Goal: Task Accomplishment & Management: Manage account settings

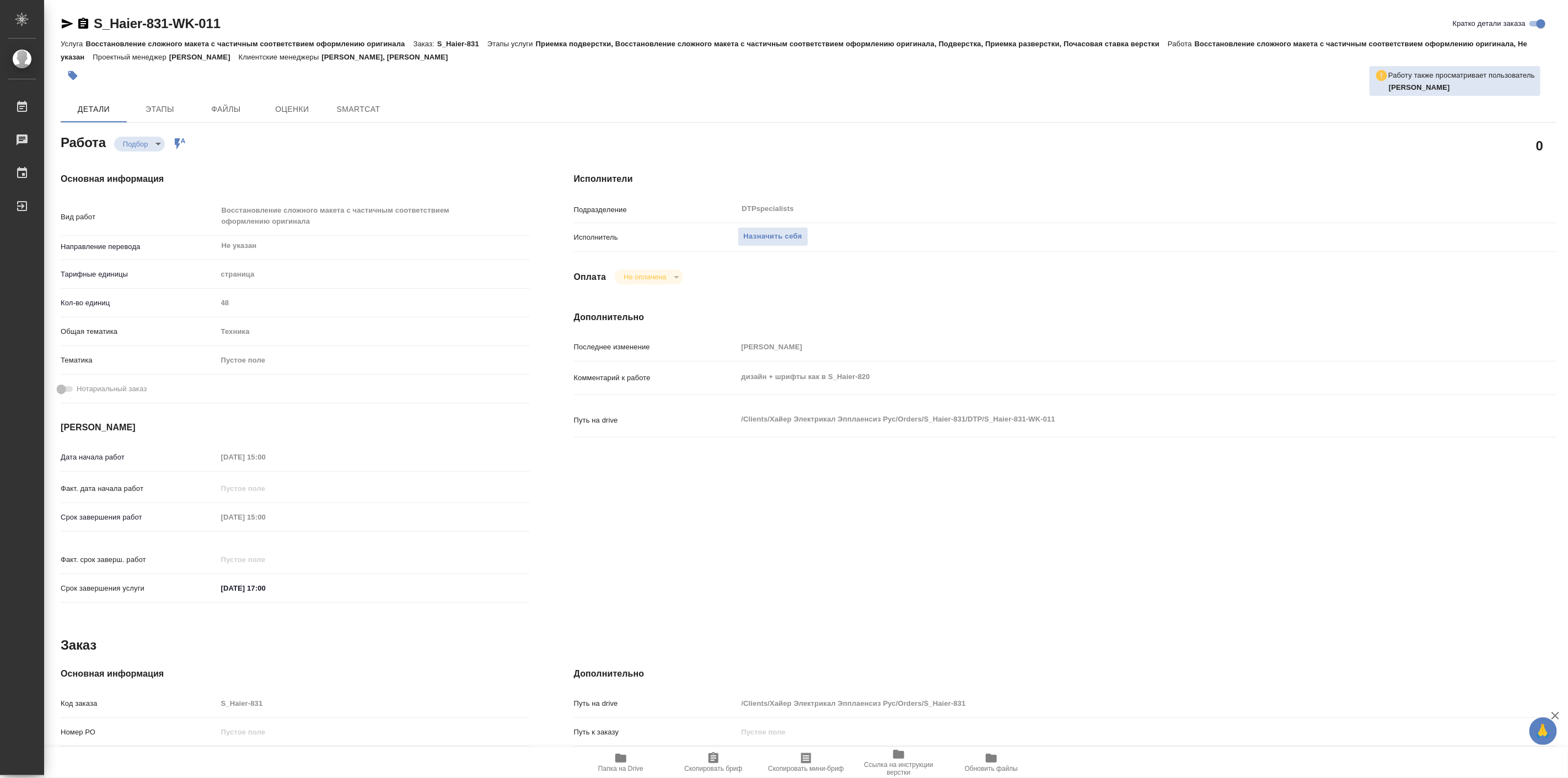
type textarea "x"
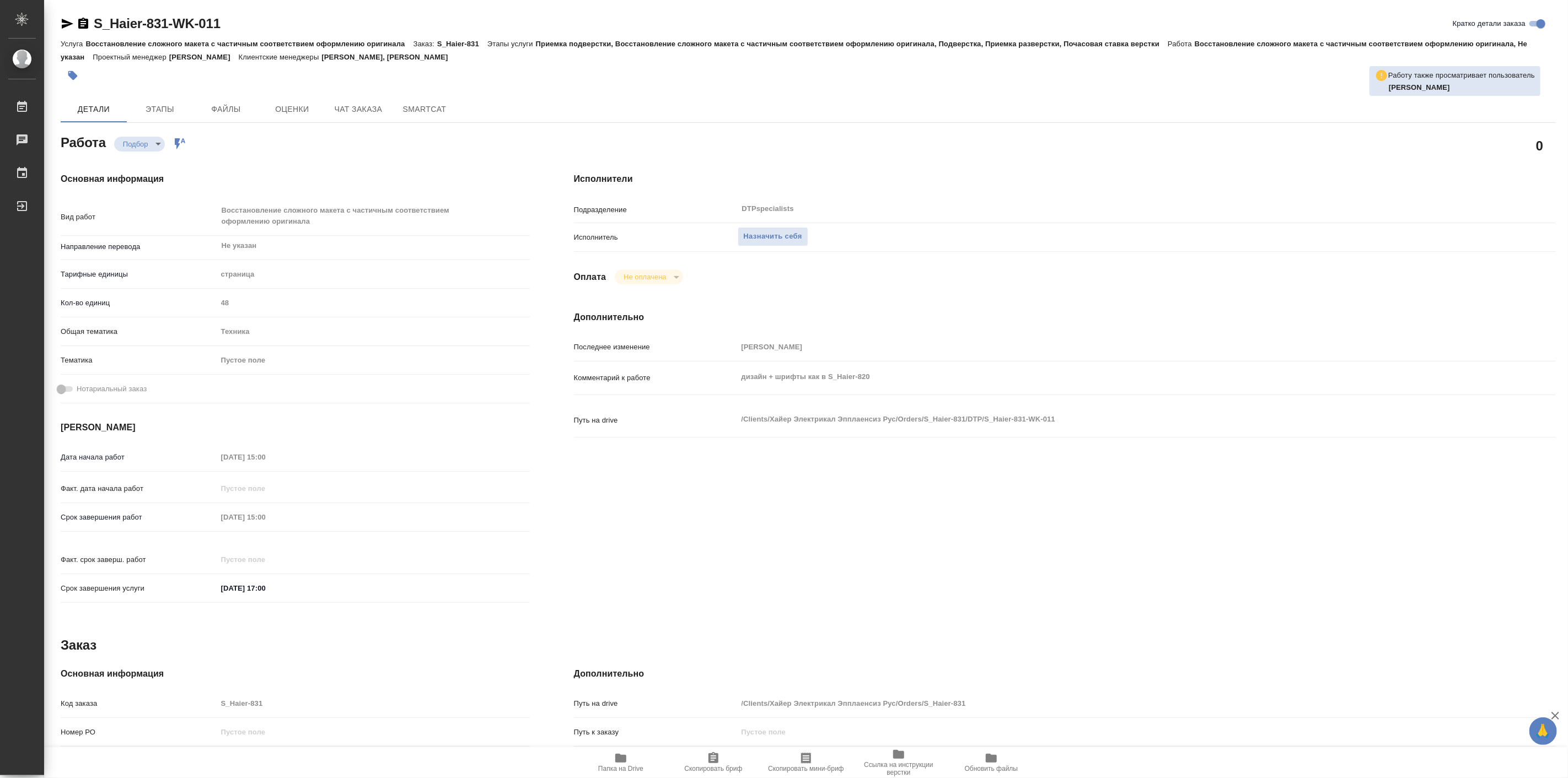
type textarea "x"
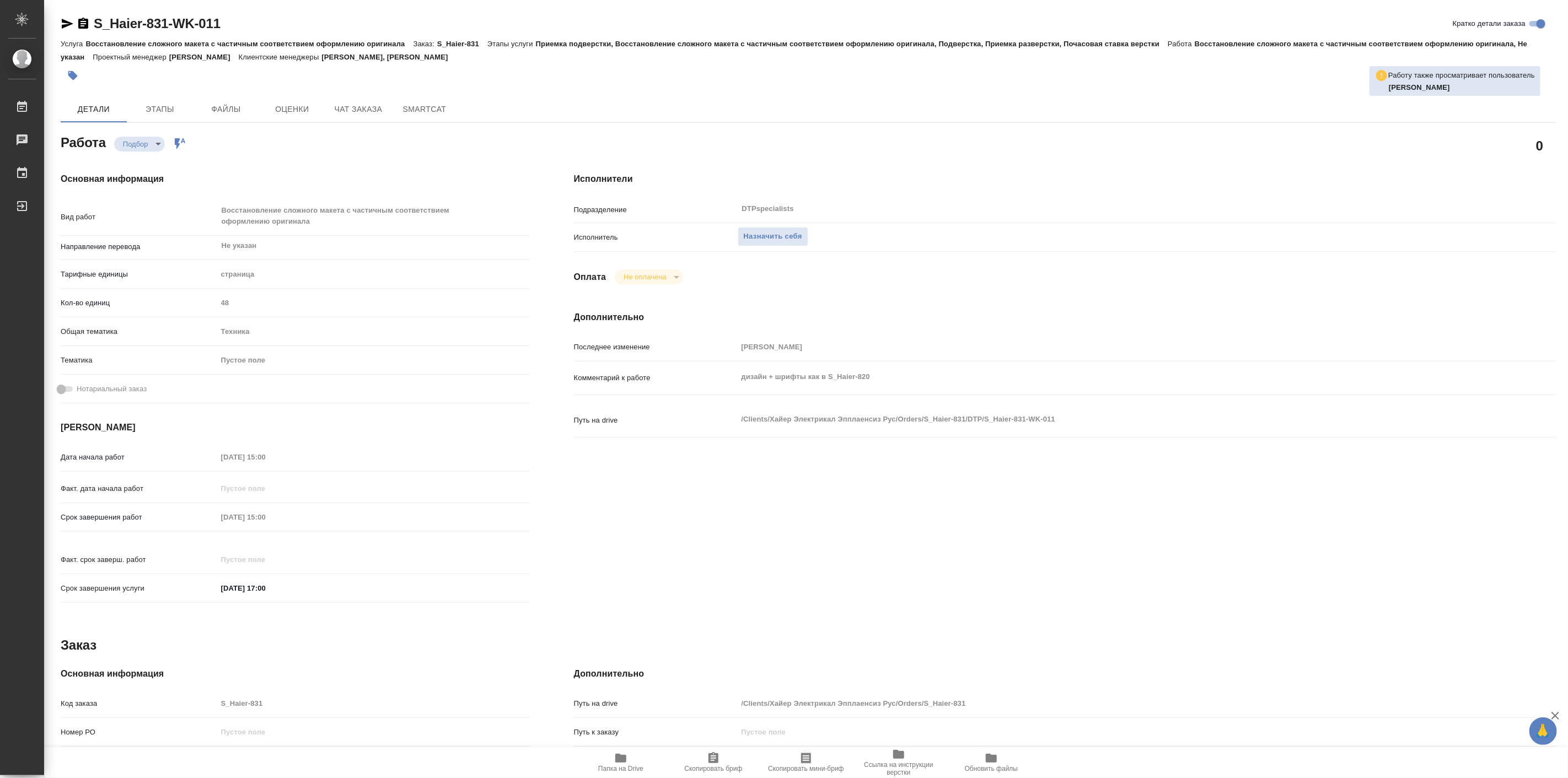
type textarea "x"
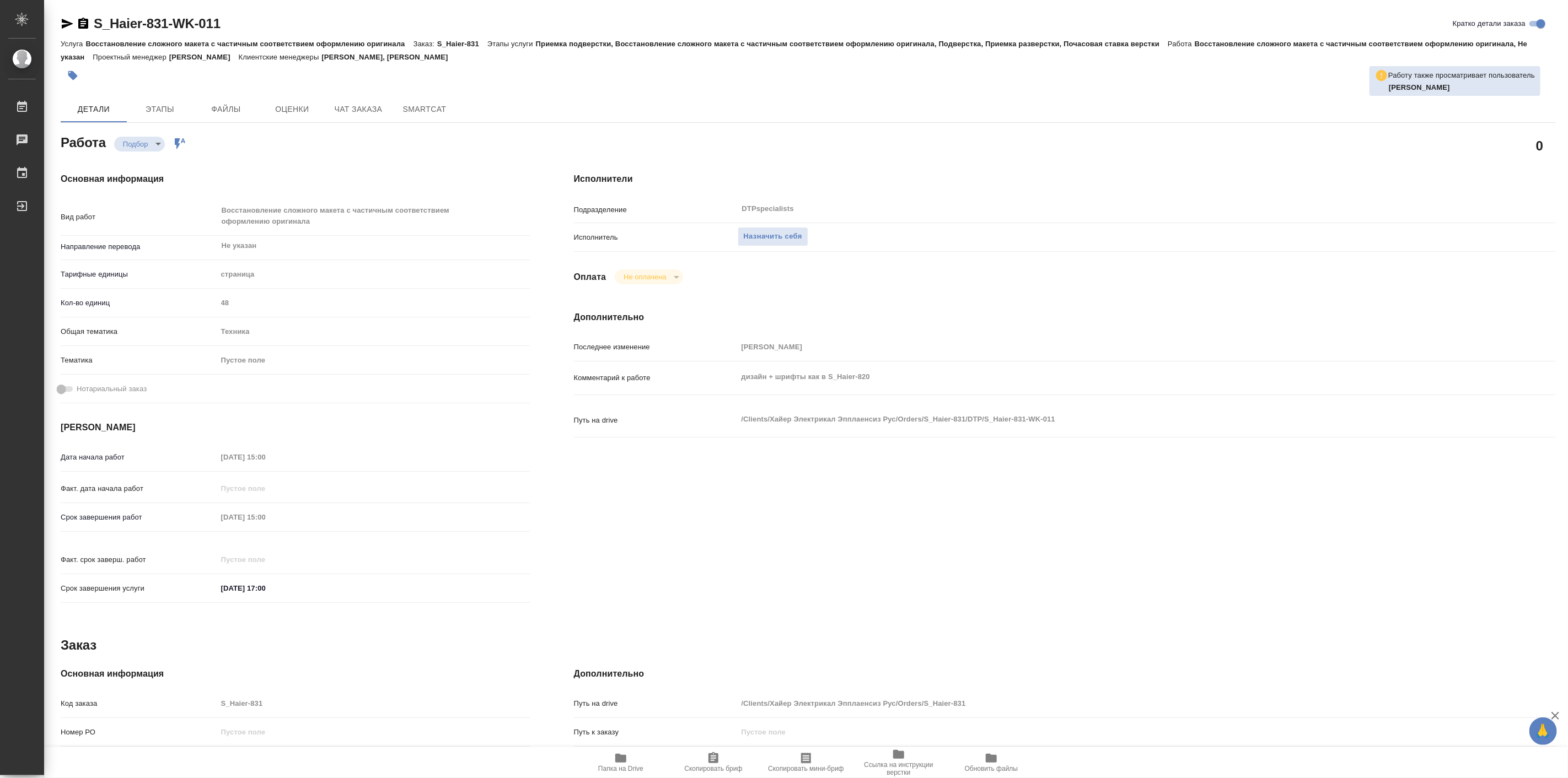
type textarea "x"
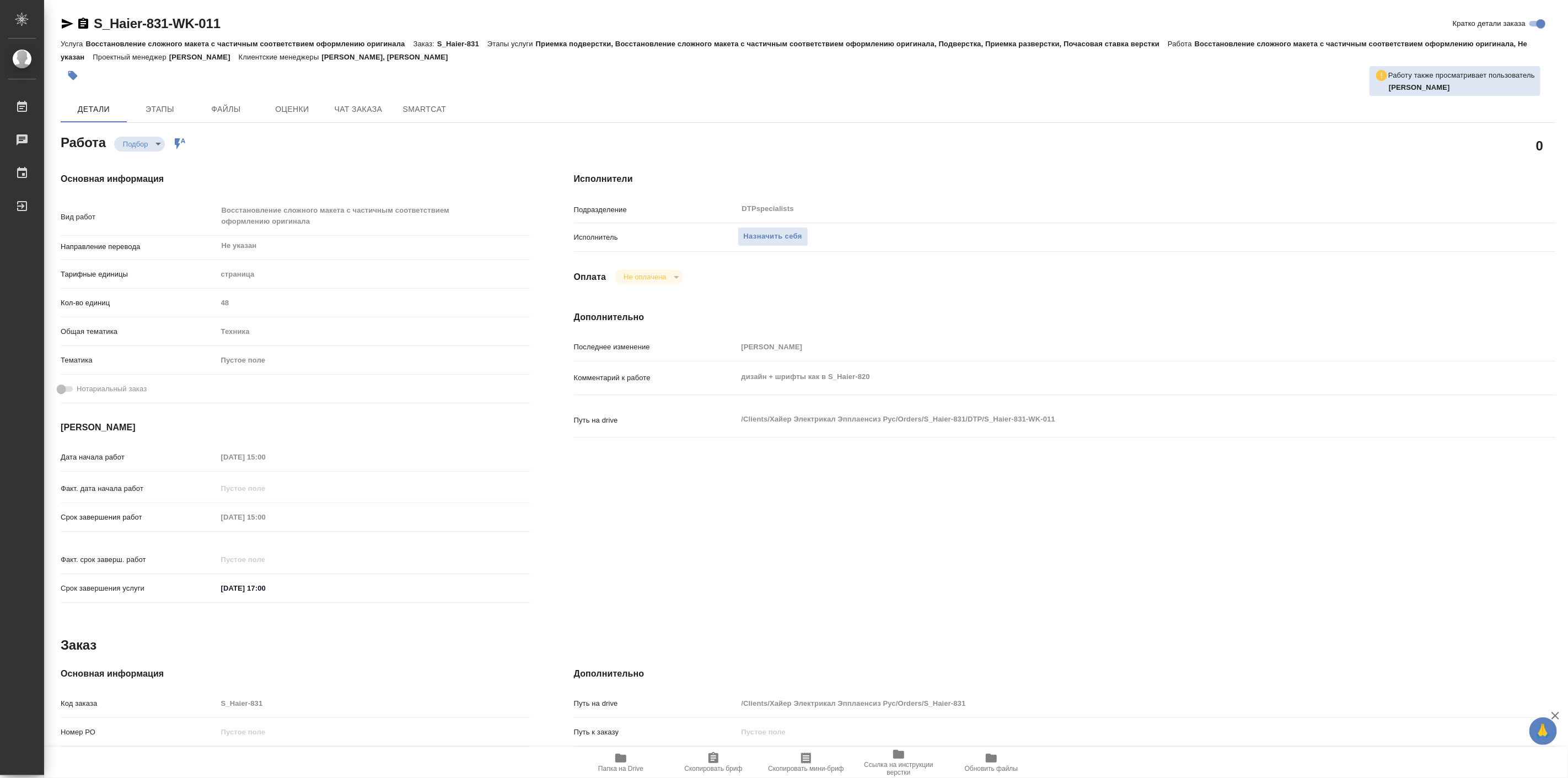
type textarea "x"
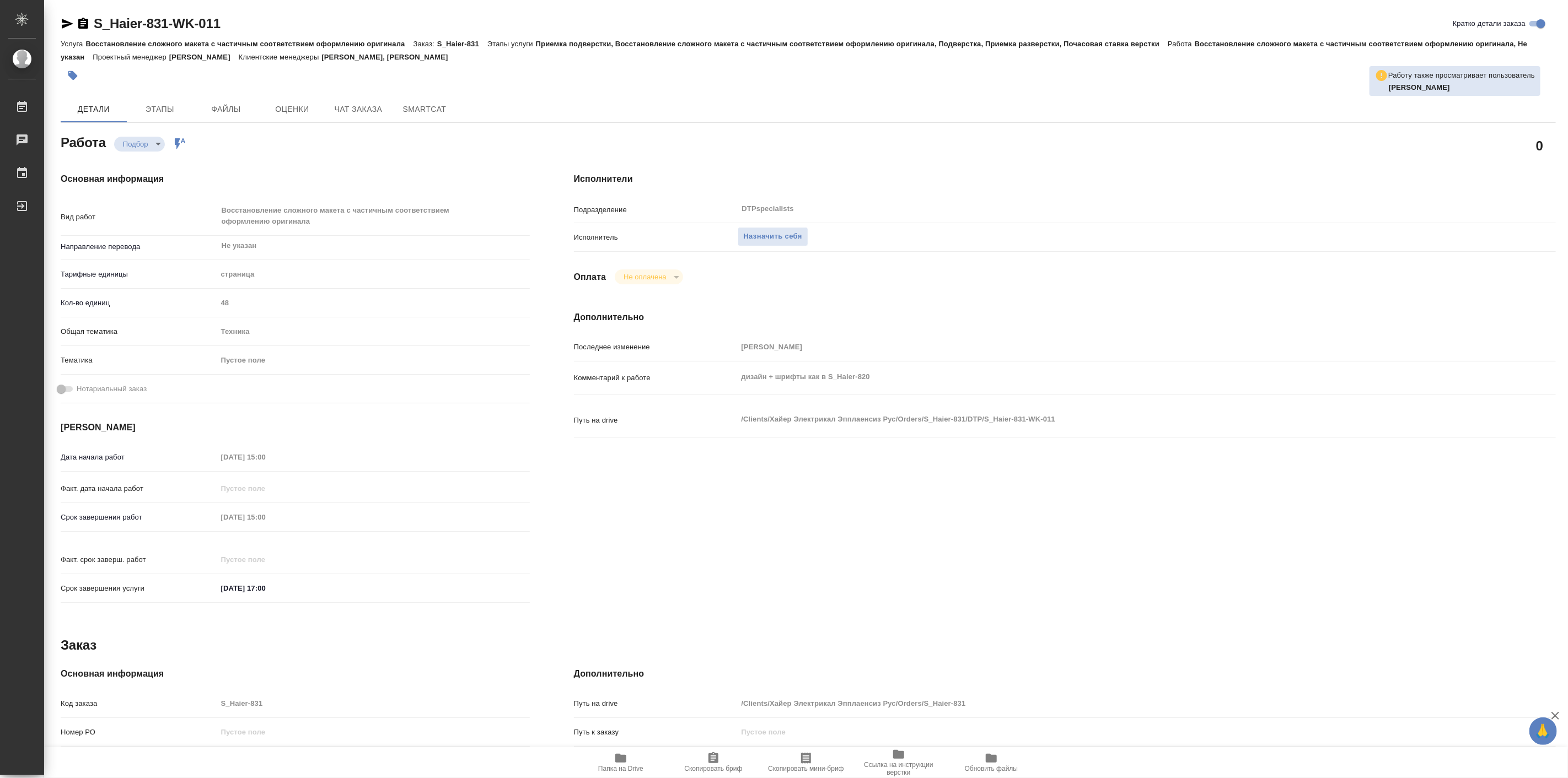
type textarea "x"
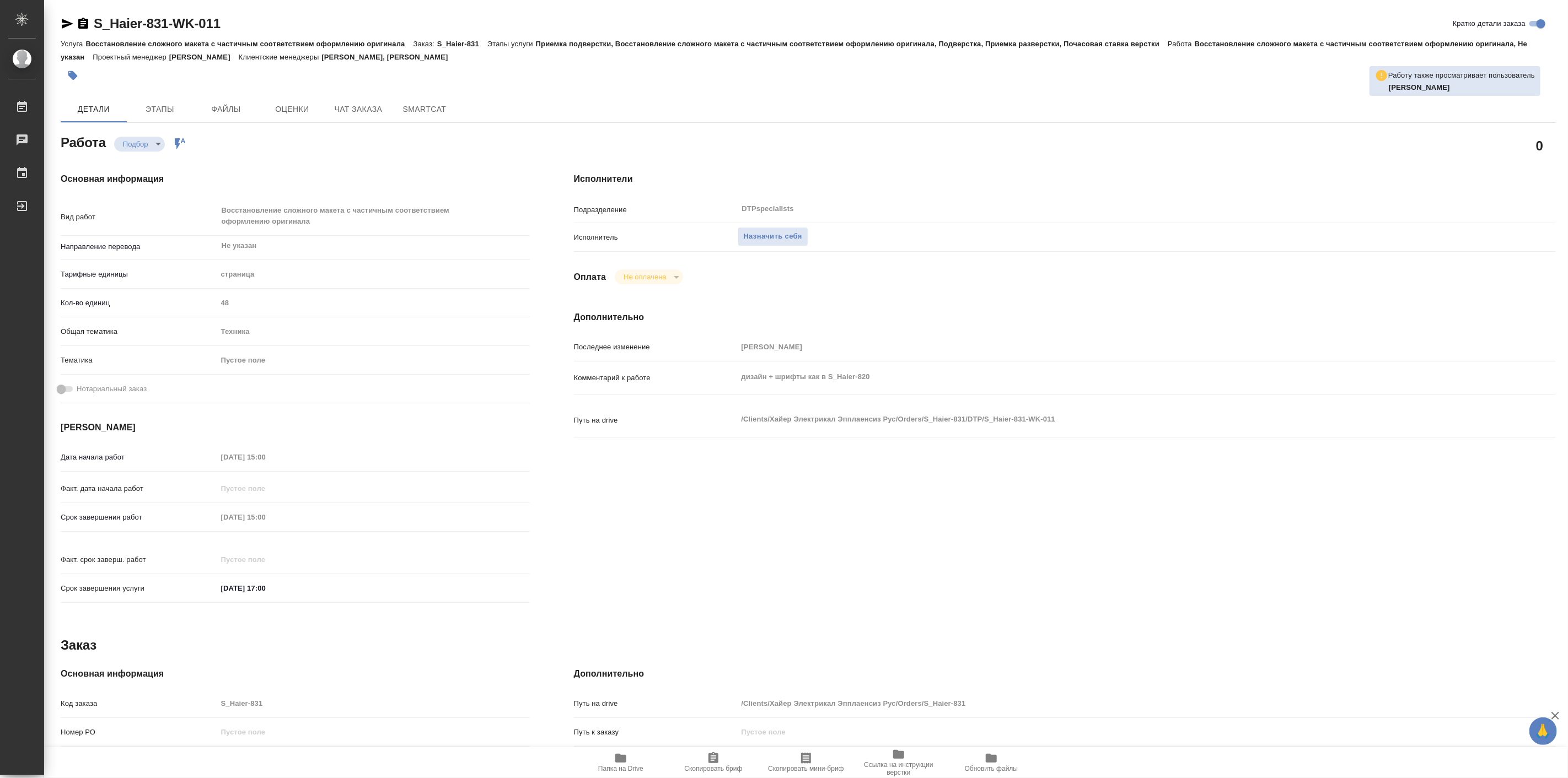
type textarea "x"
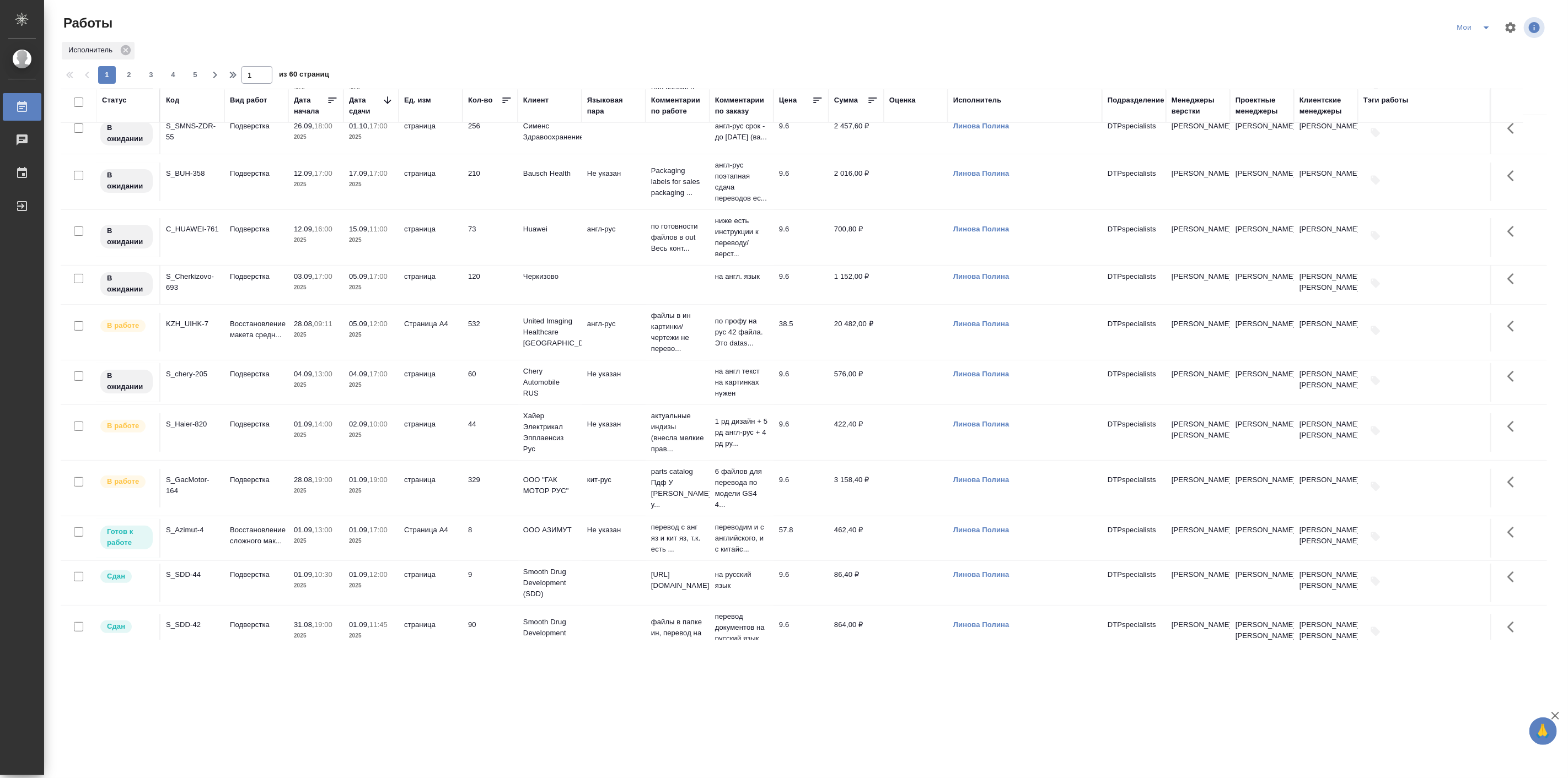
scroll to position [204, 0]
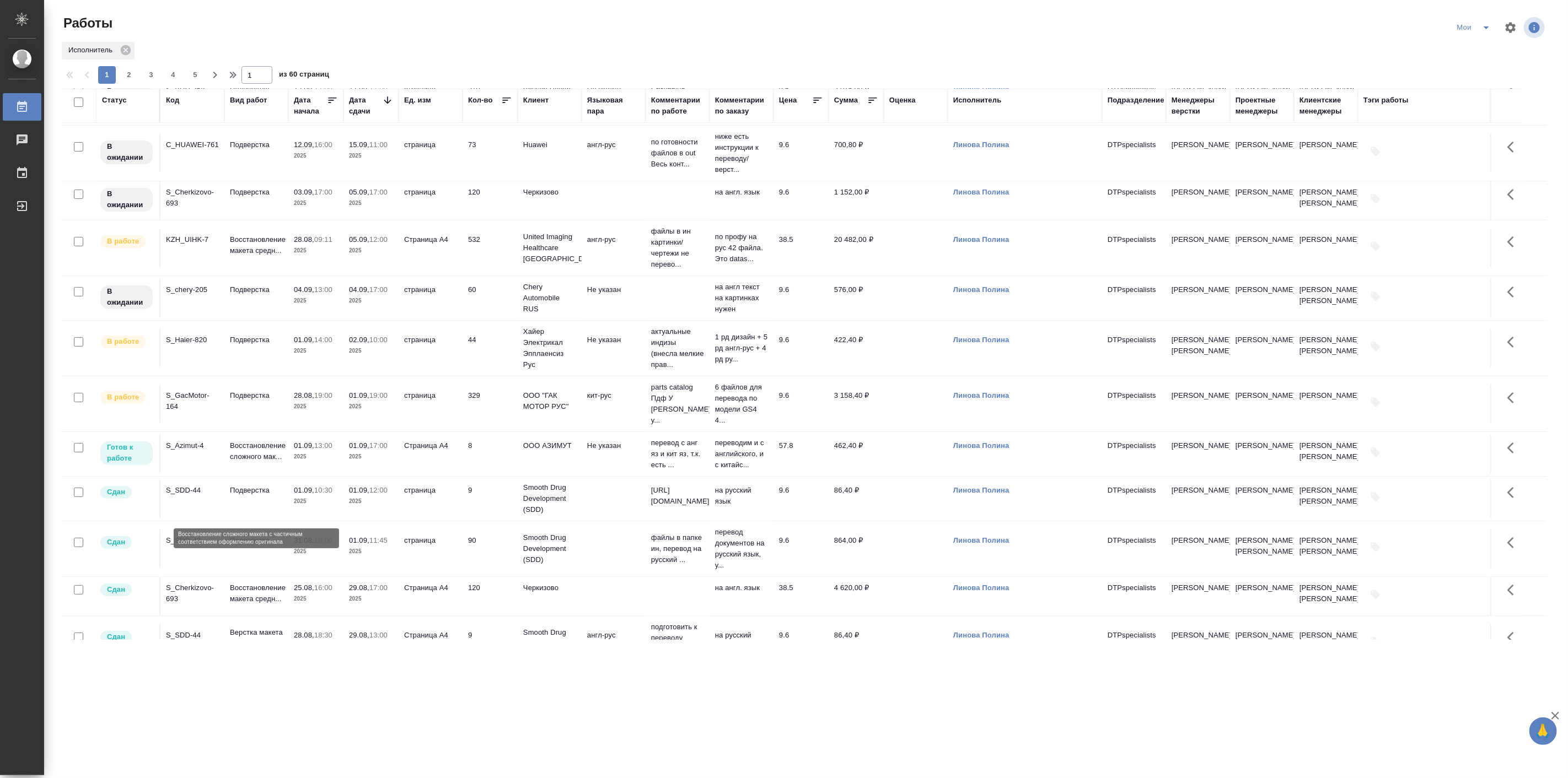
click at [274, 462] on p "Восстановление сложного мак..." at bounding box center [256, 451] width 53 height 22
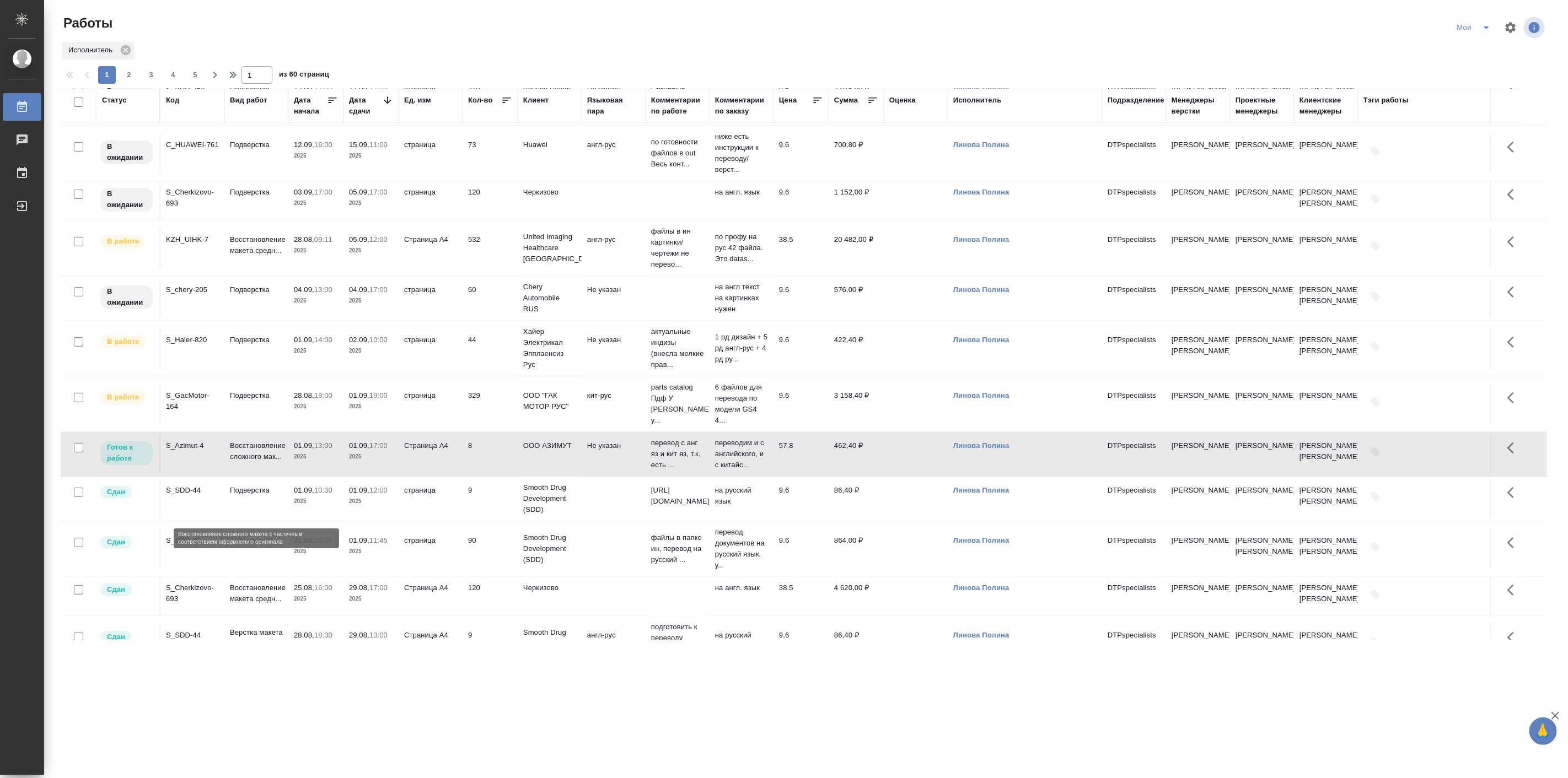
click at [274, 462] on p "Восстановление сложного мак..." at bounding box center [256, 451] width 53 height 22
click at [268, 462] on p "Восстановление сложного мак..." at bounding box center [256, 451] width 53 height 22
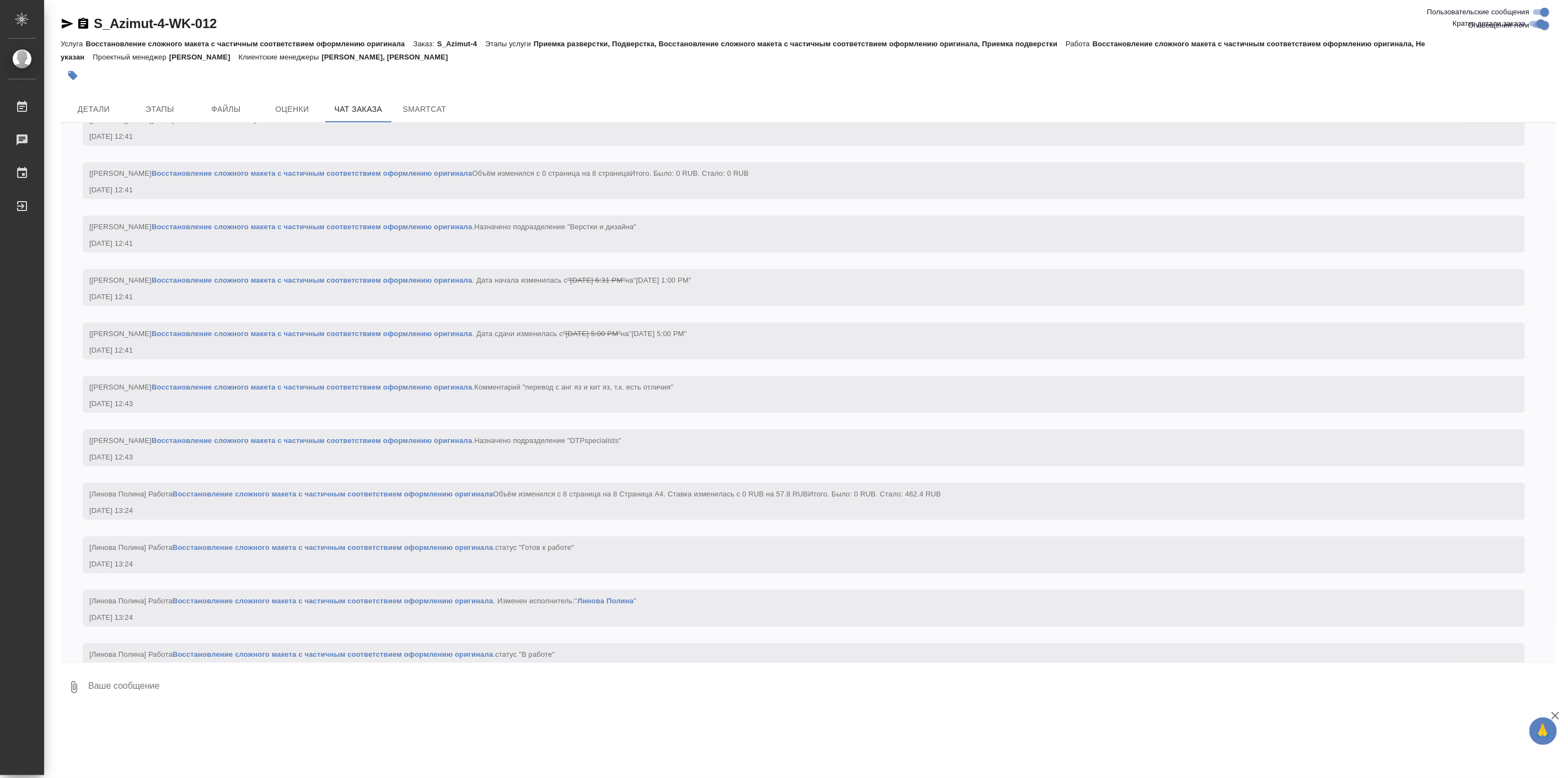
scroll to position [2214, 0]
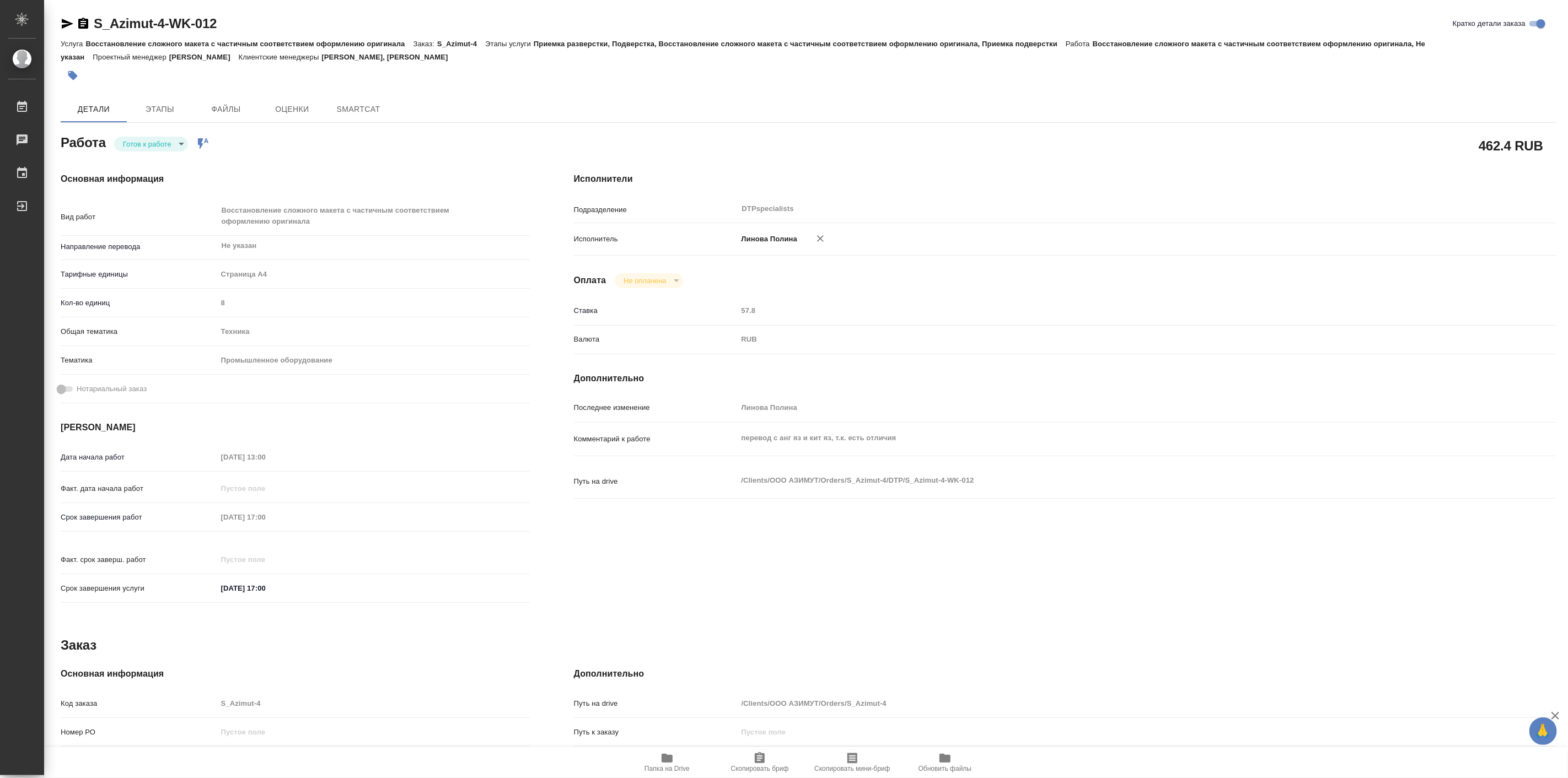
type textarea "x"
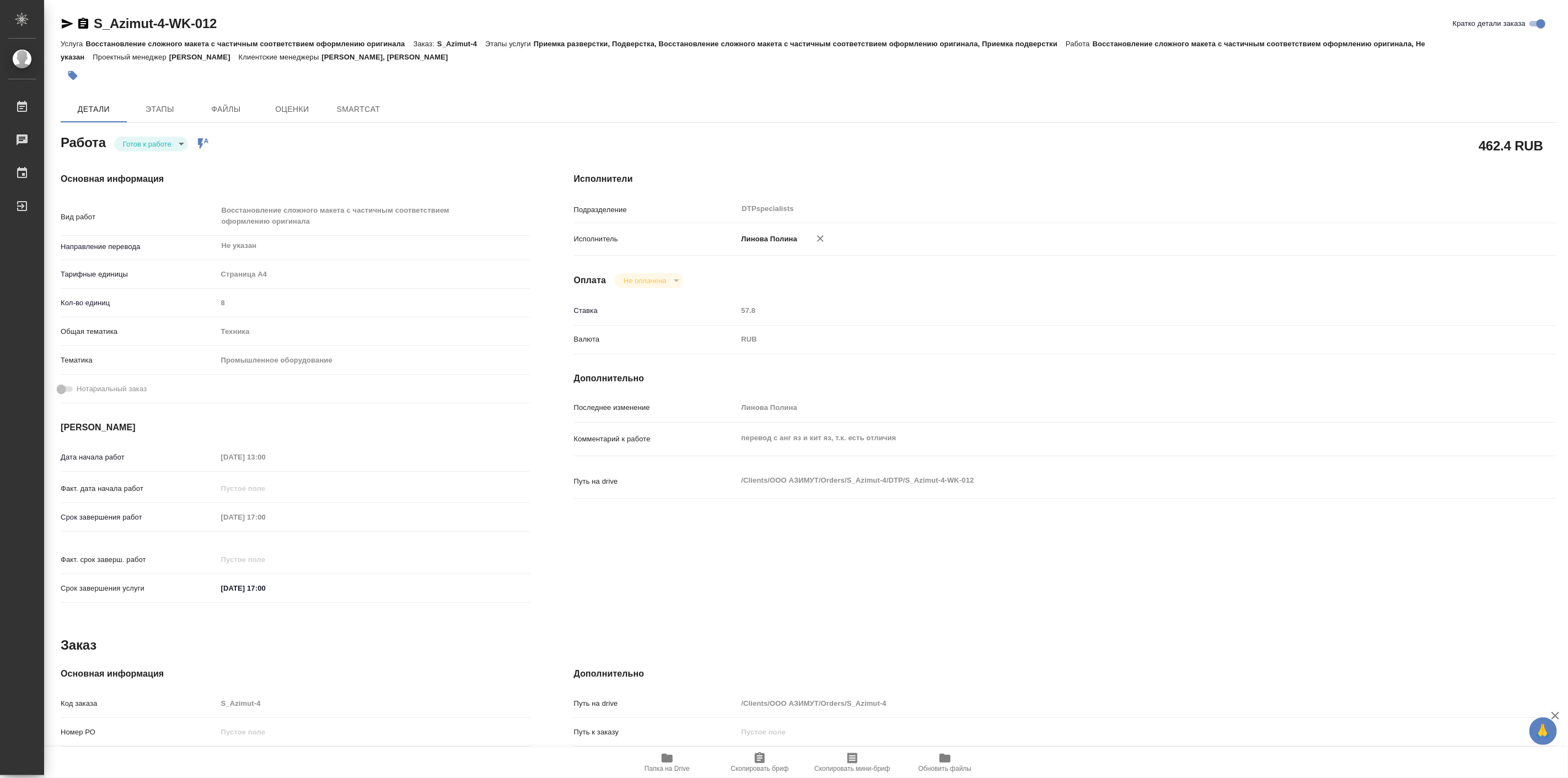
type textarea "x"
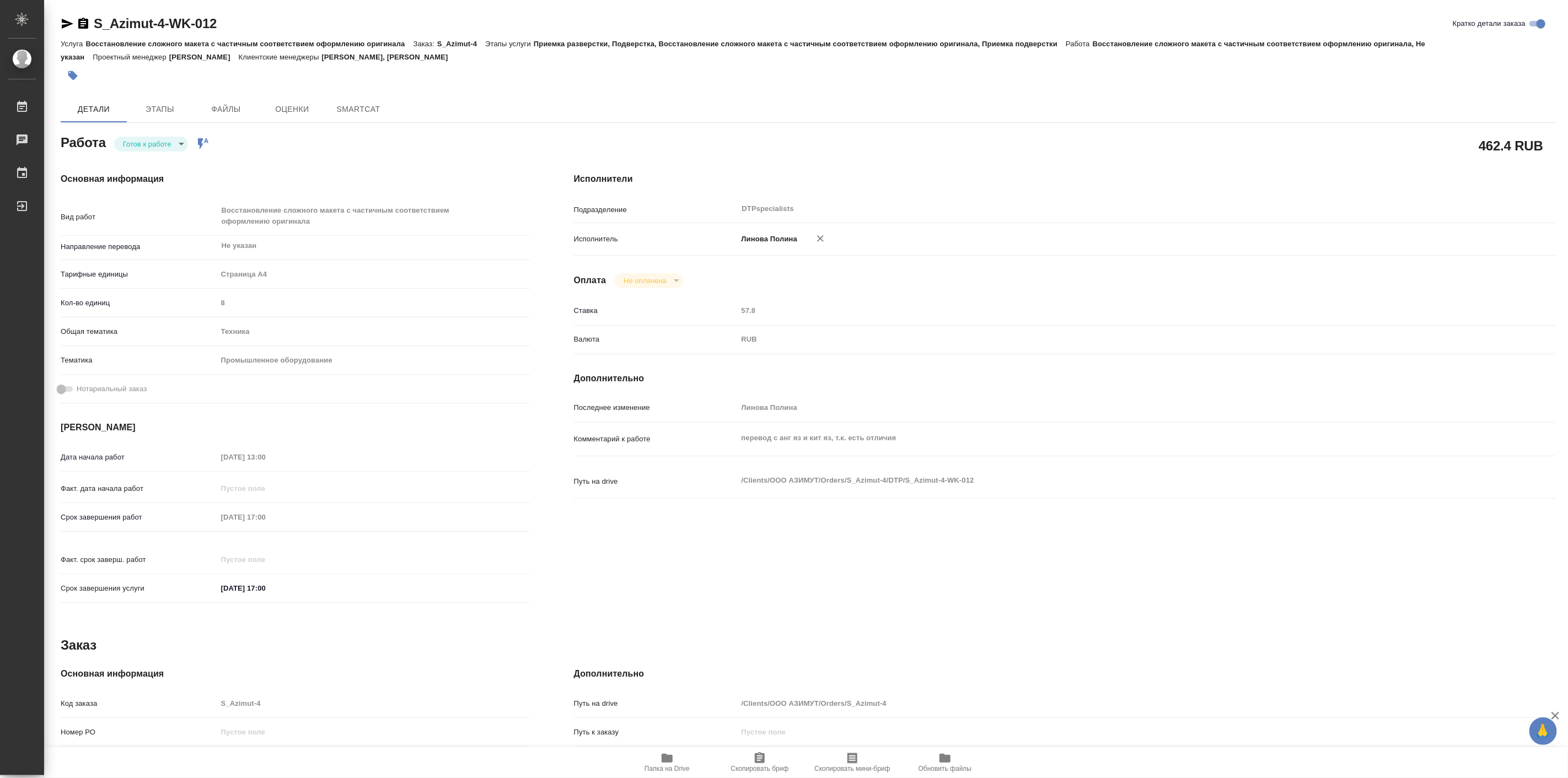
type textarea "x"
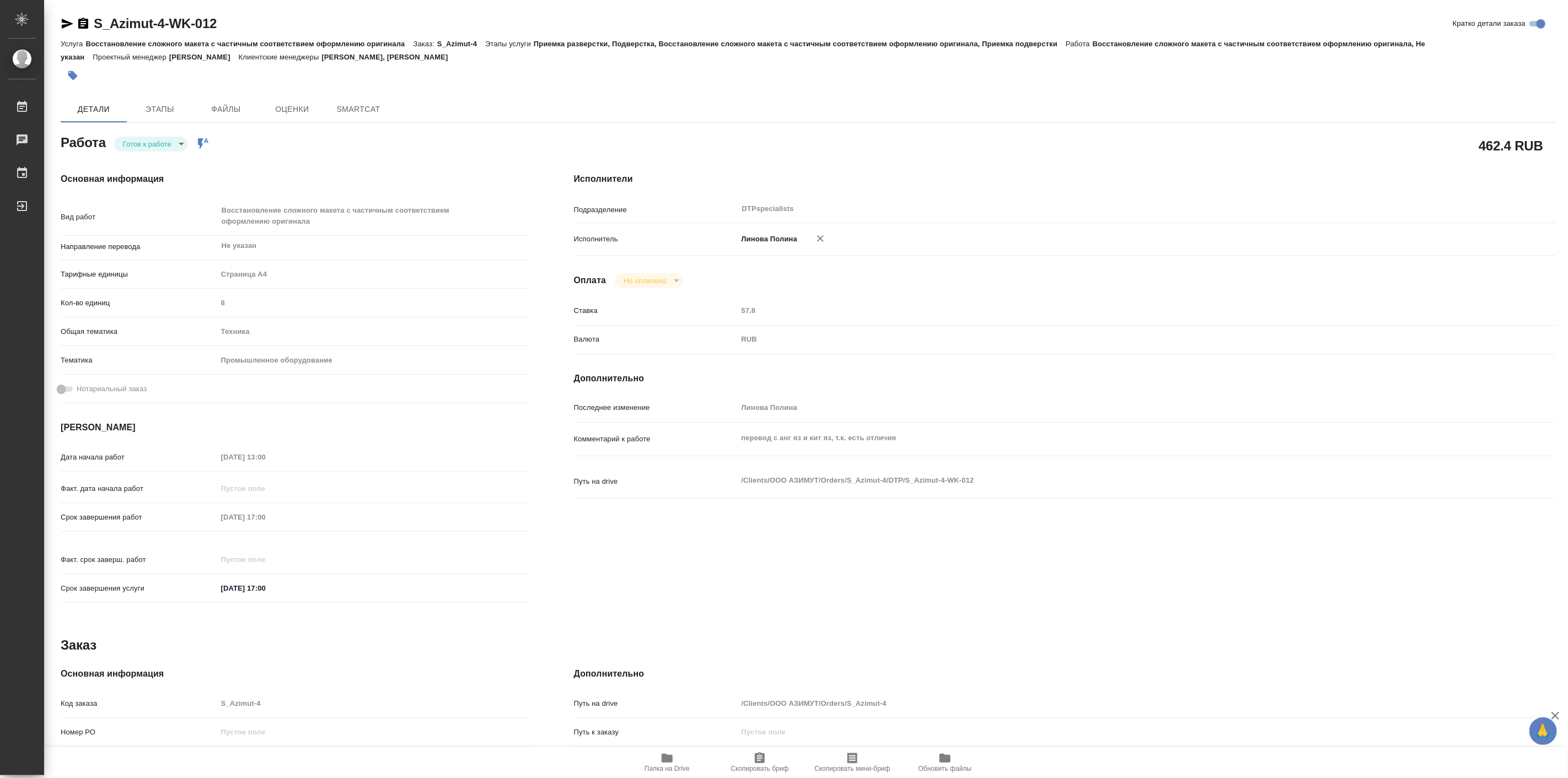
type textarea "x"
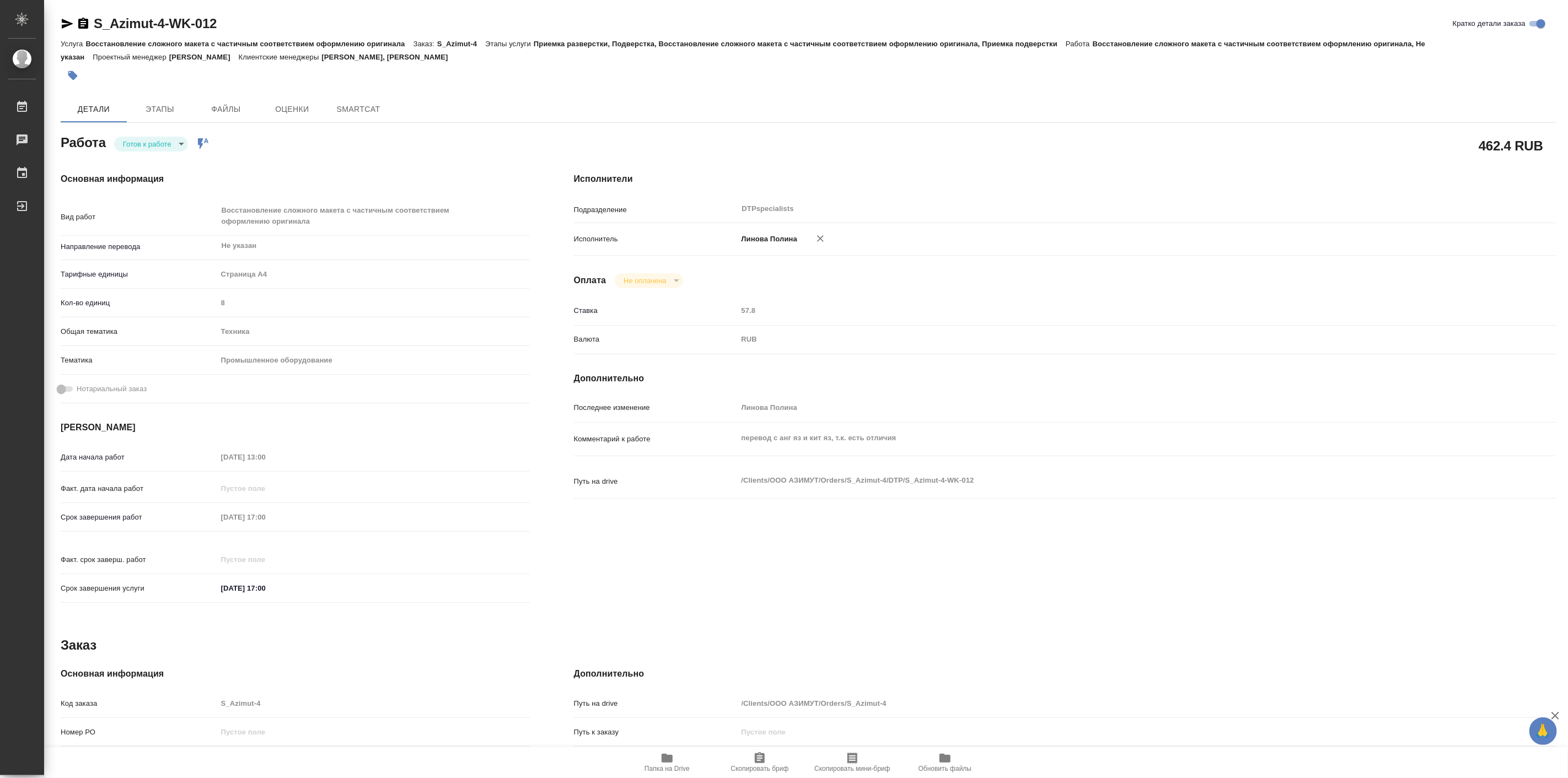
type textarea "x"
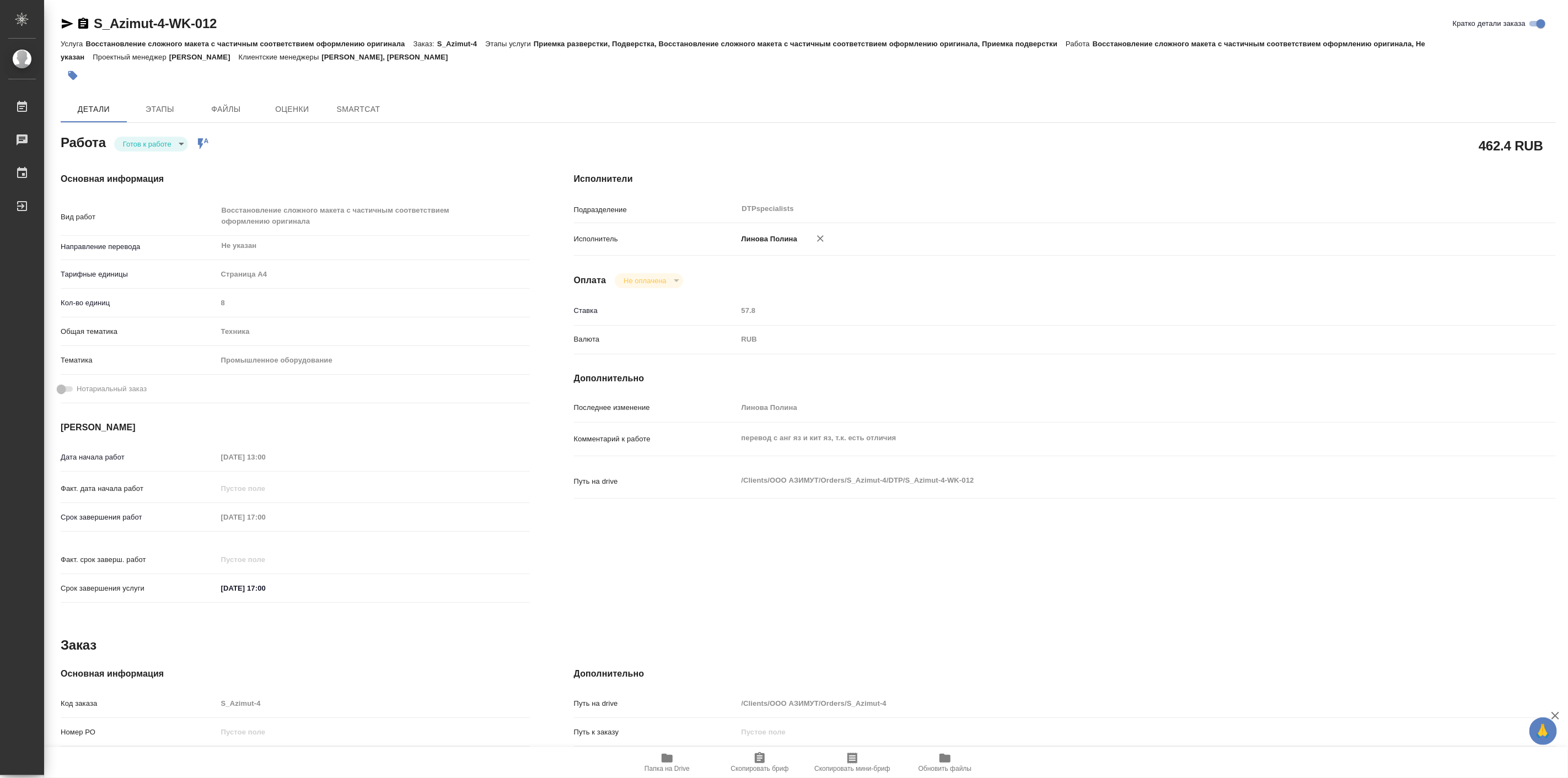
type textarea "x"
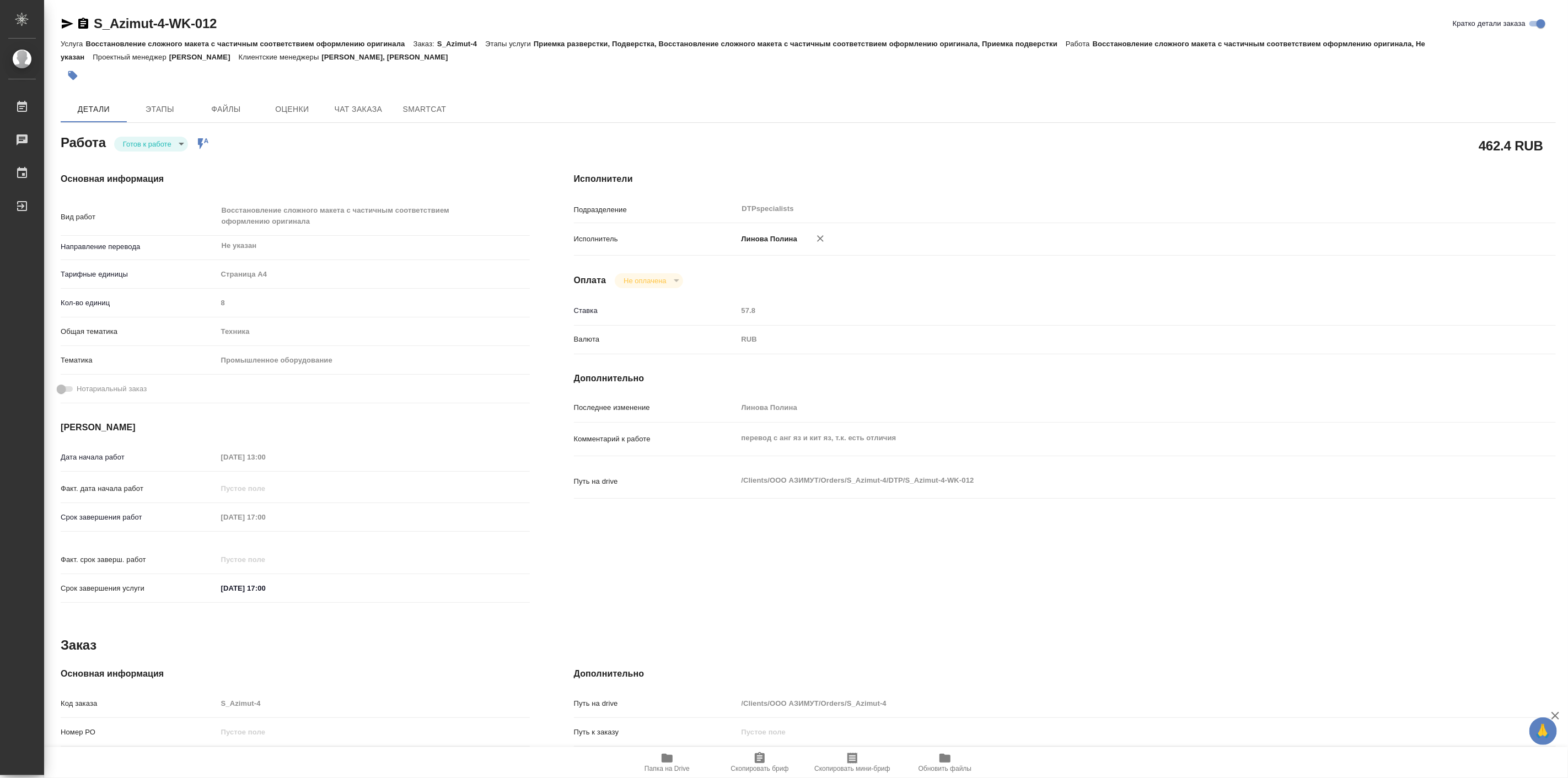
type textarea "x"
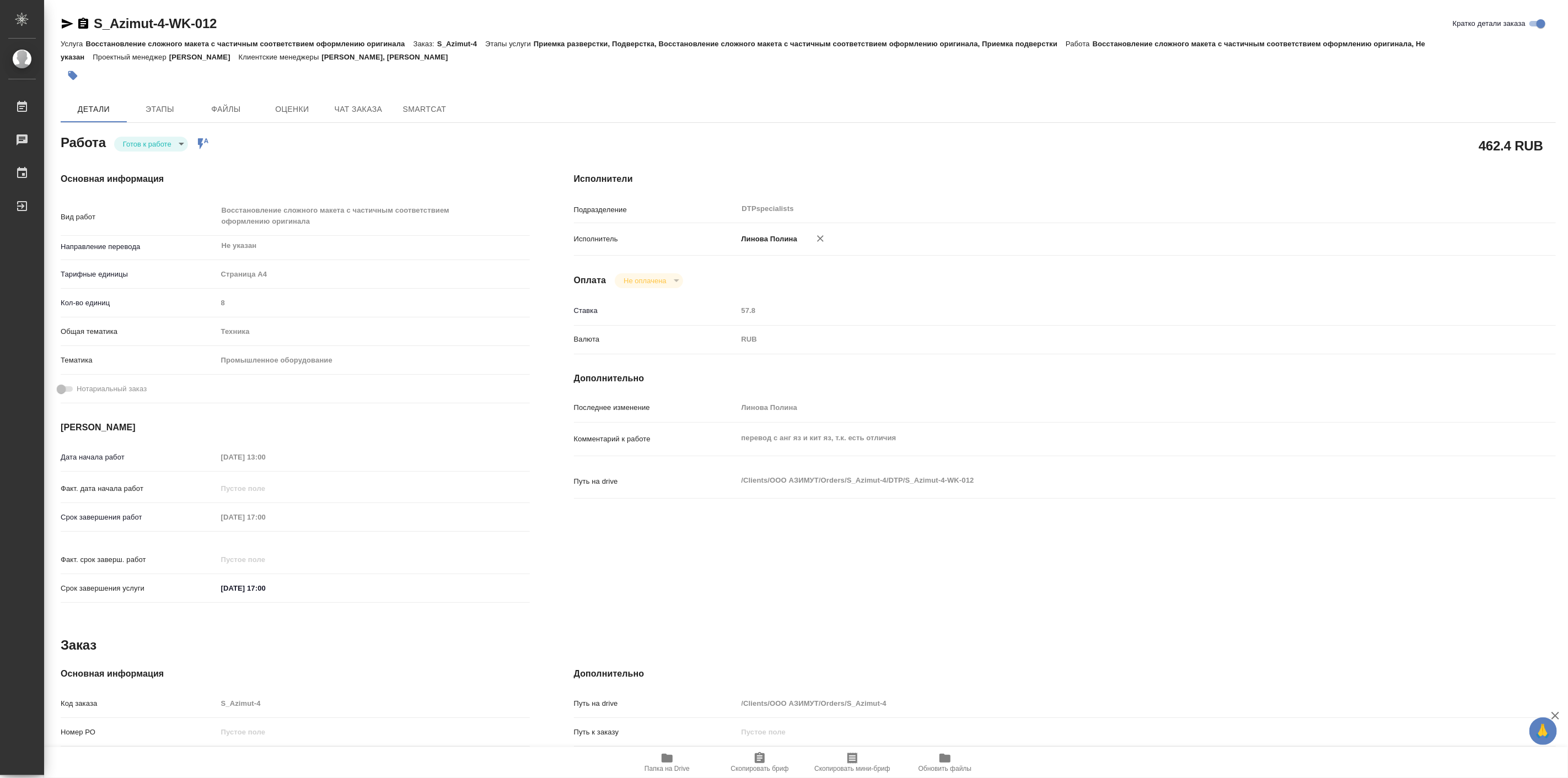
click at [167, 147] on body "🙏 .cls-1 fill:#fff; AWATERA Linova Polina Работы Чаты График Выйти S_Azimut-4-W…" at bounding box center [784, 389] width 1568 height 778
type textarea "x"
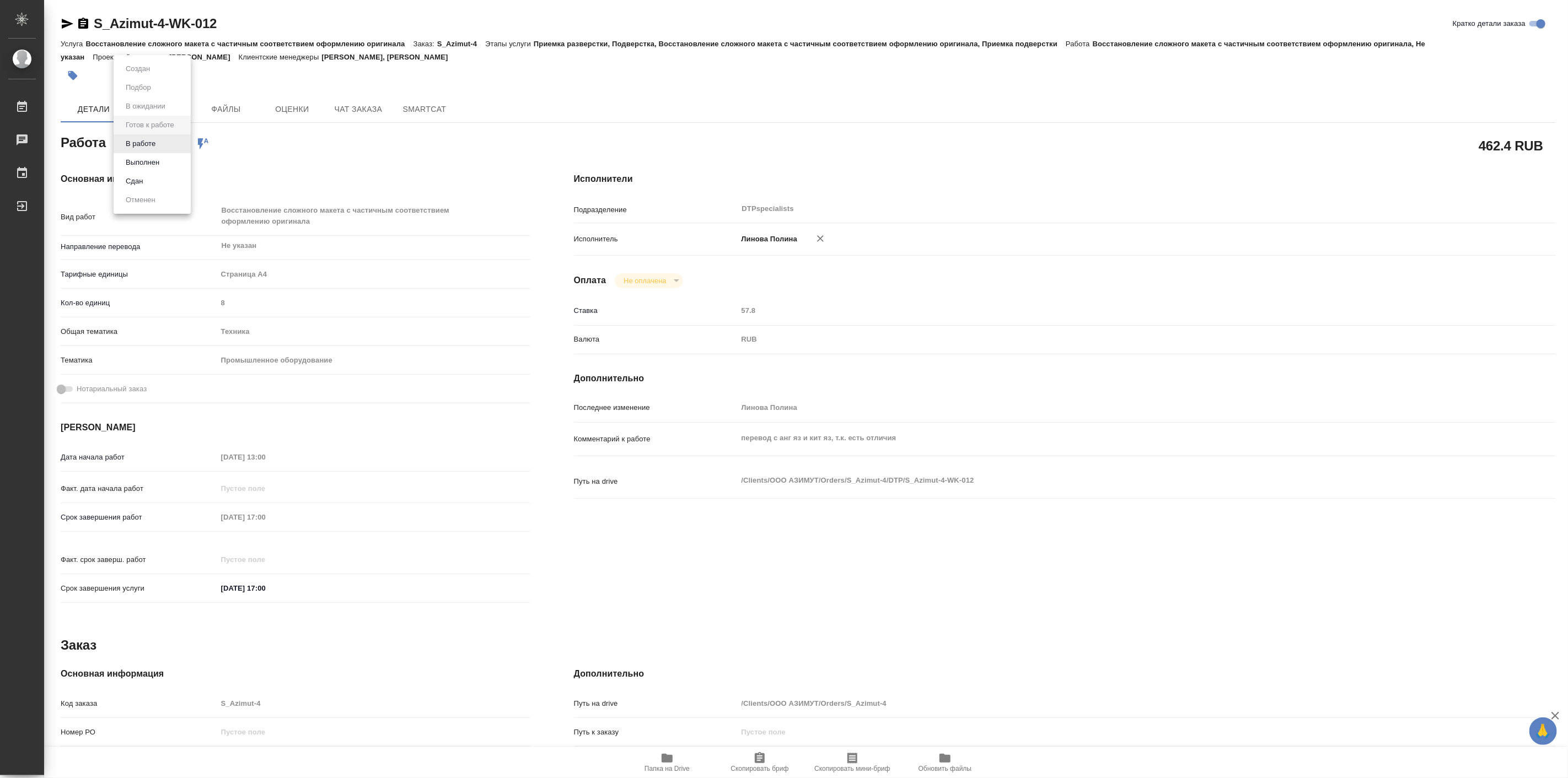
type textarea "x"
click at [167, 147] on li "В работе" at bounding box center [152, 143] width 77 height 19
type textarea "x"
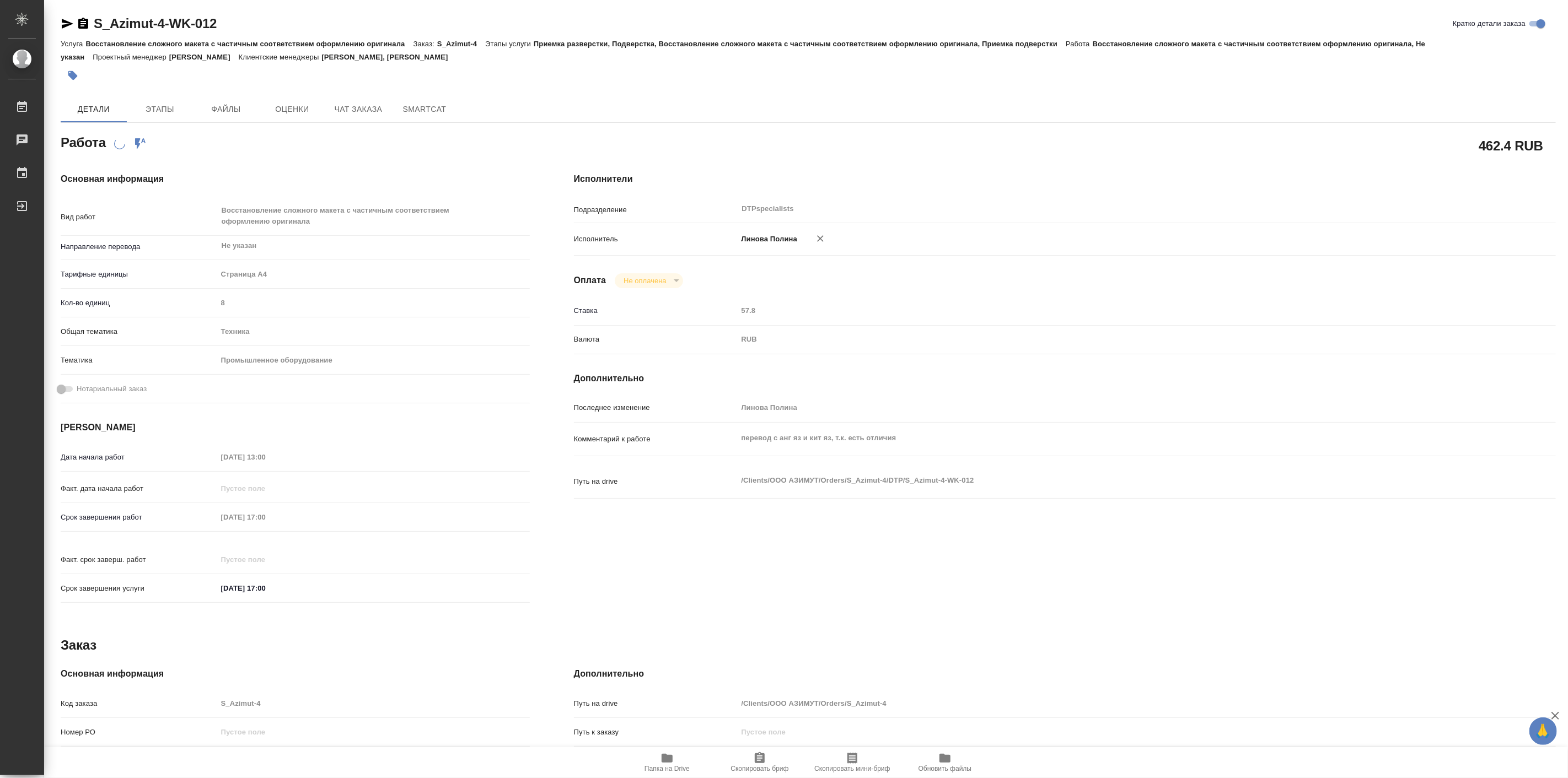
type textarea "x"
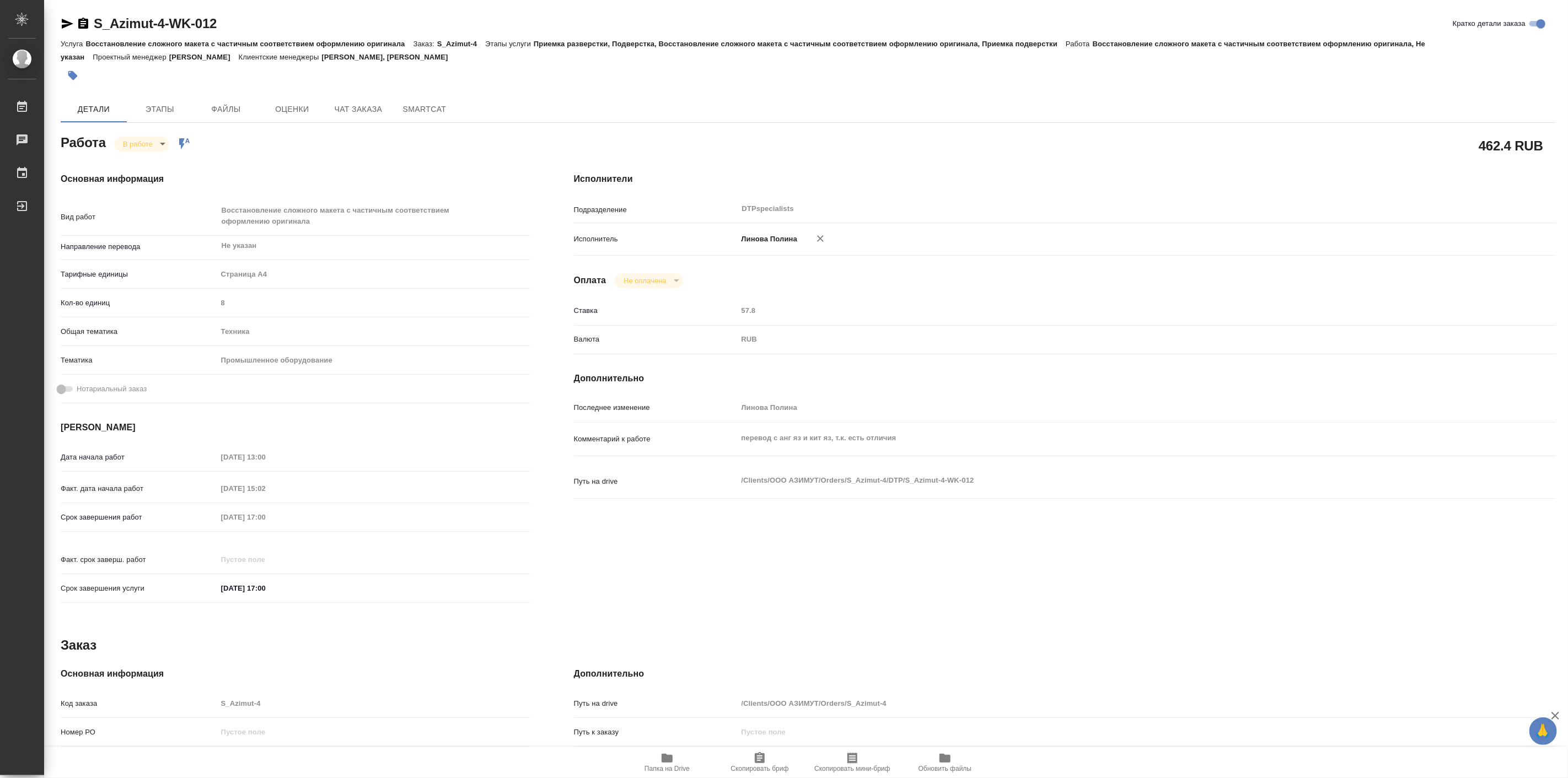
type textarea "x"
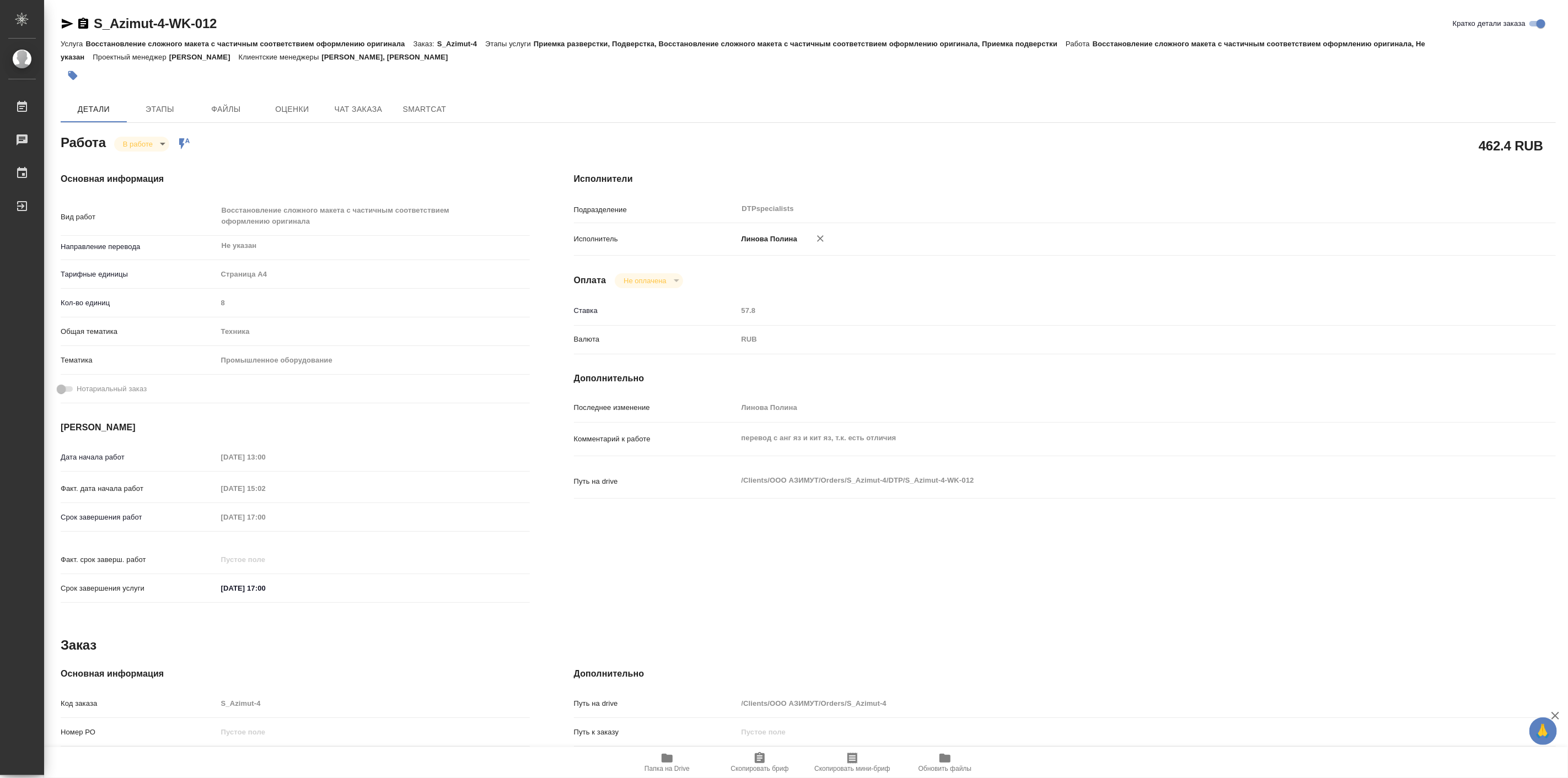
type textarea "x"
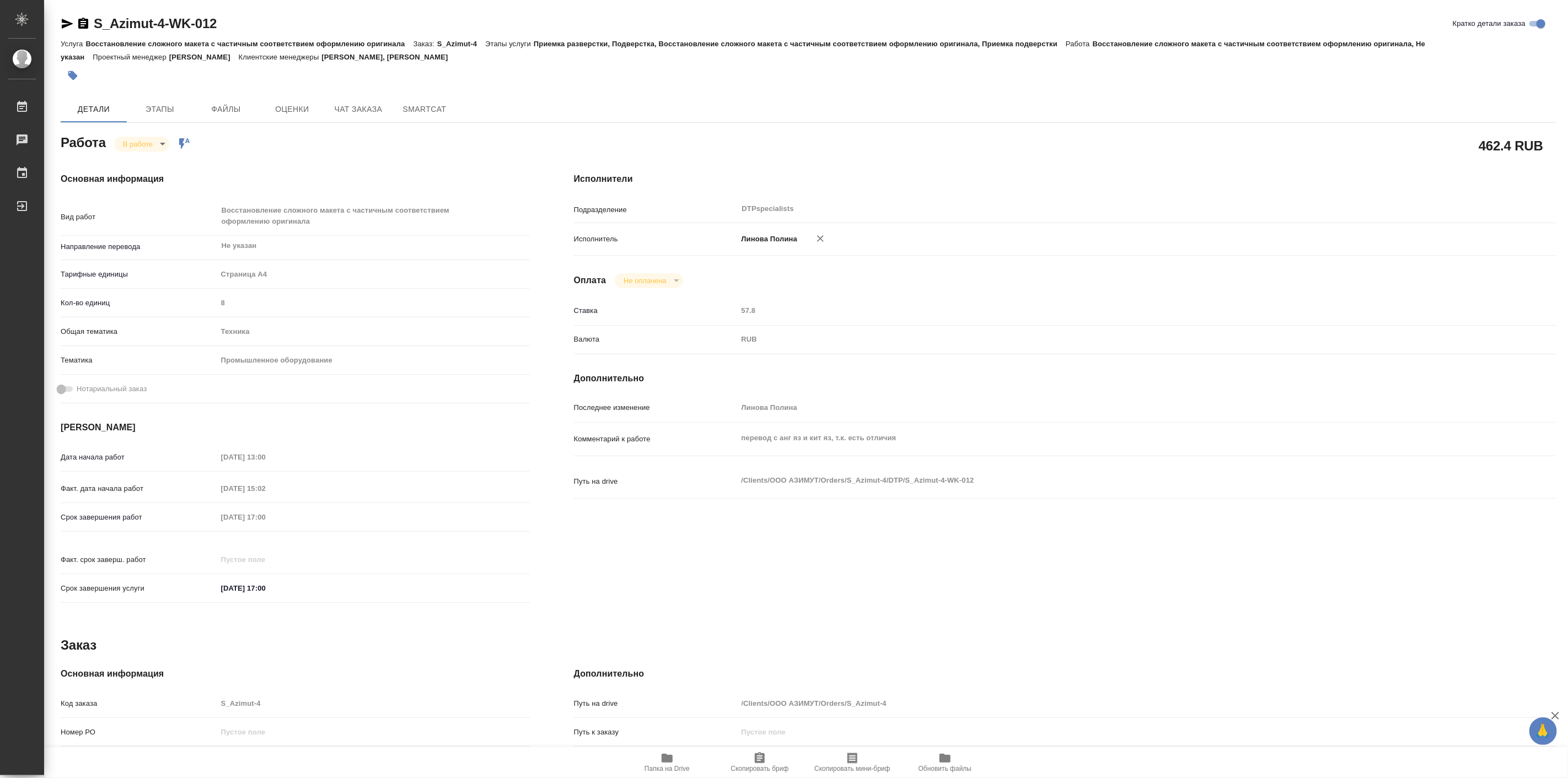
type textarea "x"
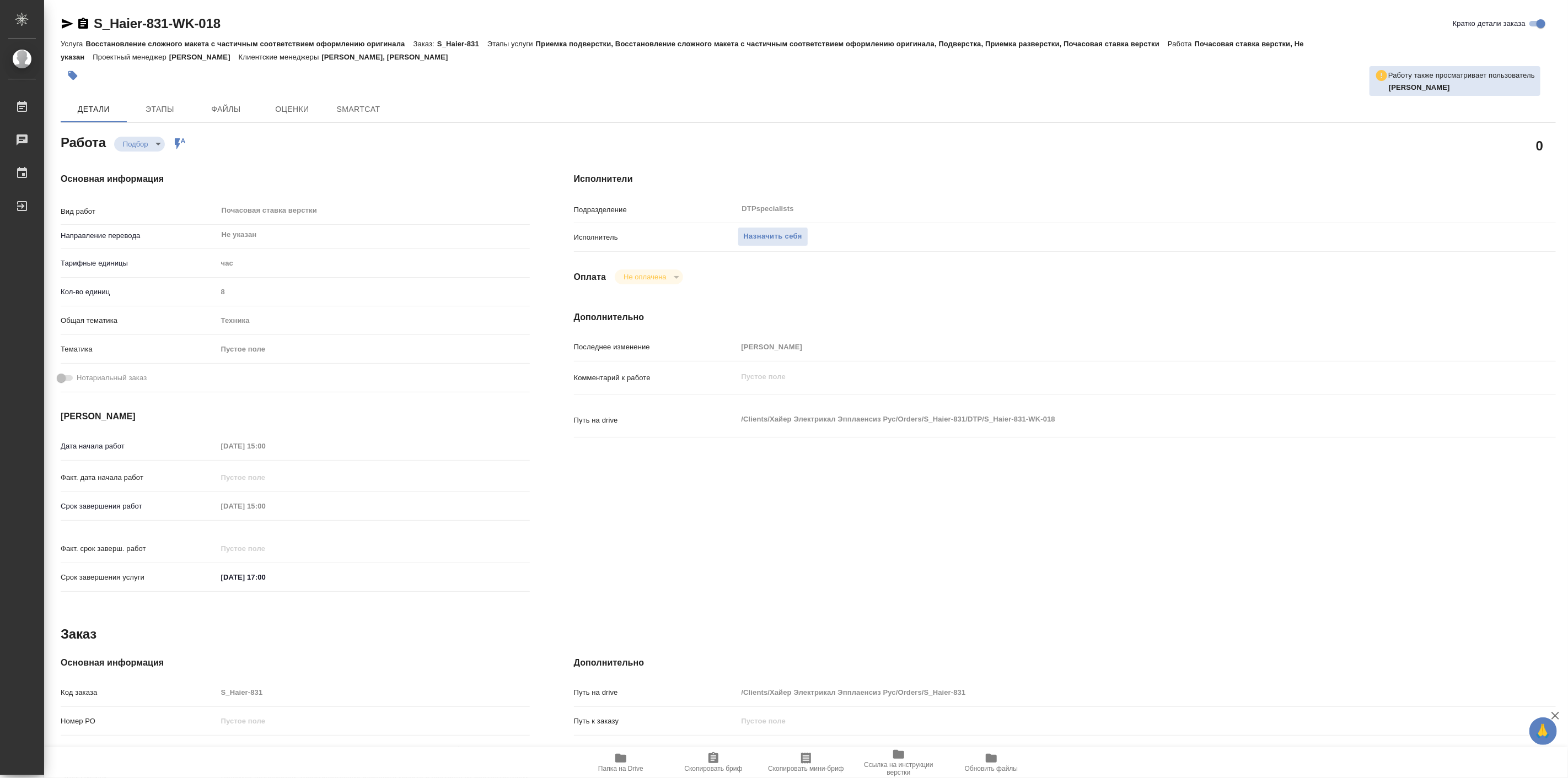
type textarea "x"
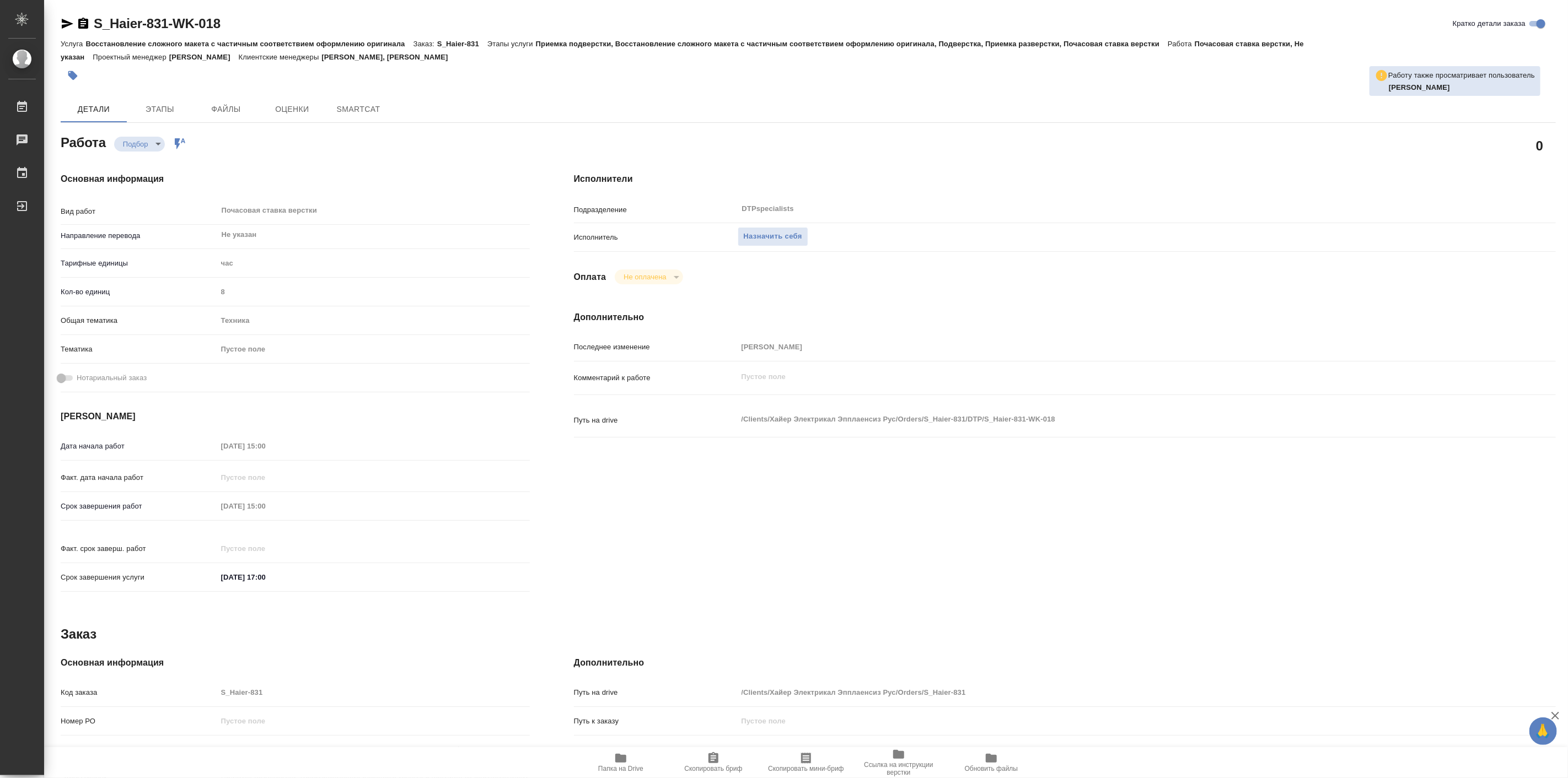
type textarea "x"
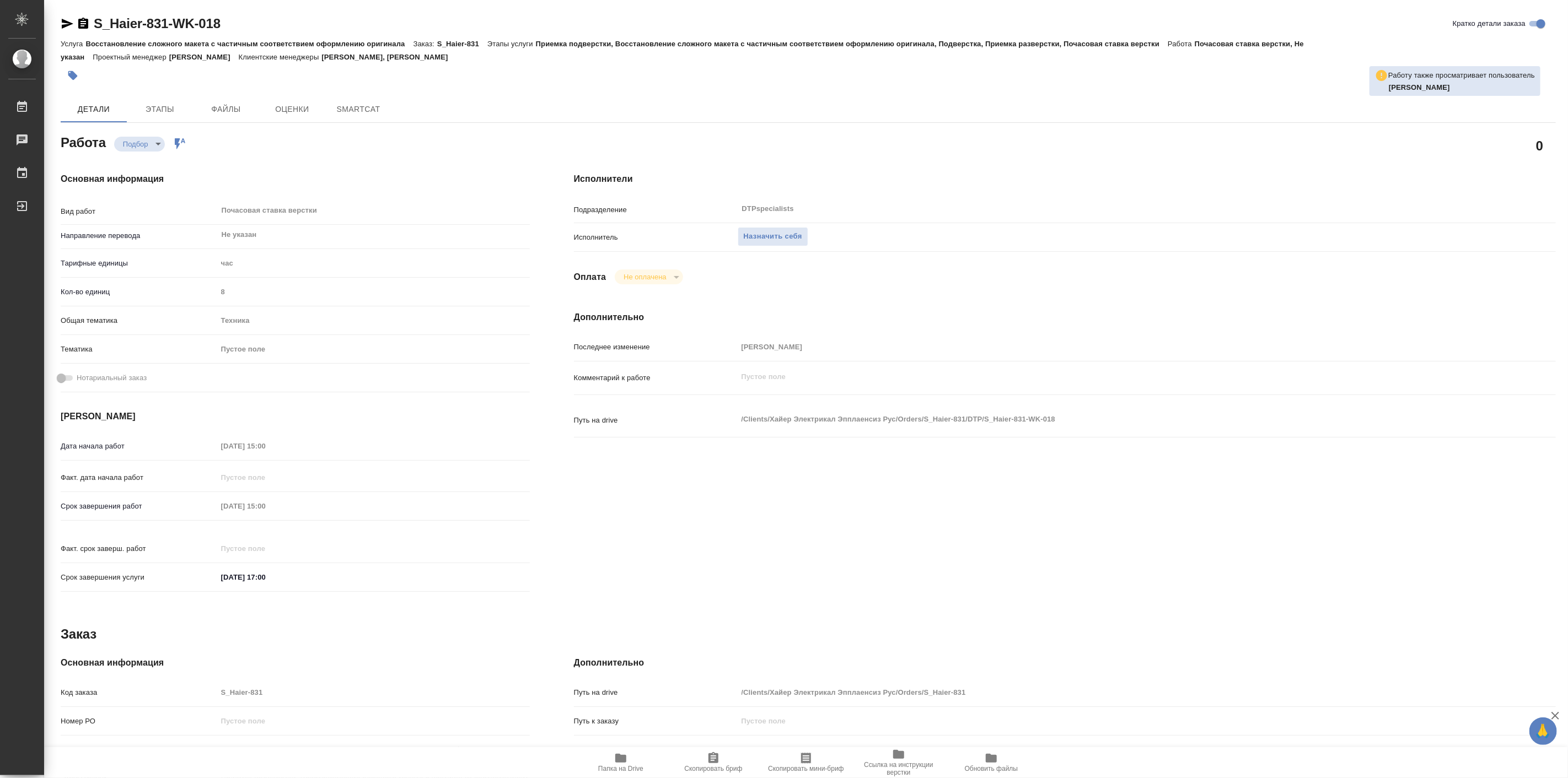
type textarea "x"
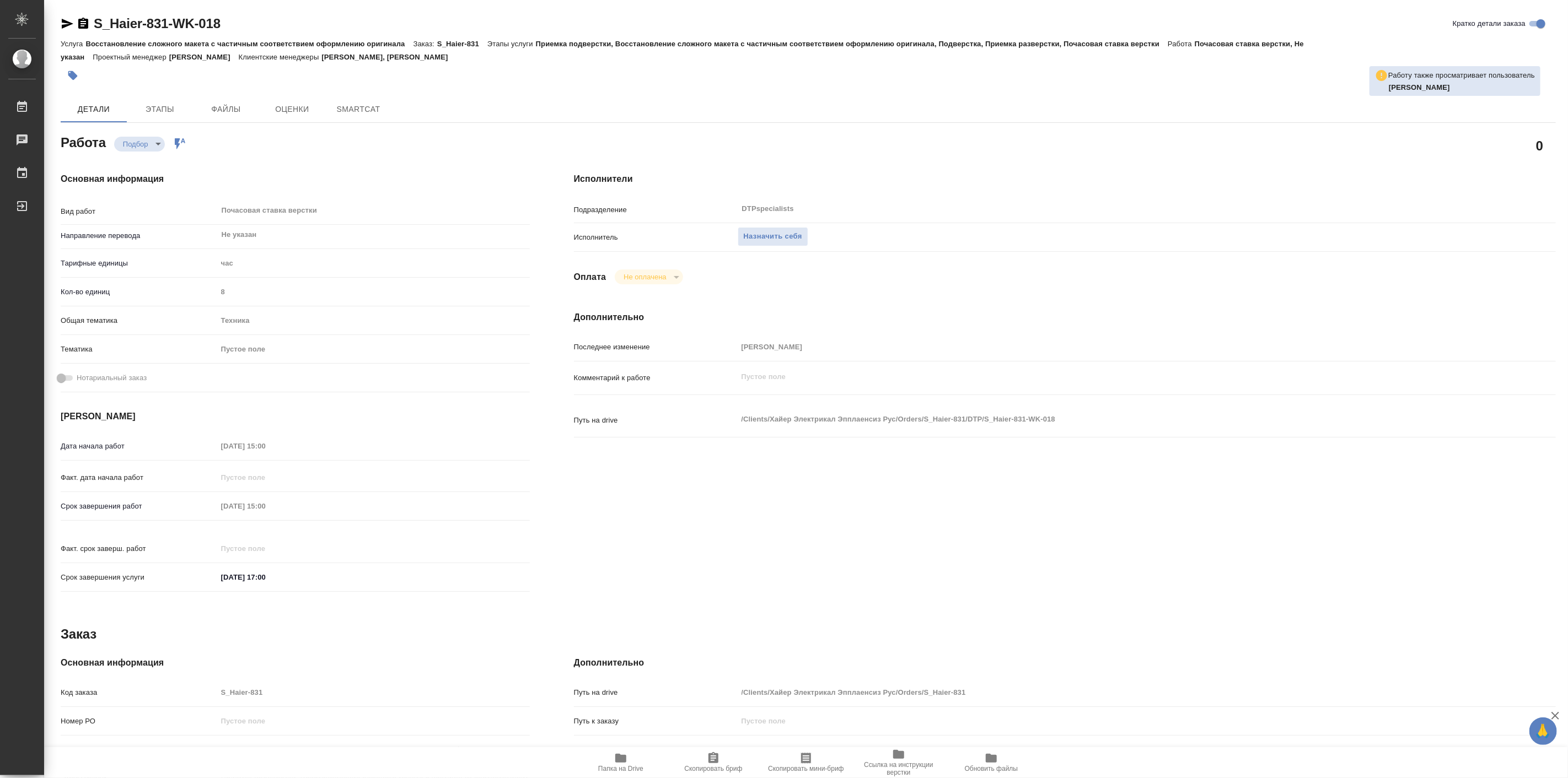
type textarea "x"
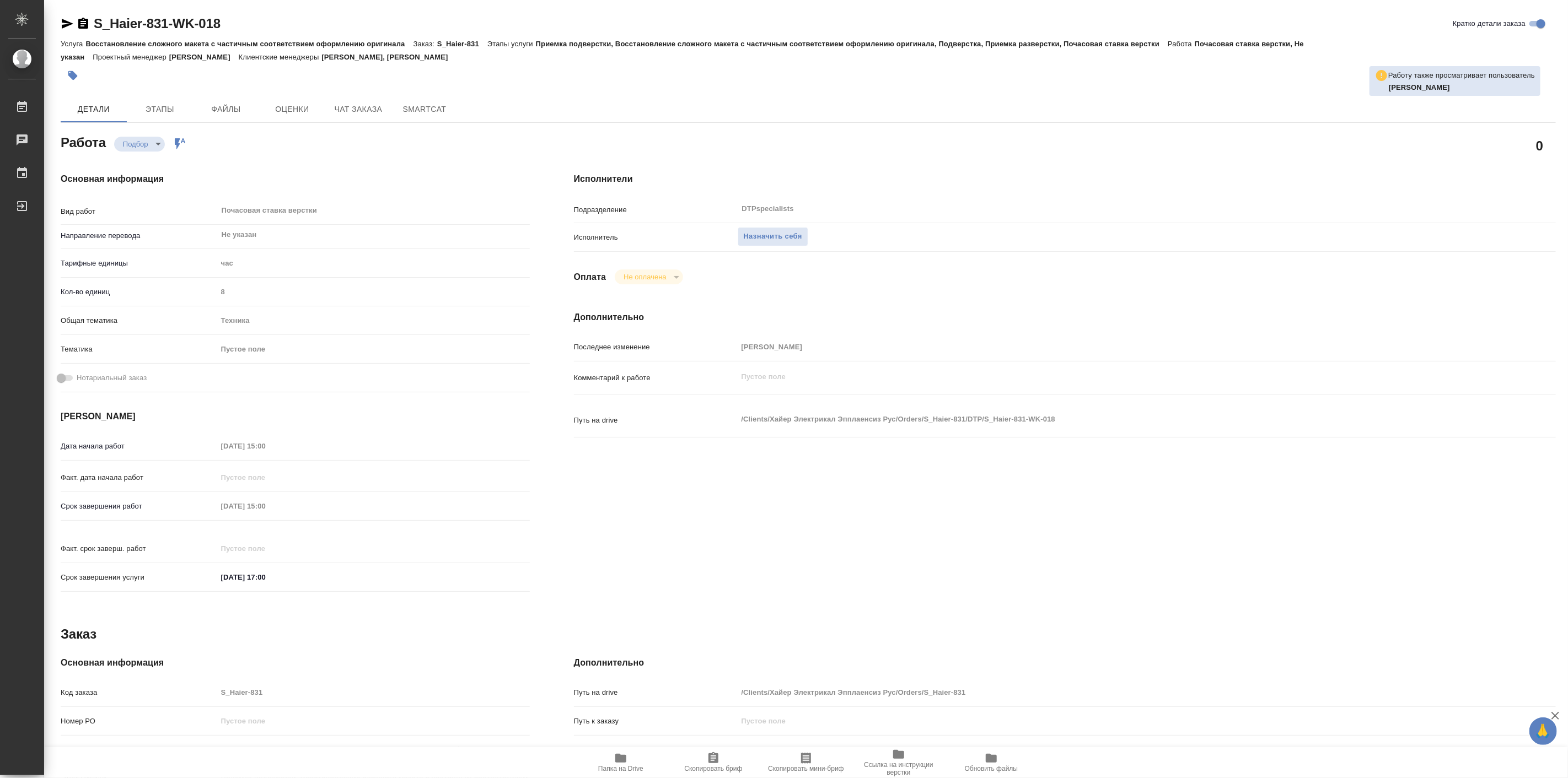
type textarea "x"
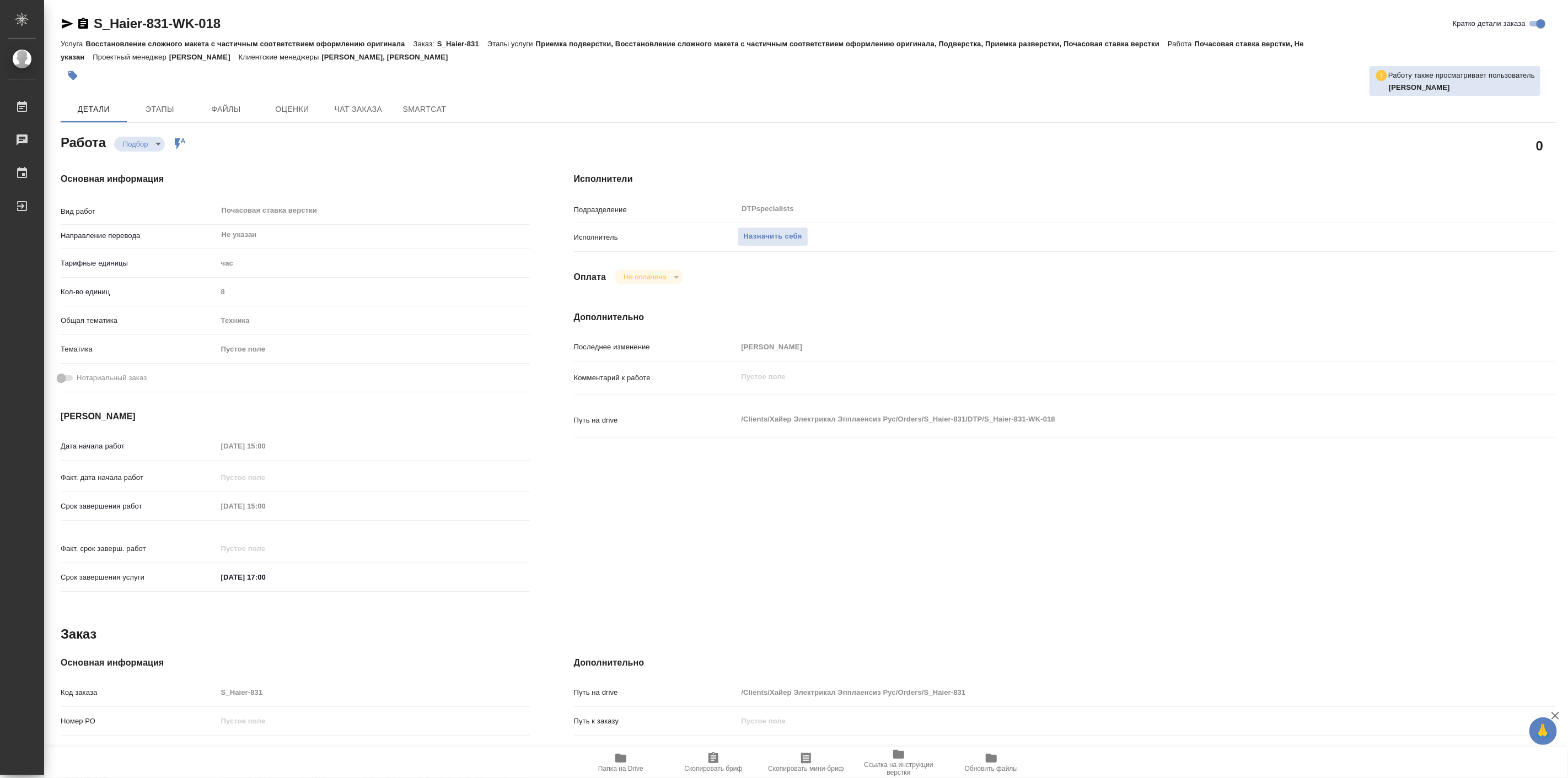
type textarea "x"
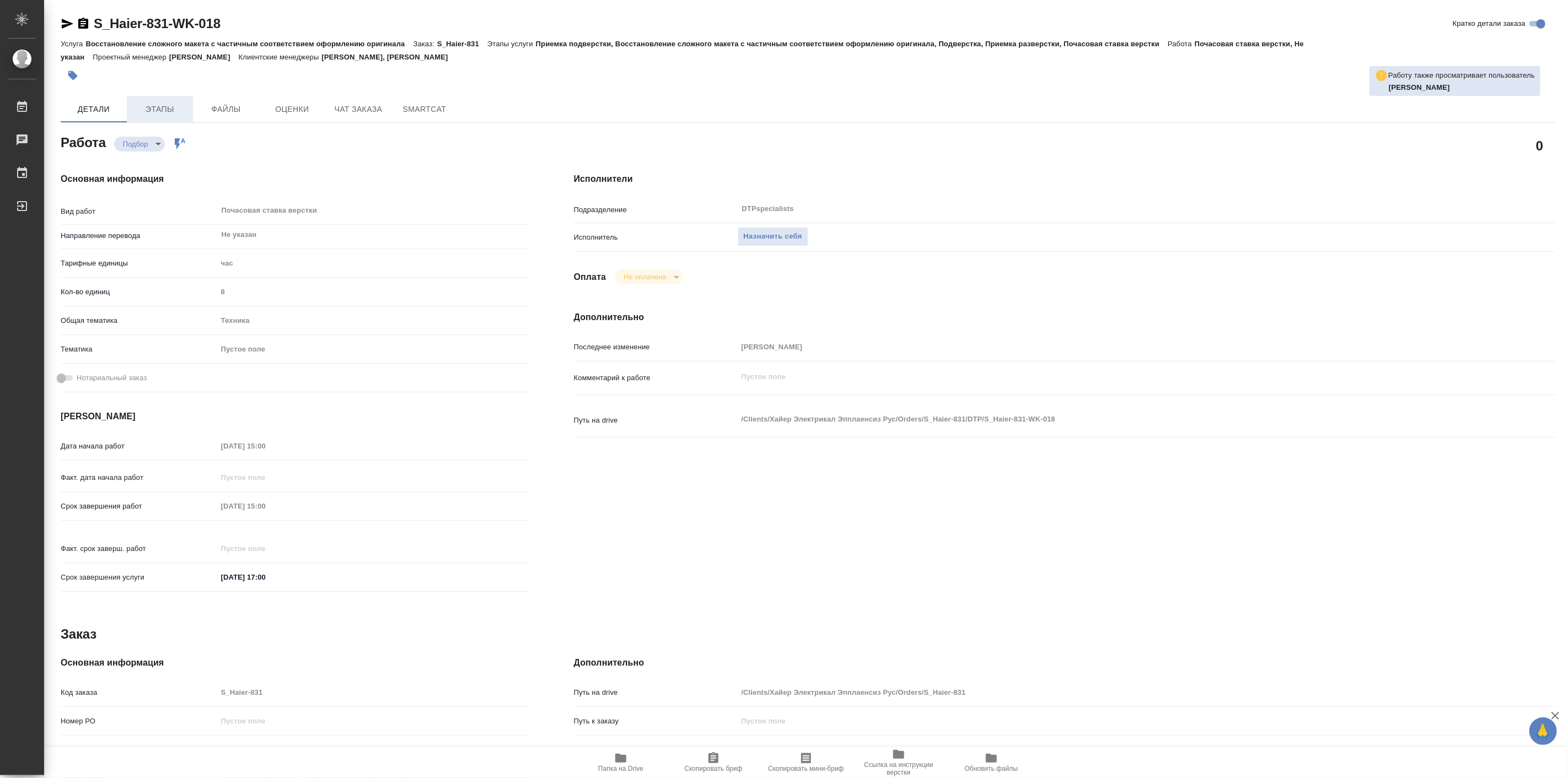
click at [155, 109] on span "Этапы" at bounding box center [160, 109] width 53 height 14
type textarea "x"
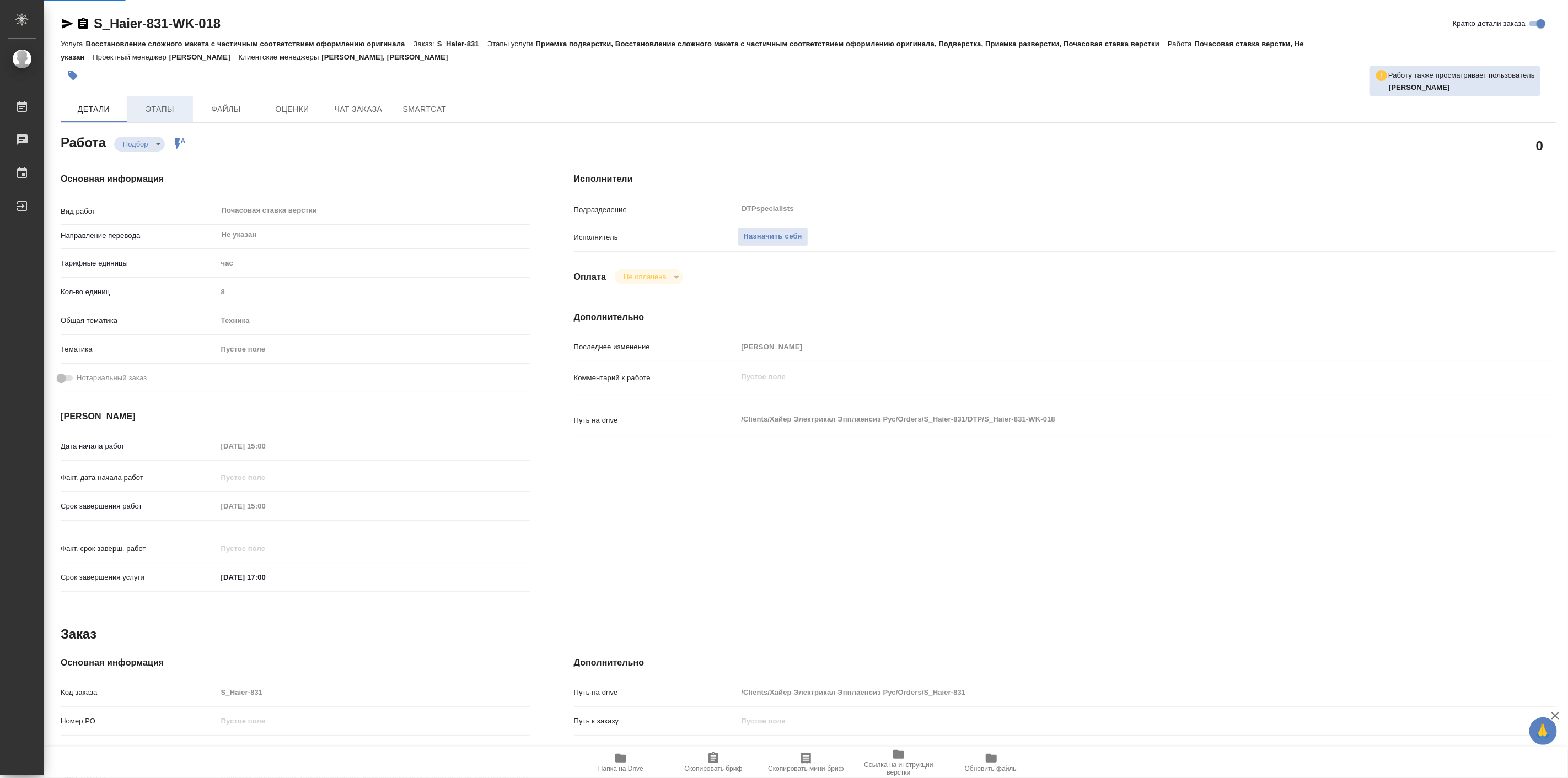
type textarea "x"
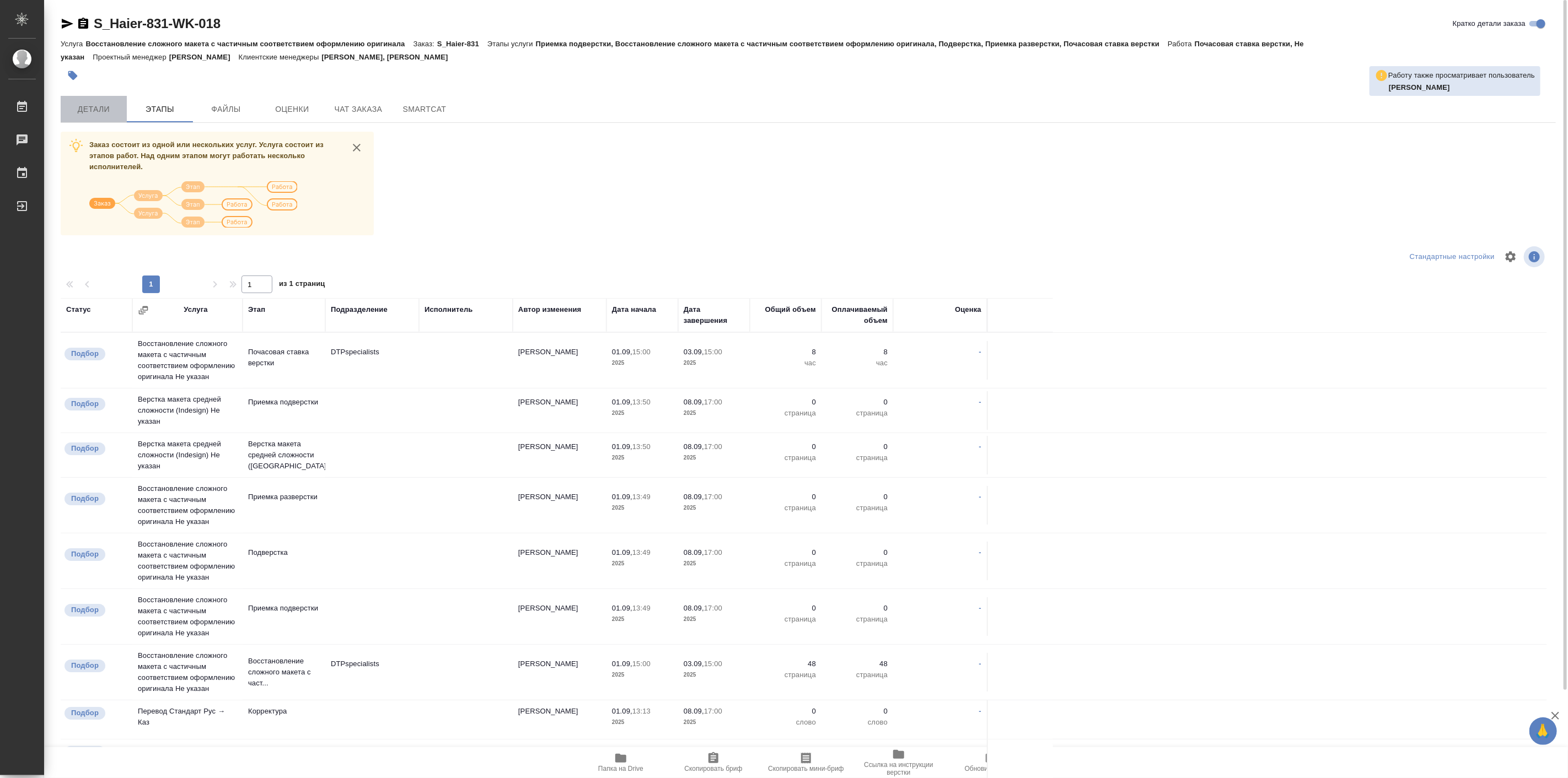
click at [110, 106] on span "Детали" at bounding box center [93, 109] width 53 height 14
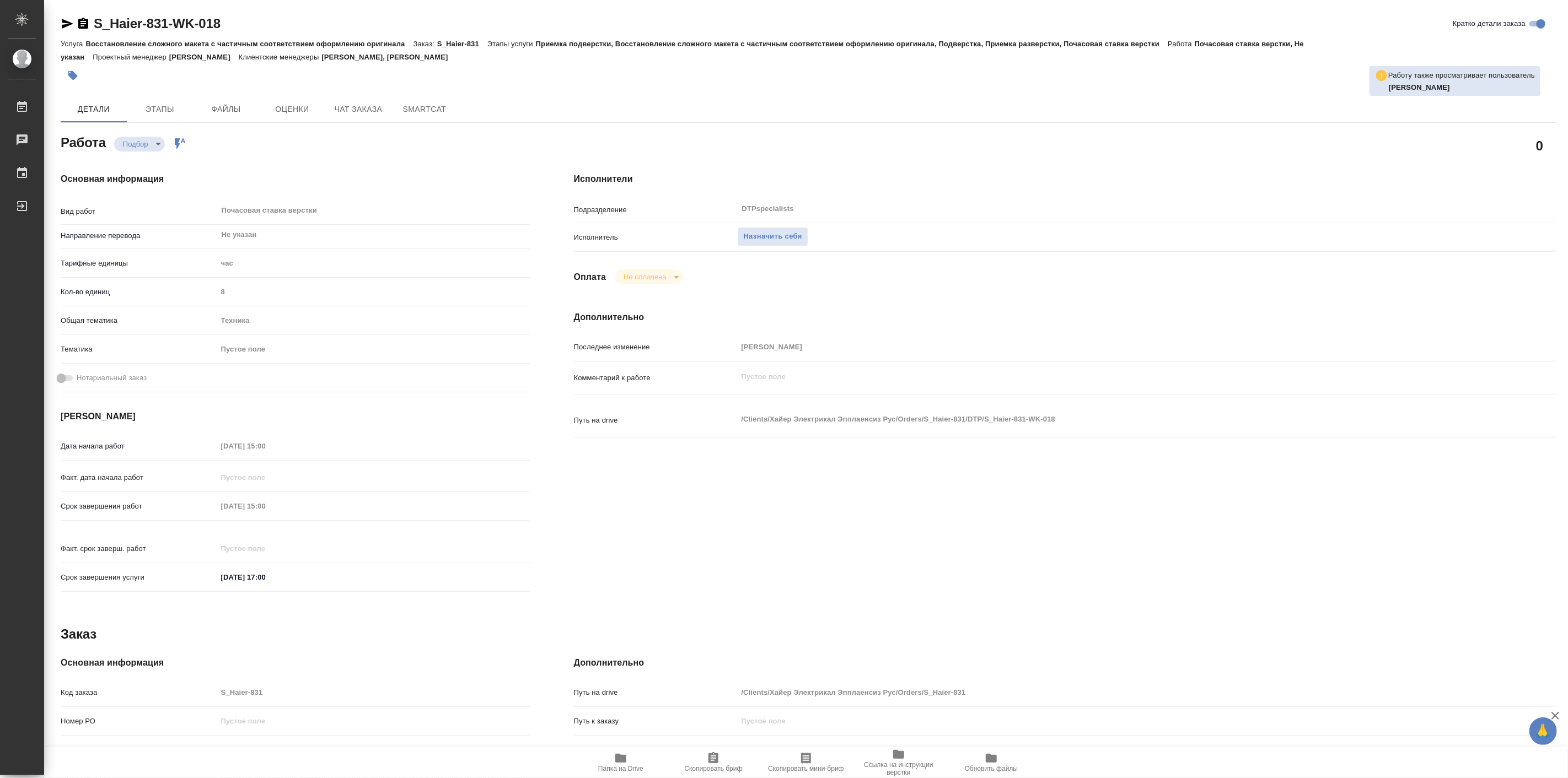
type textarea "x"
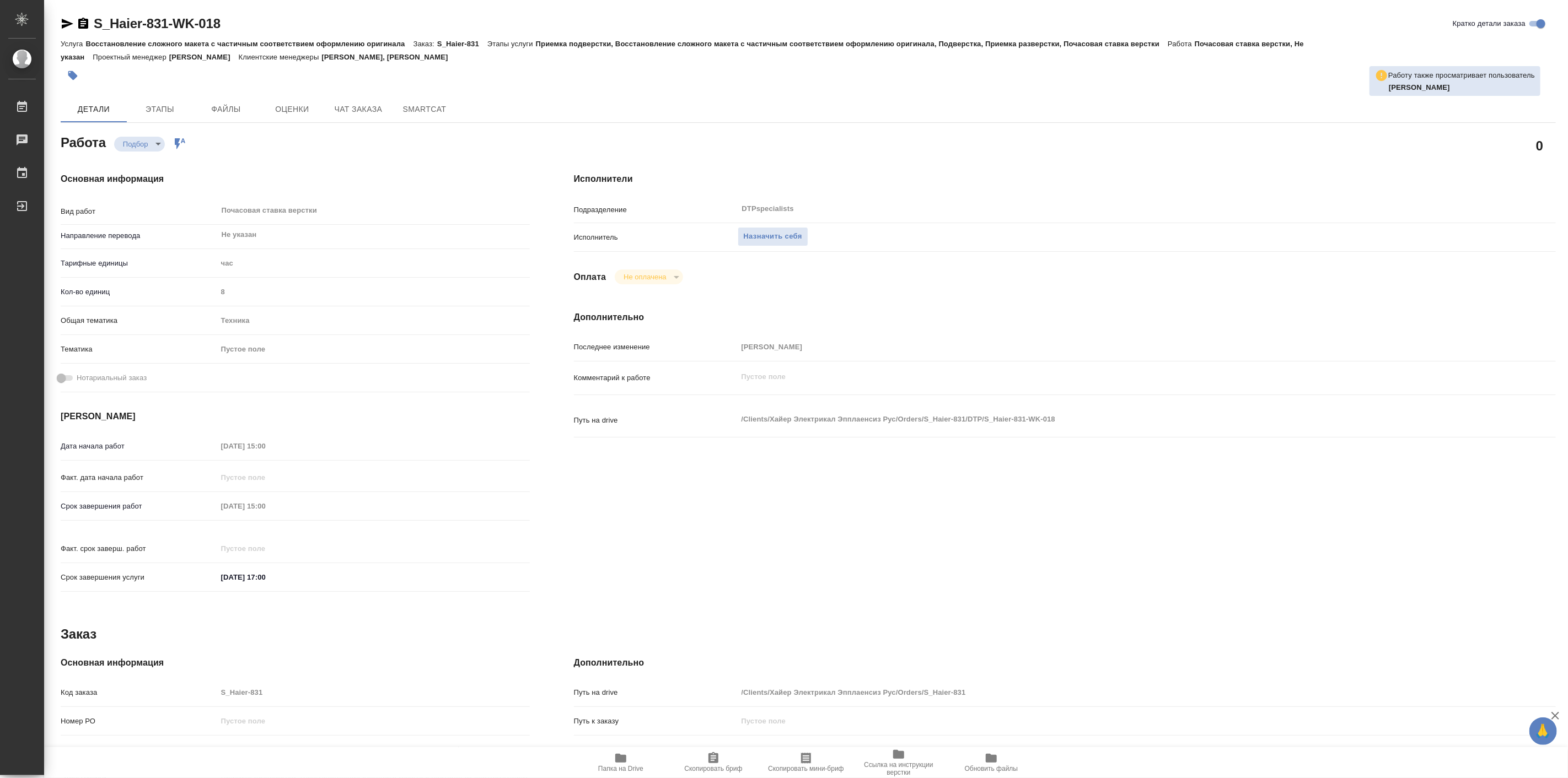
type textarea "x"
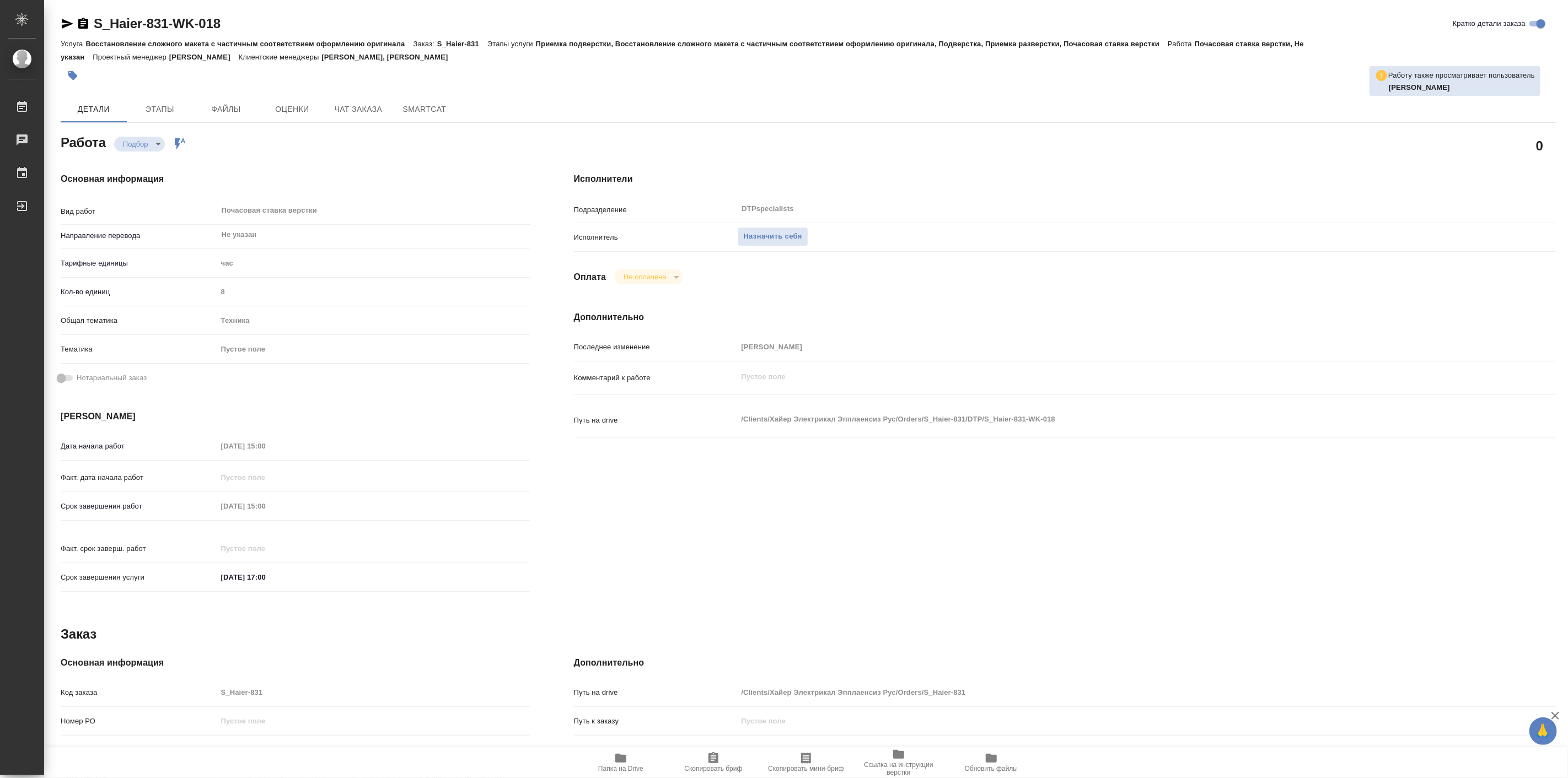
type textarea "x"
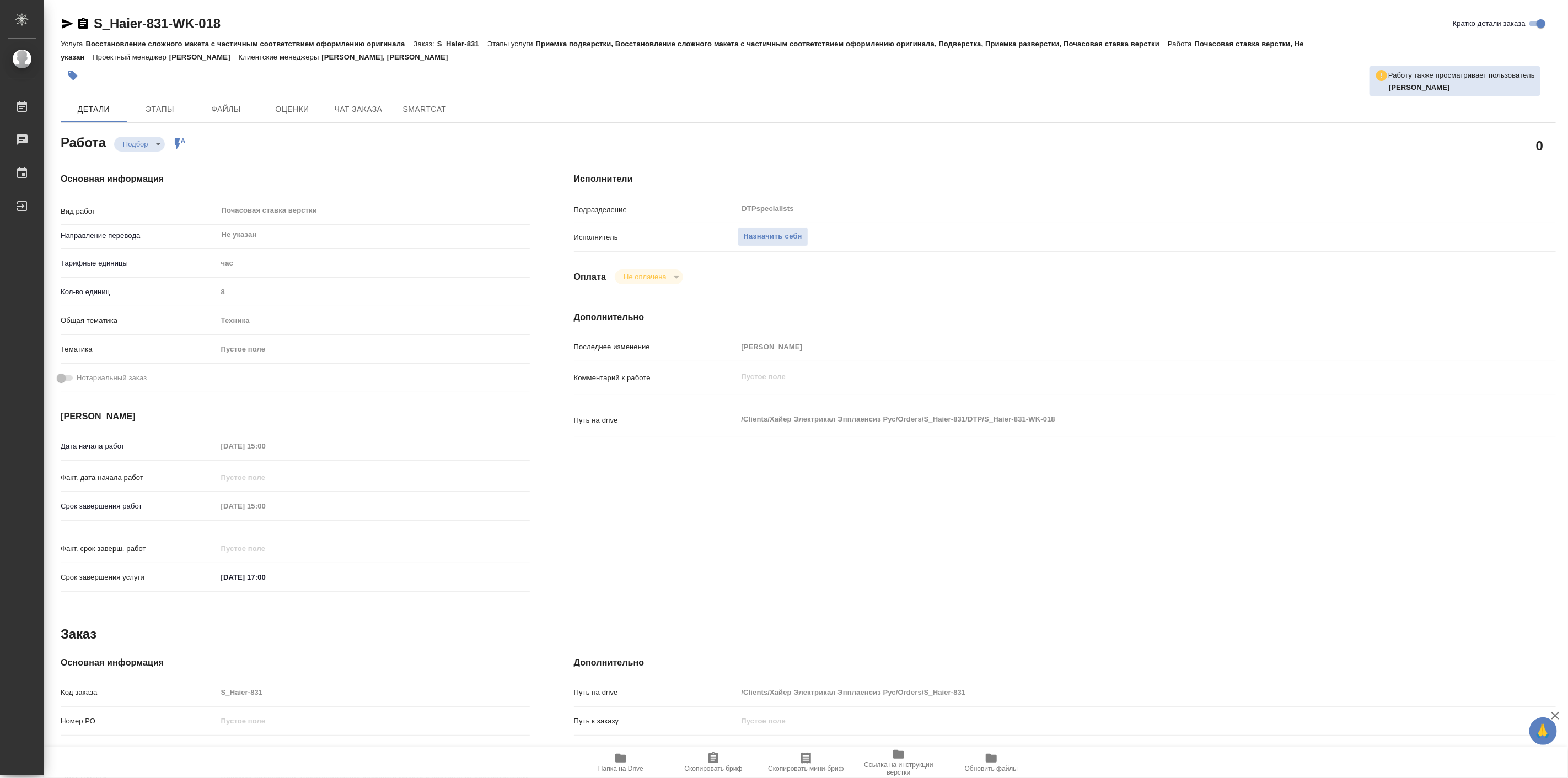
type textarea "x"
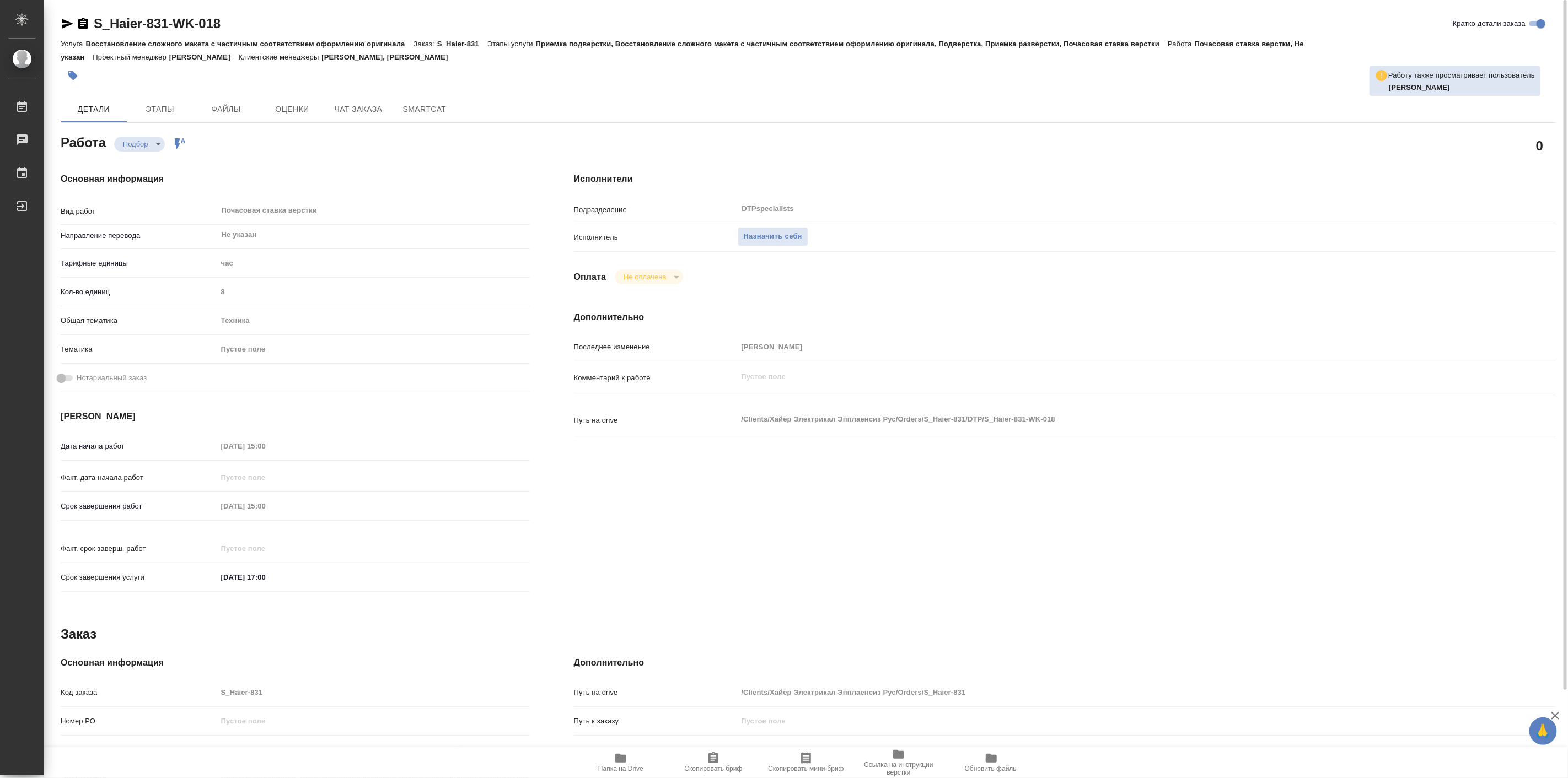
scroll to position [177, 0]
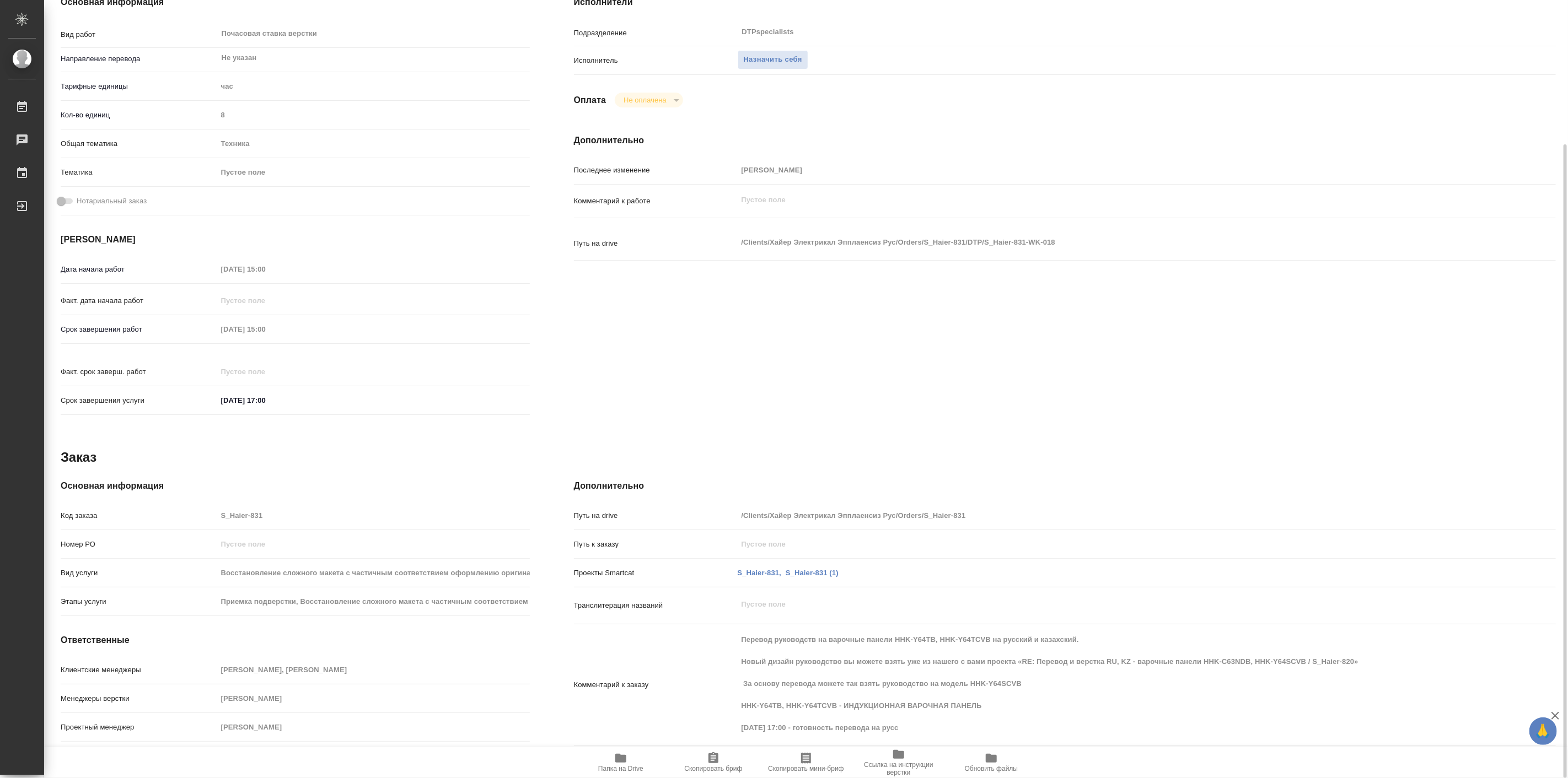
click at [253, 451] on div "Заказ" at bounding box center [808, 457] width 1496 height 18
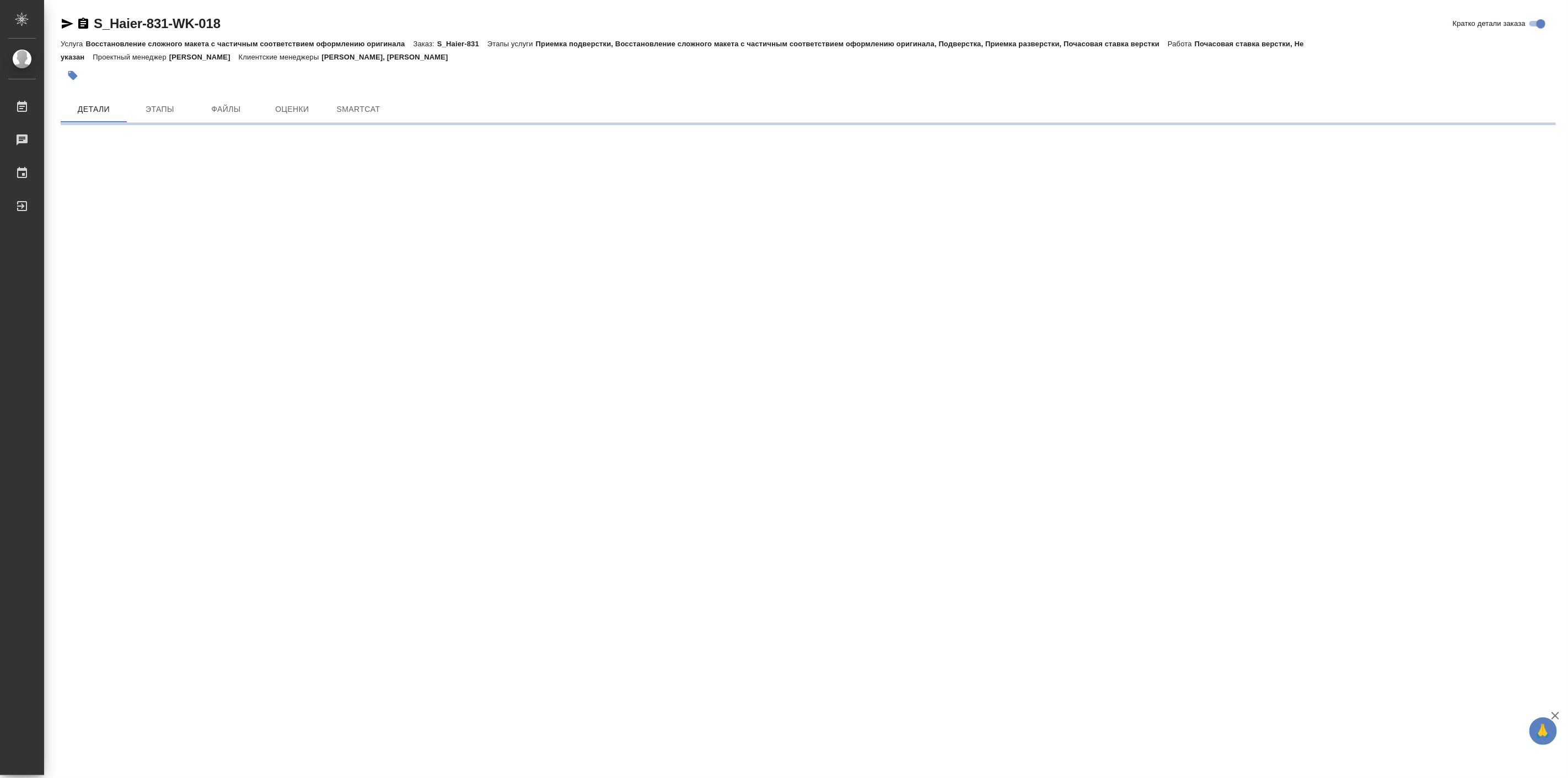
click at [342, 109] on span "SmartCat" at bounding box center [358, 109] width 53 height 14
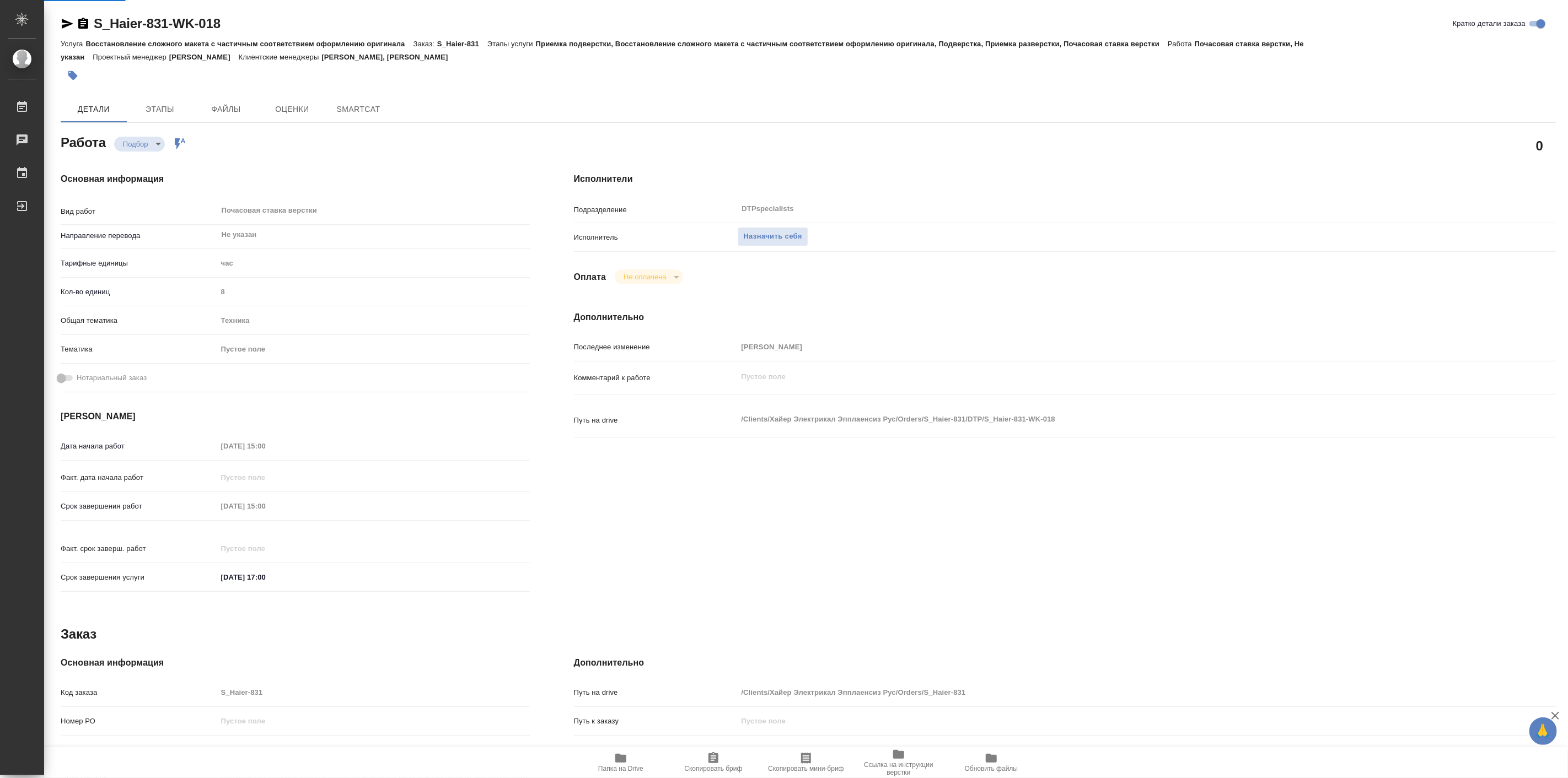
type textarea "x"
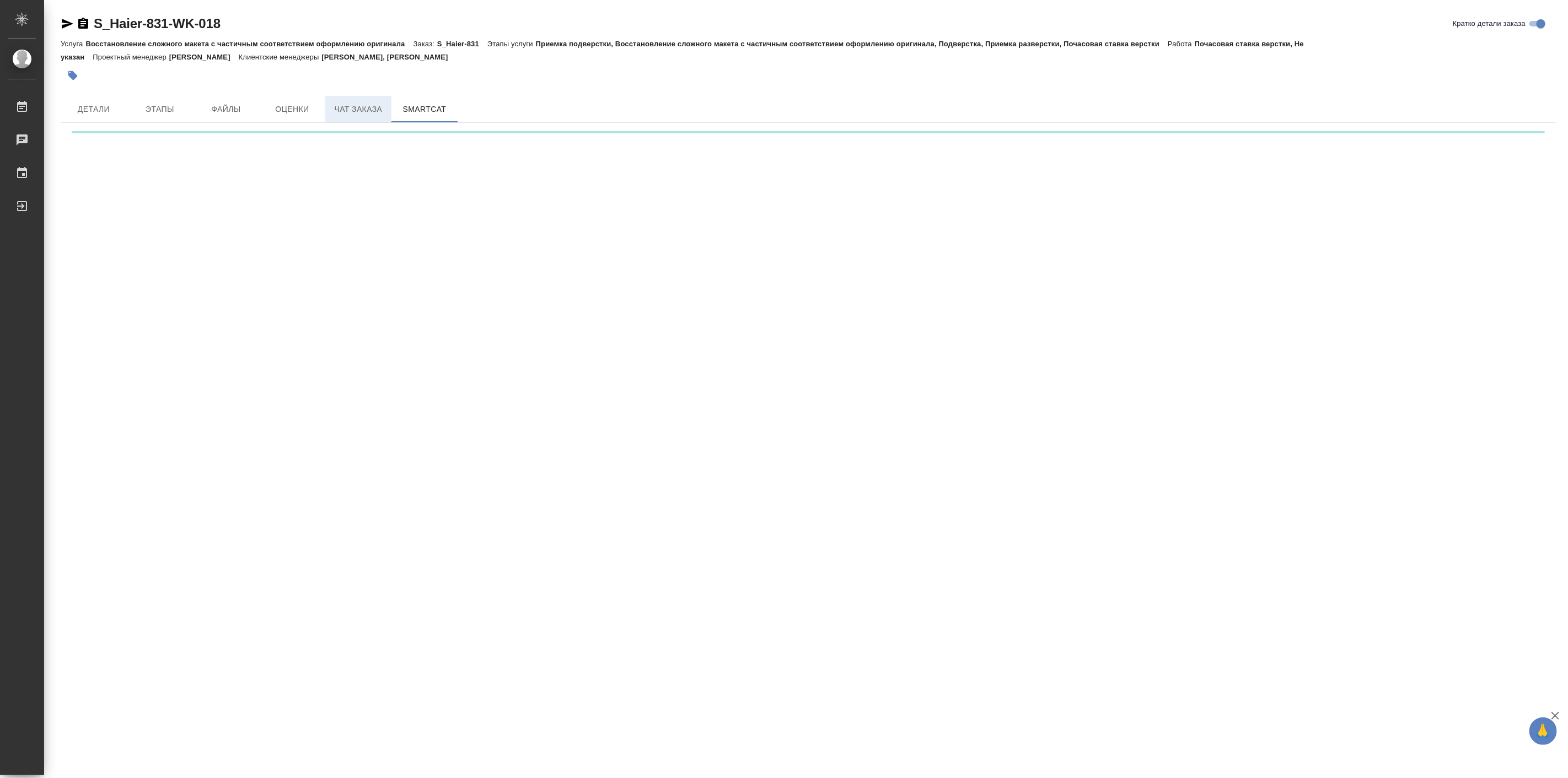
click at [344, 115] on span "Чат заказа" at bounding box center [358, 109] width 53 height 14
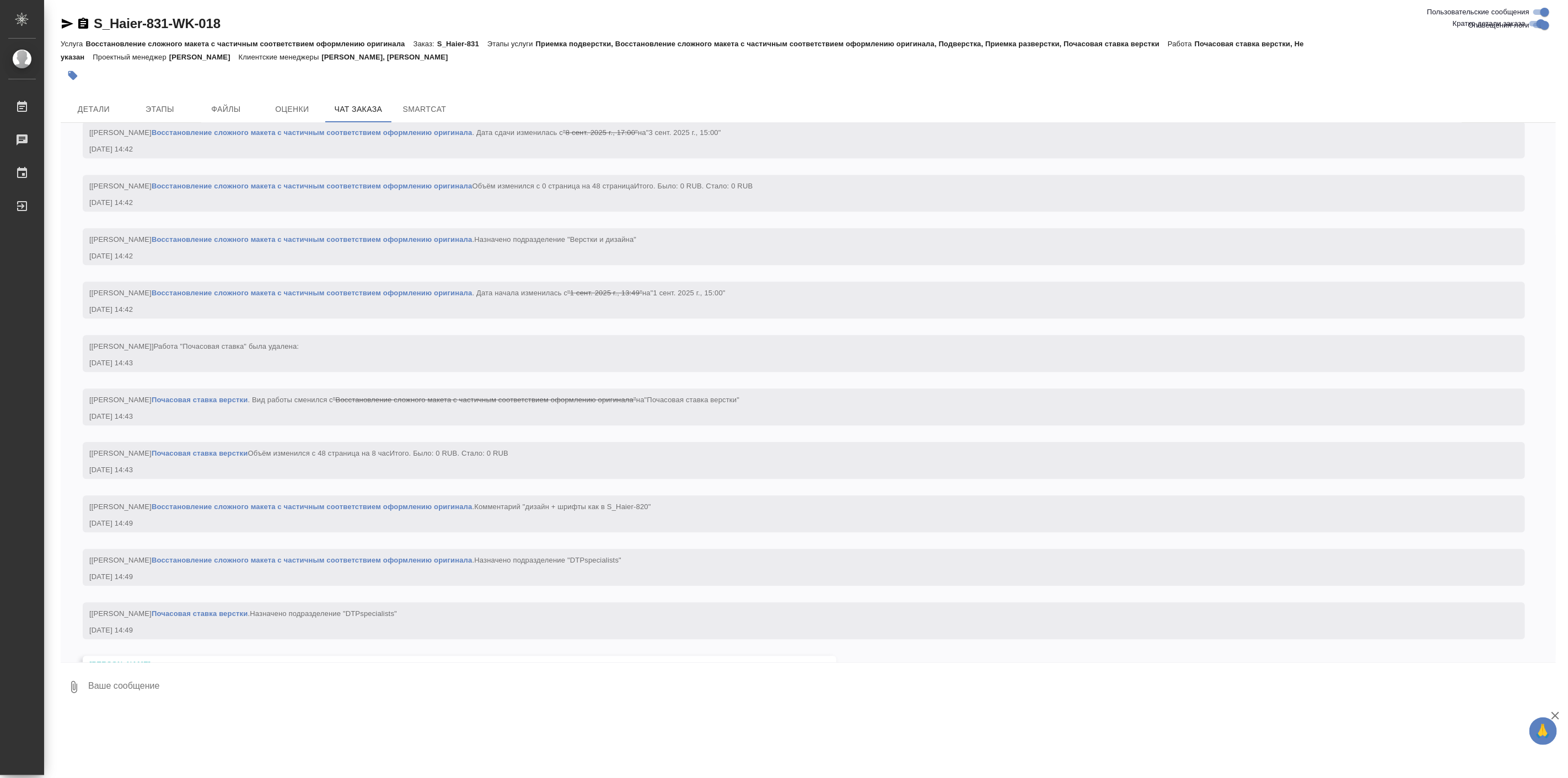
scroll to position [2211, 0]
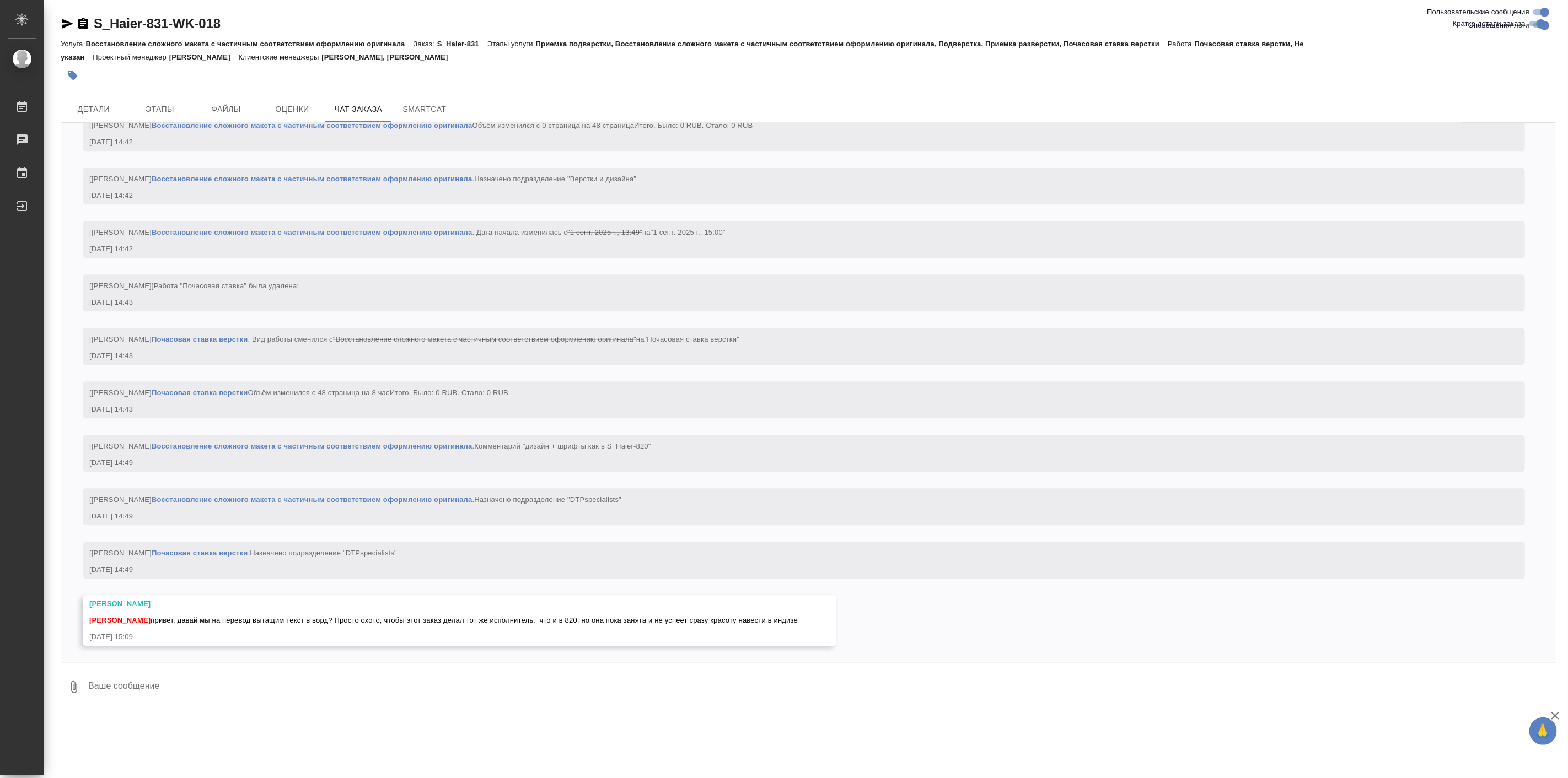
click at [322, 663] on div "0" at bounding box center [808, 685] width 1496 height 44
click at [273, 702] on textarea at bounding box center [822, 687] width 1469 height 37
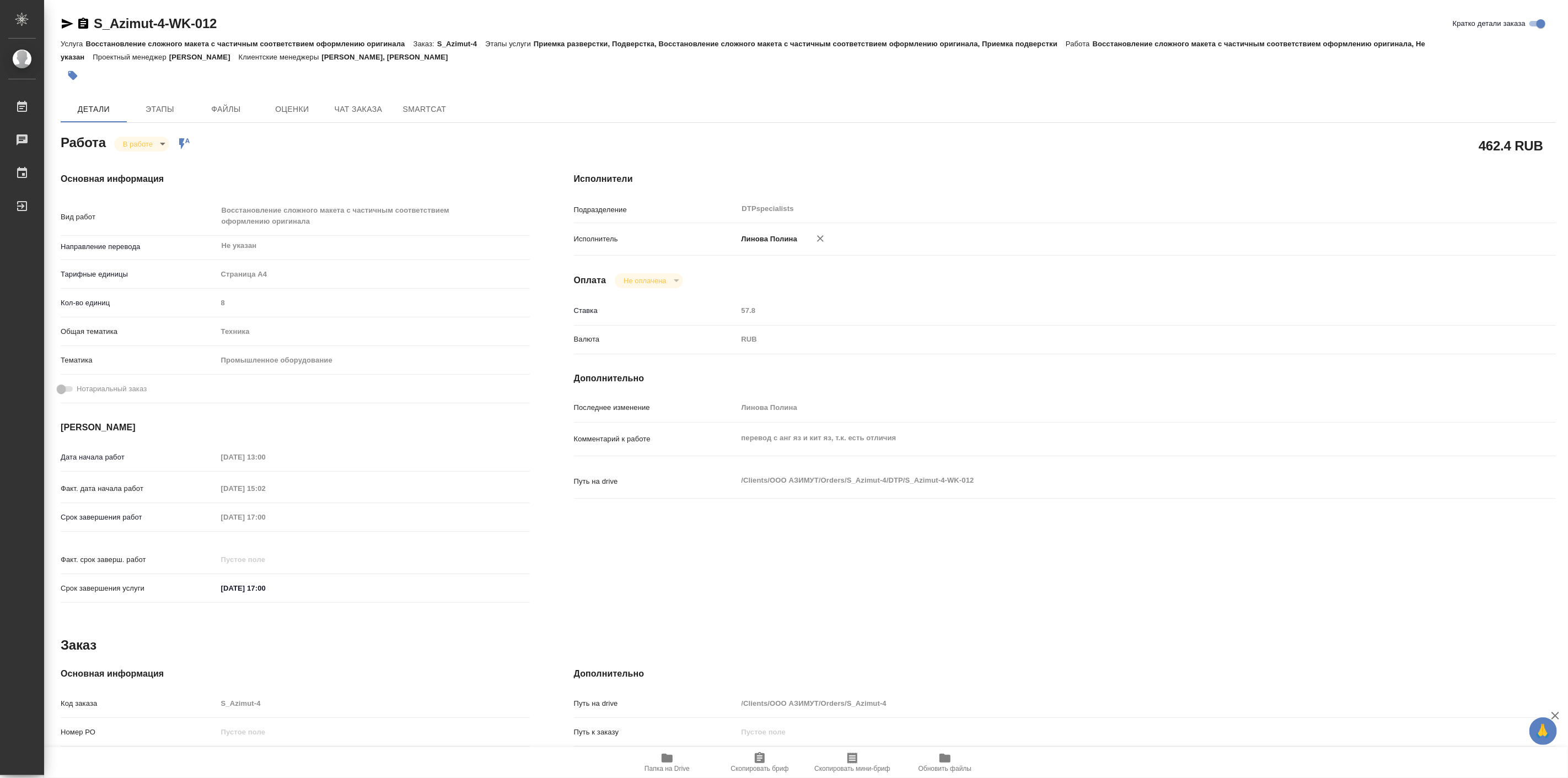
type textarea "x"
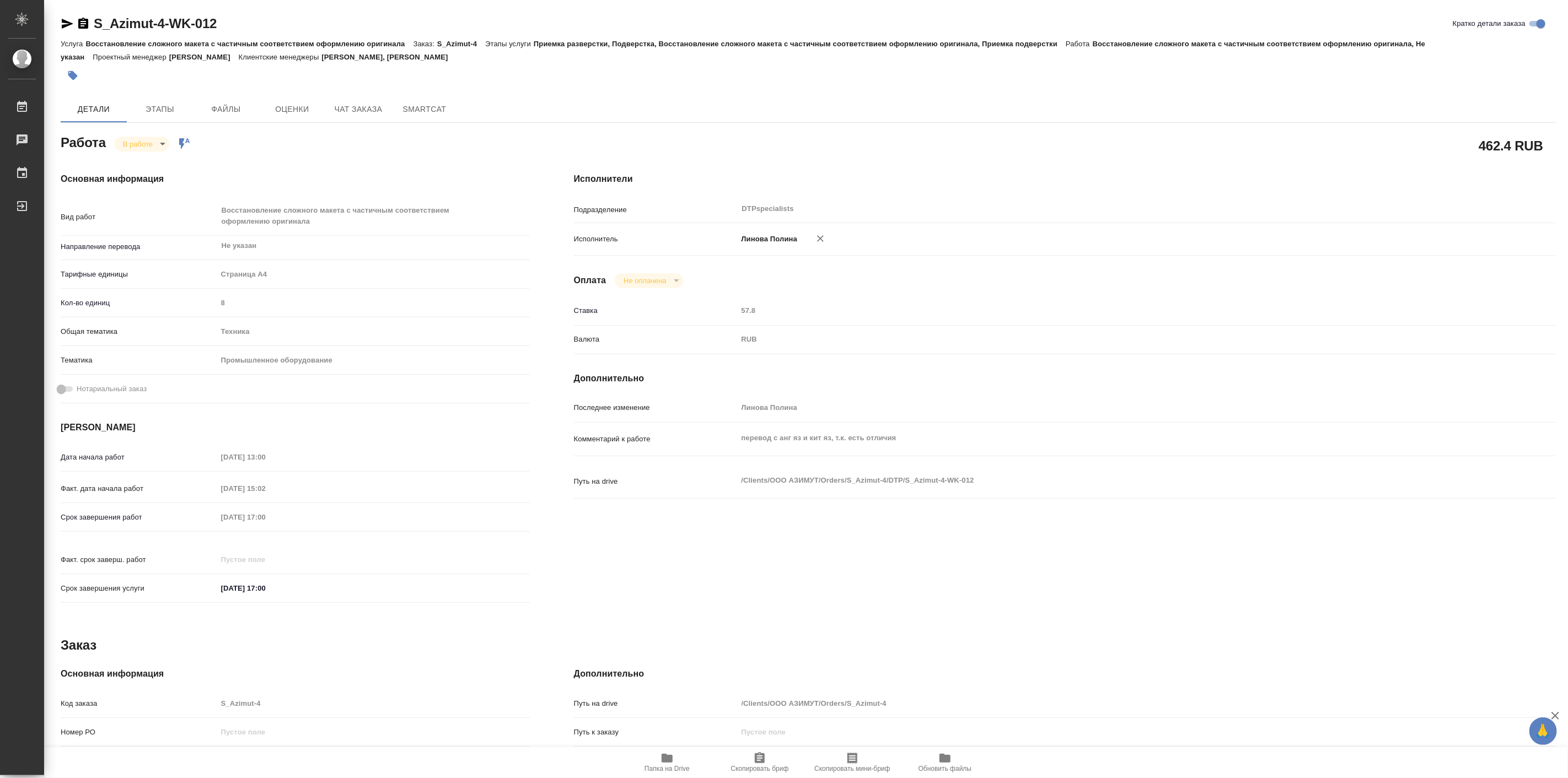
type textarea "x"
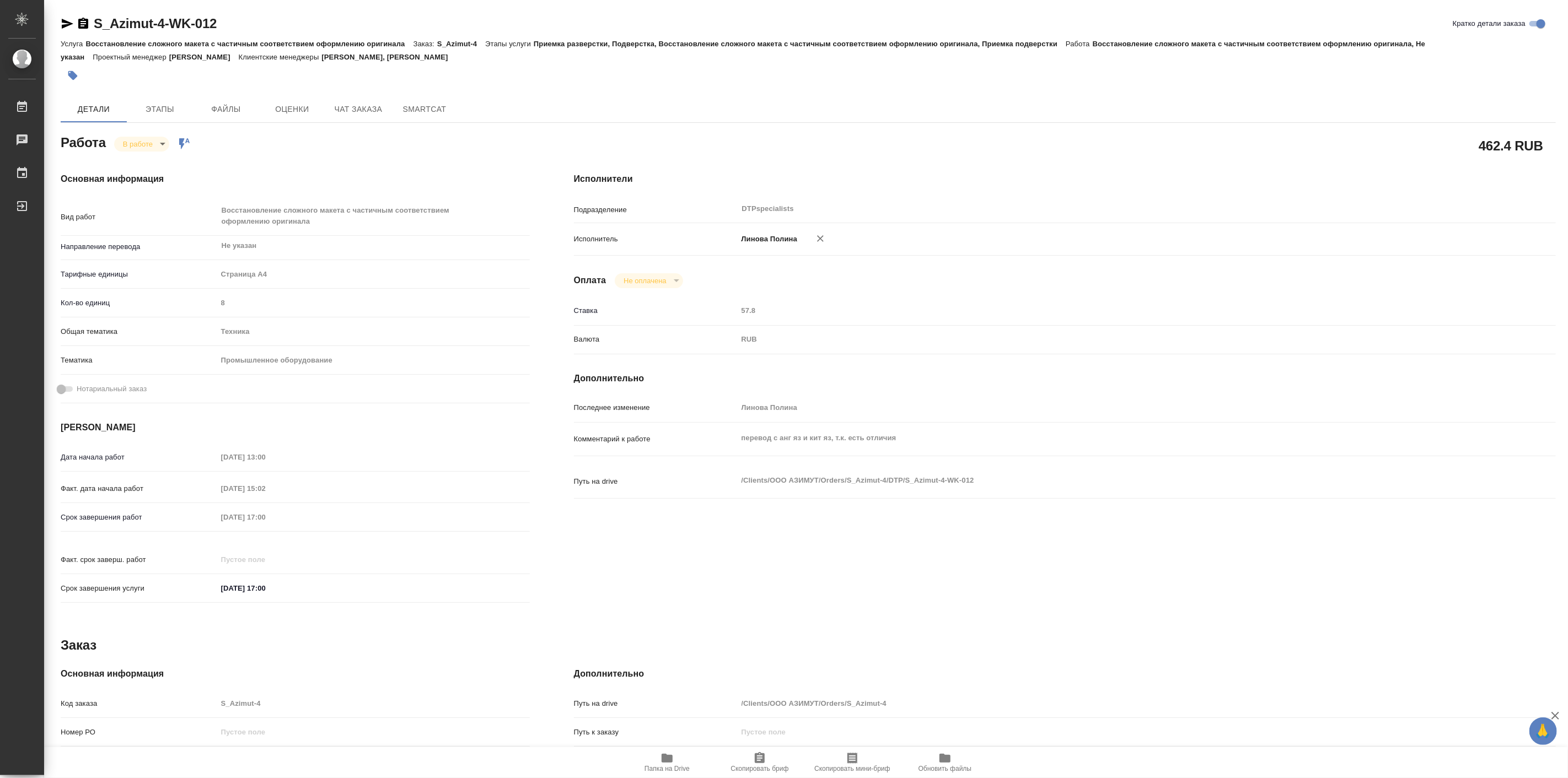
type textarea "x"
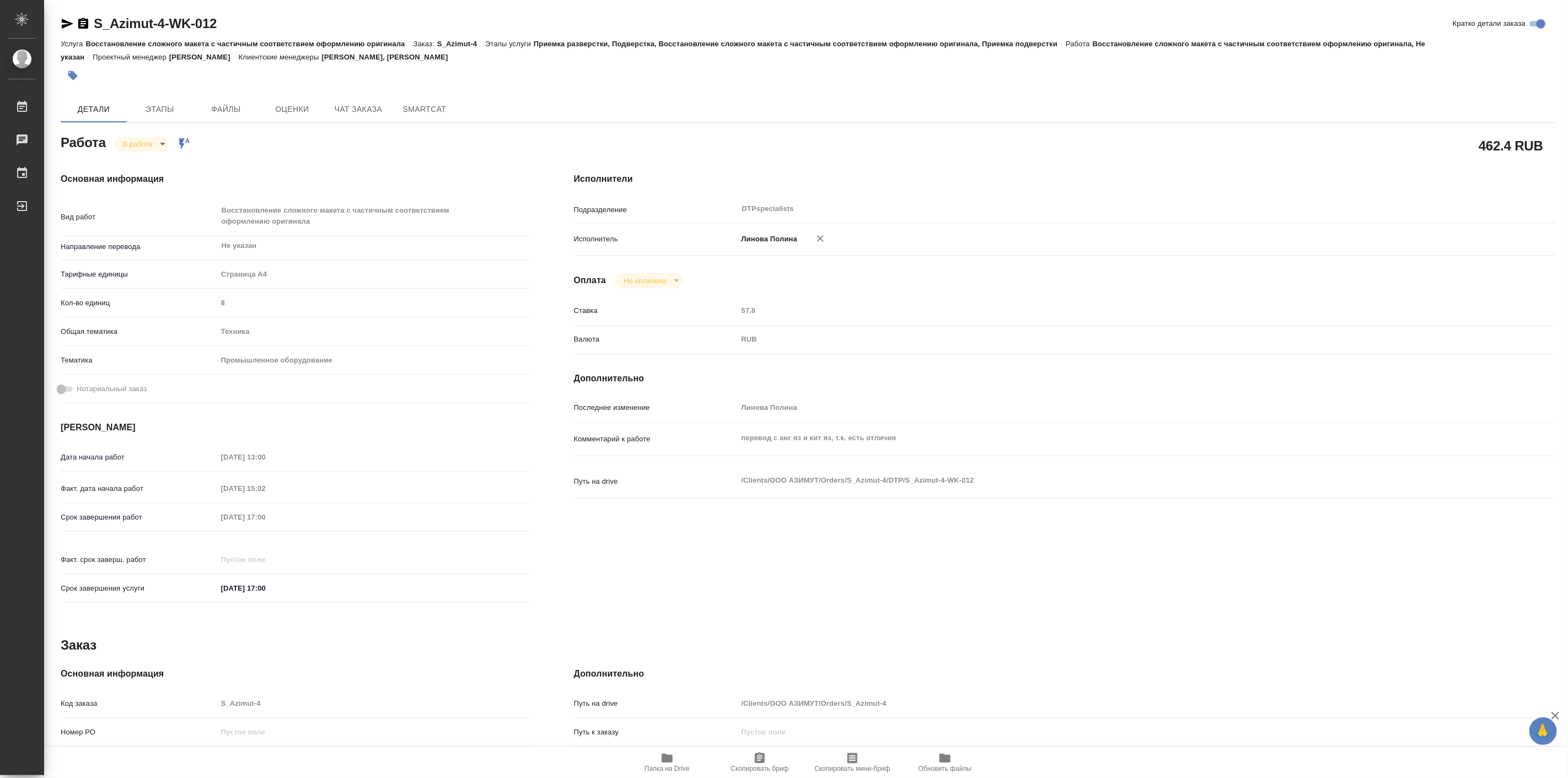
type textarea "x"
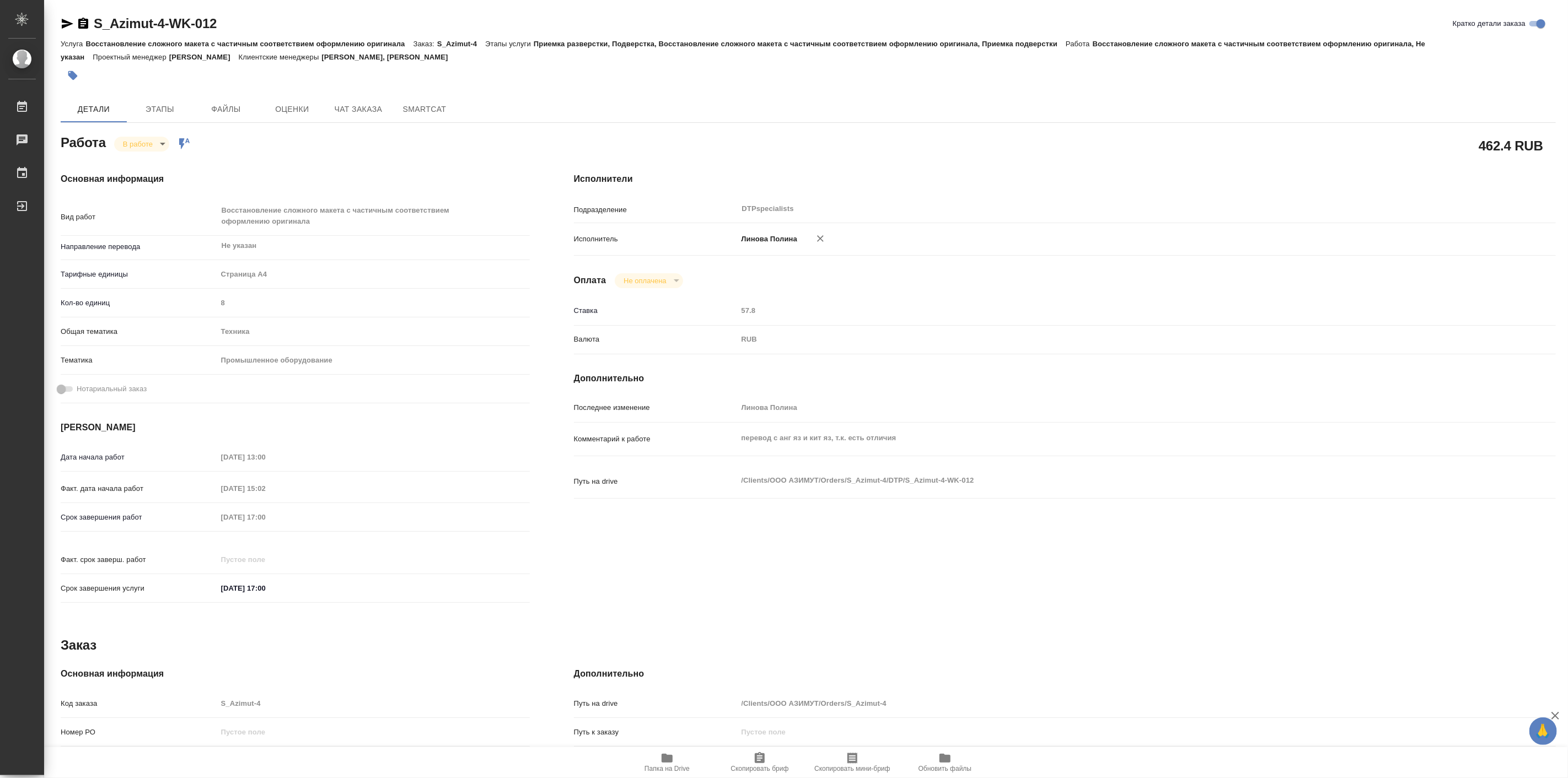
type textarea "x"
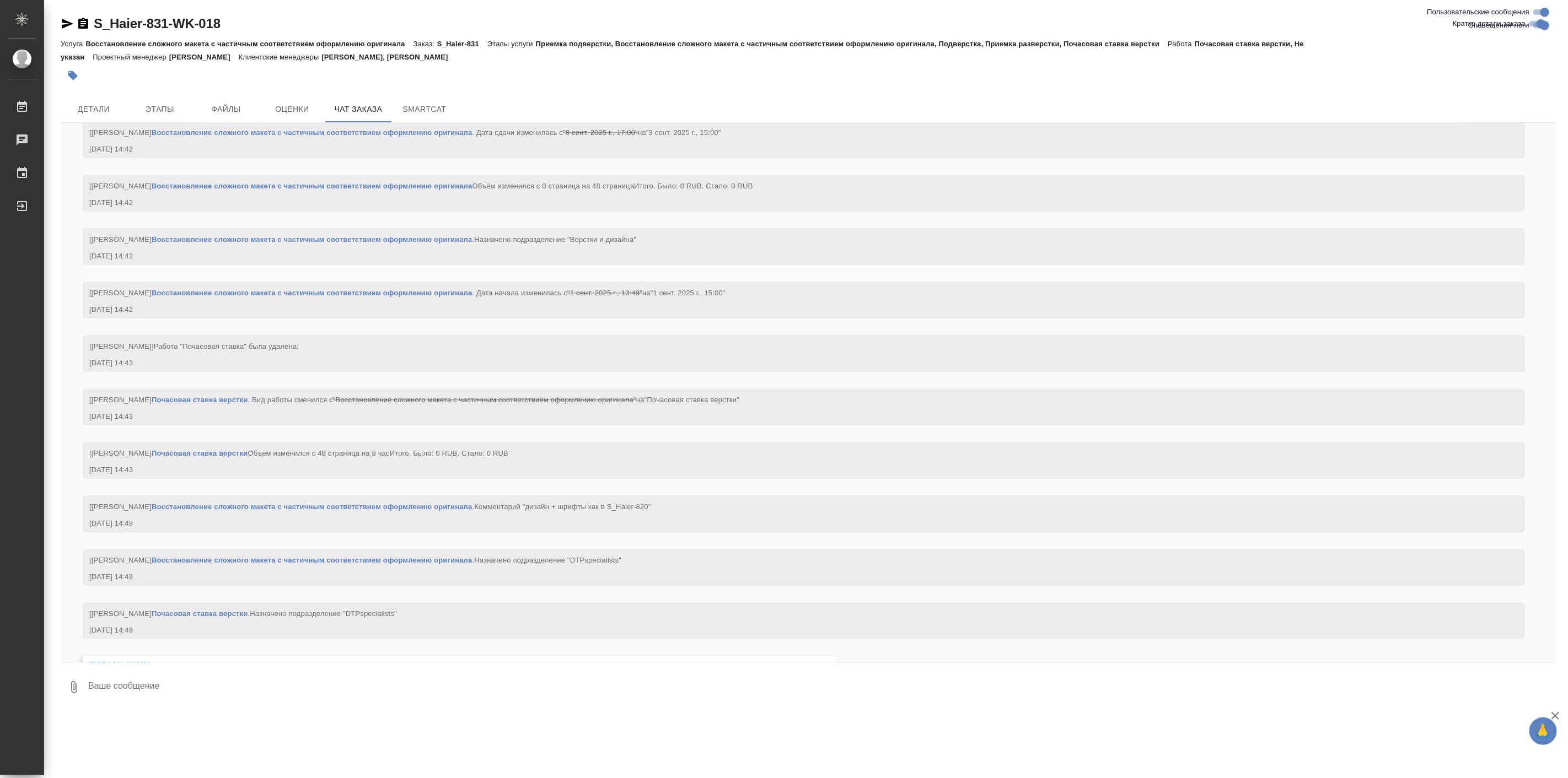
scroll to position [2211, 0]
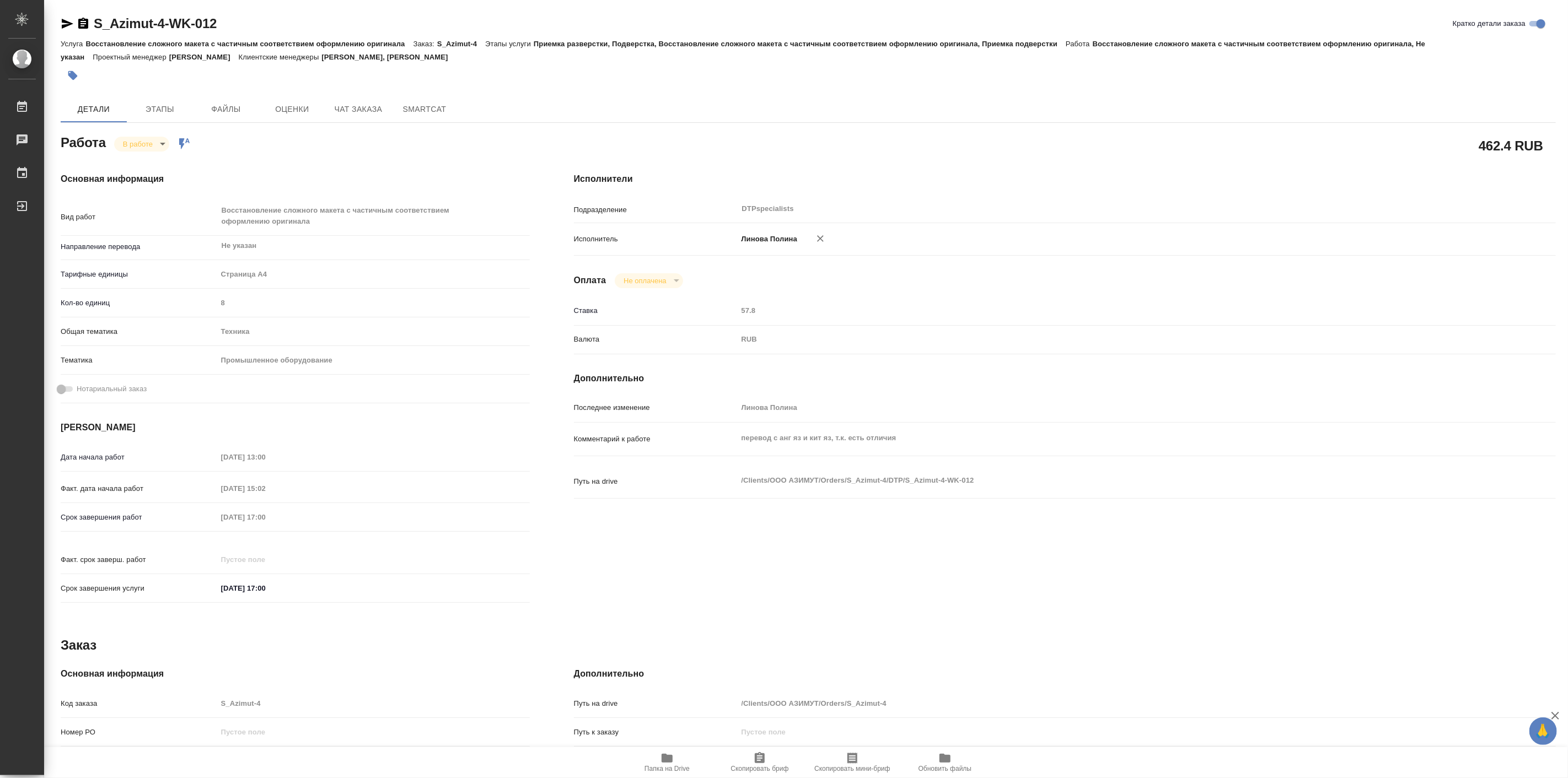
click at [681, 765] on span "Папка на Drive" at bounding box center [666, 769] width 45 height 8
click at [161, 142] on body "🙏 .cls-1 fill:#fff; AWATERA [PERSON_NAME] Работы 0 Чаты График Выйти S_Azimut-4…" at bounding box center [784, 389] width 1568 height 778
click at [159, 160] on button "Выполнен" at bounding box center [142, 162] width 40 height 12
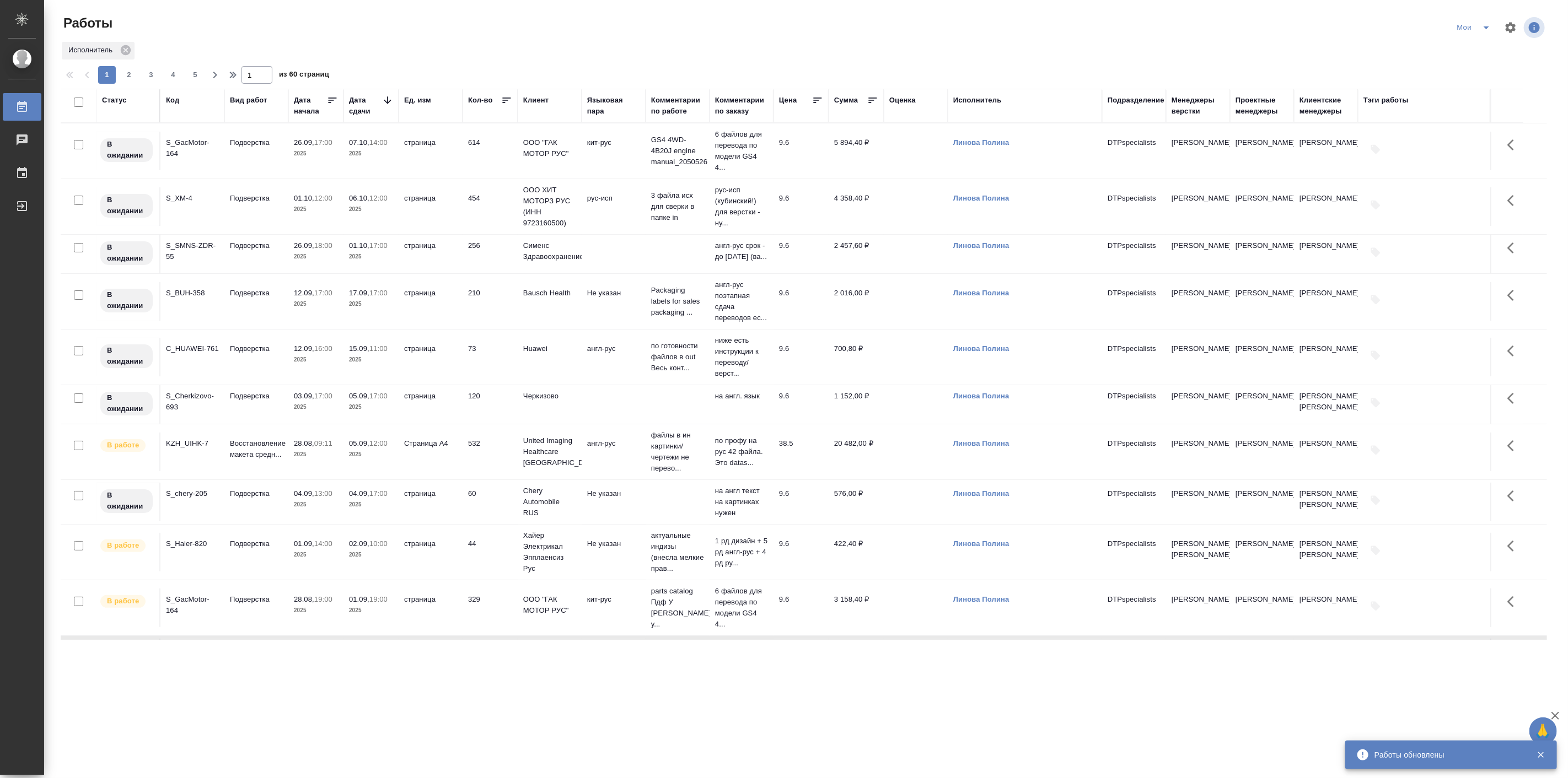
scroll to position [204, 0]
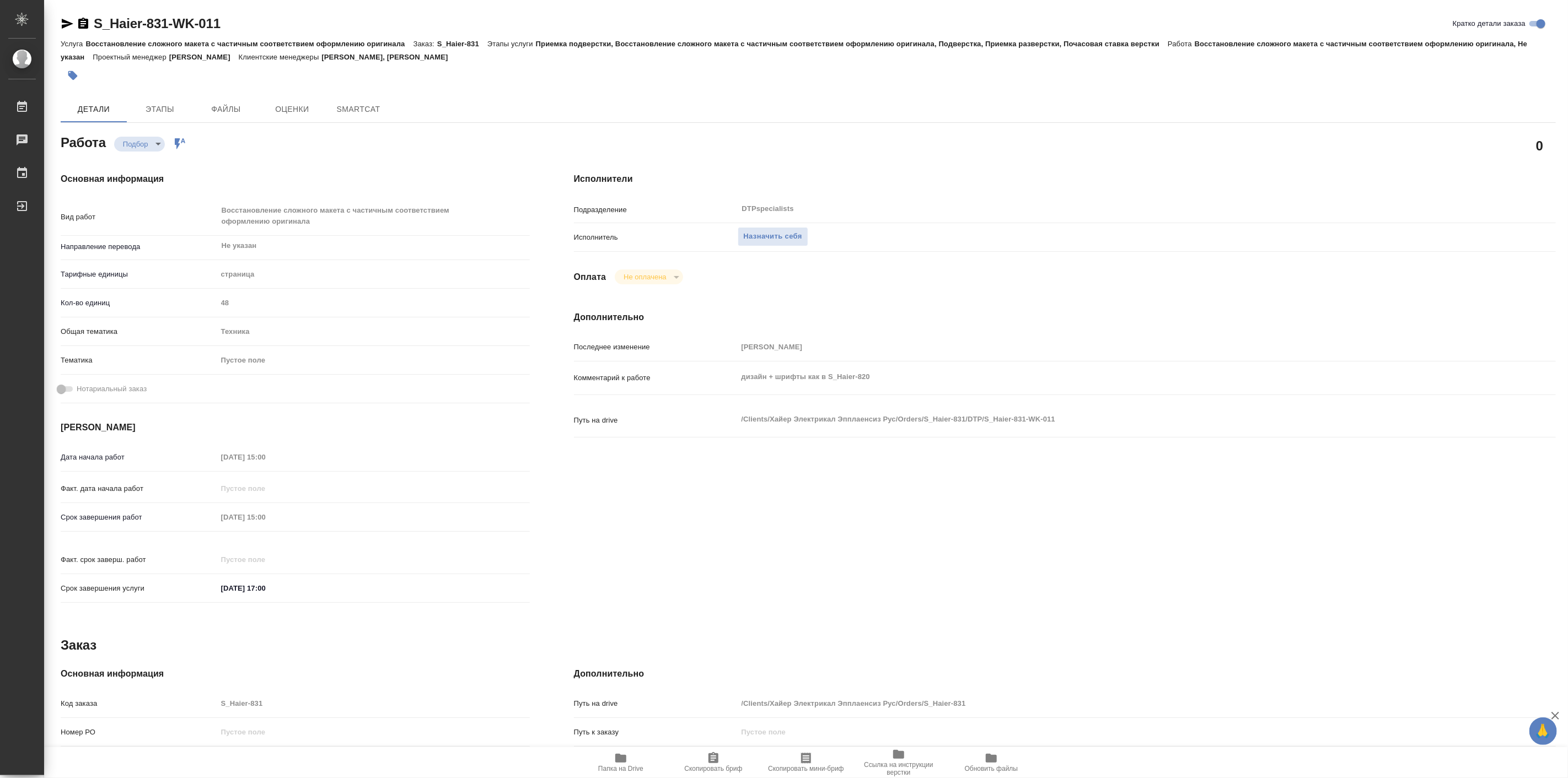
type textarea "x"
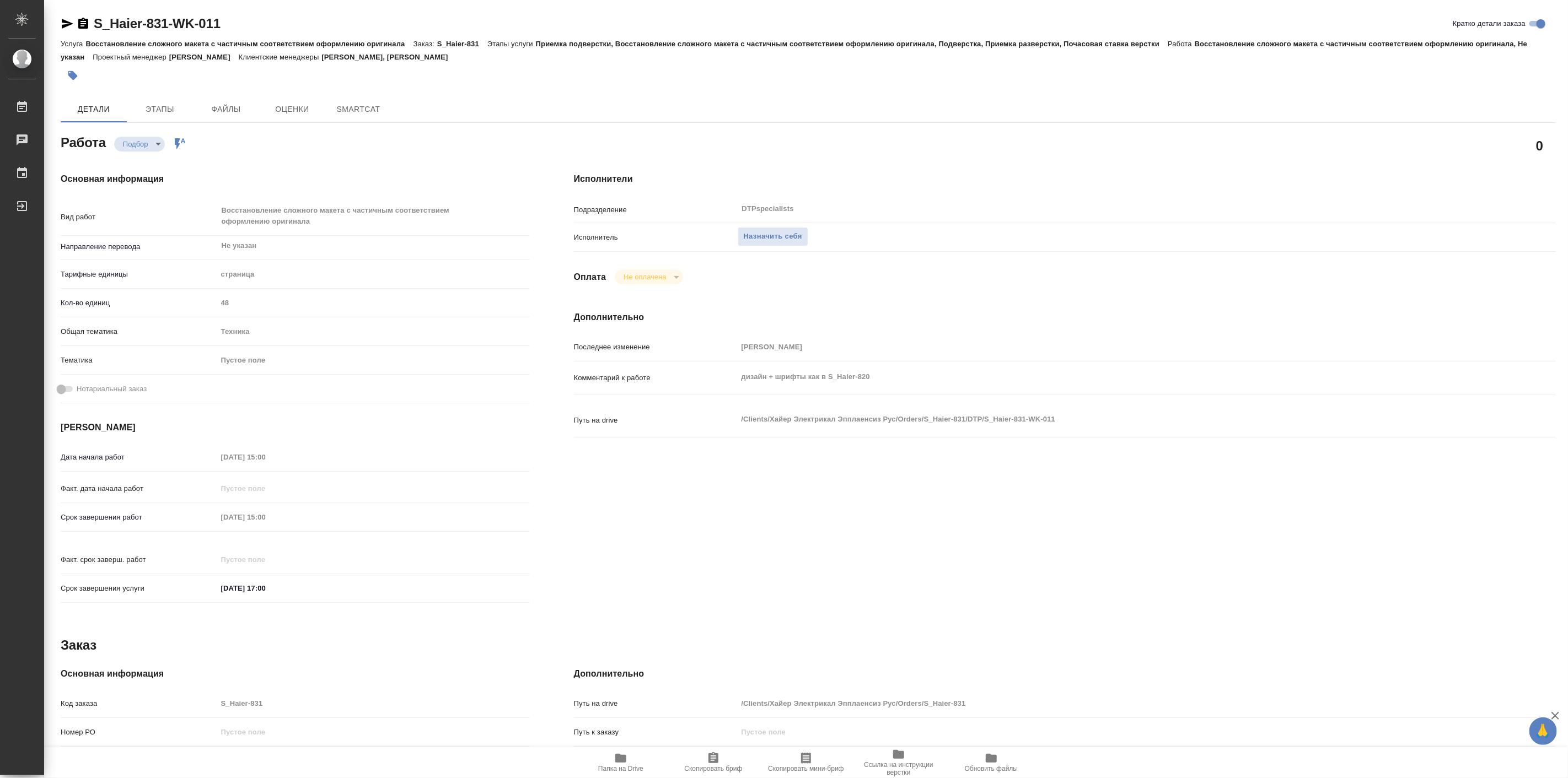
type textarea "x"
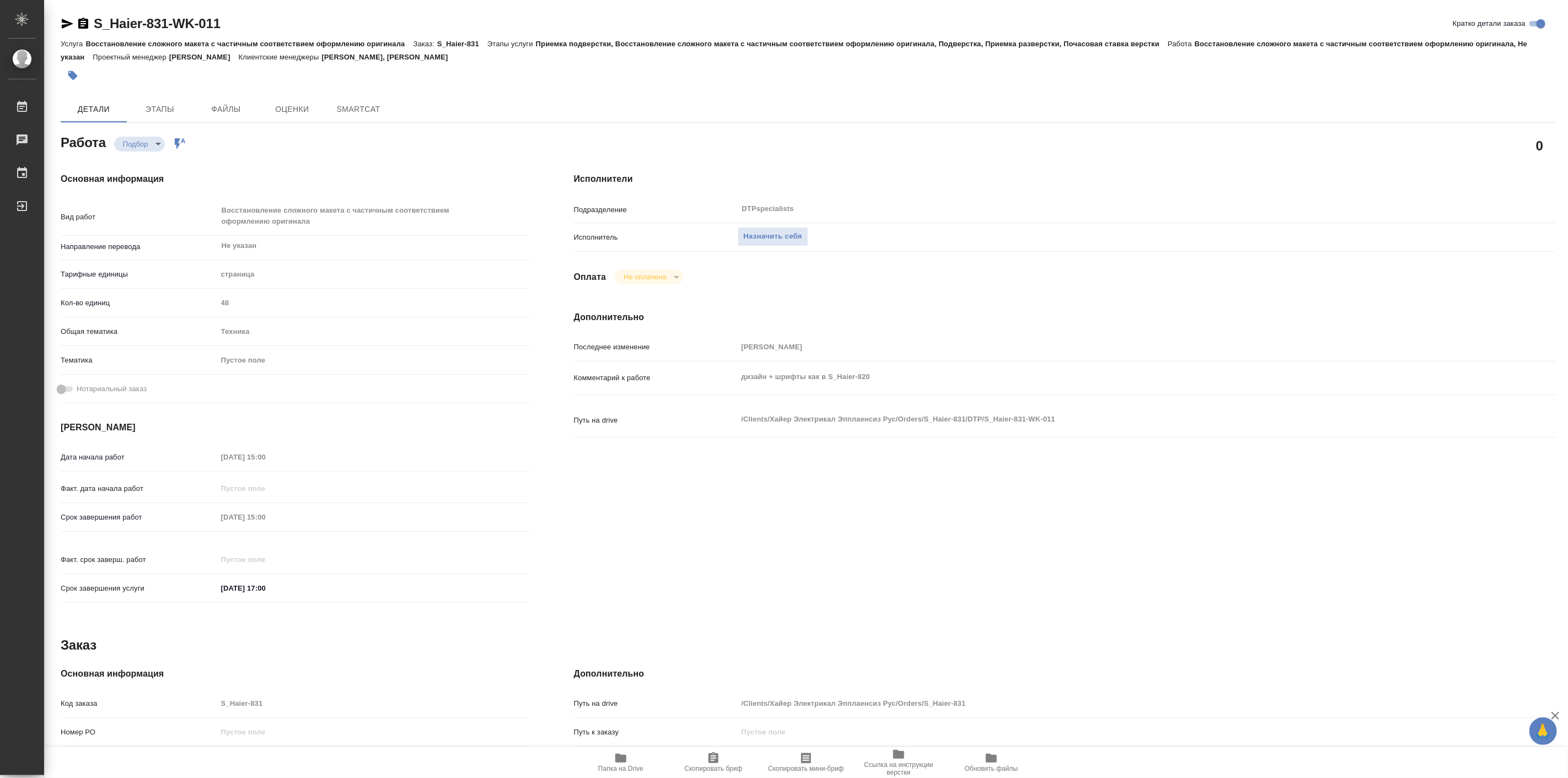
type textarea "x"
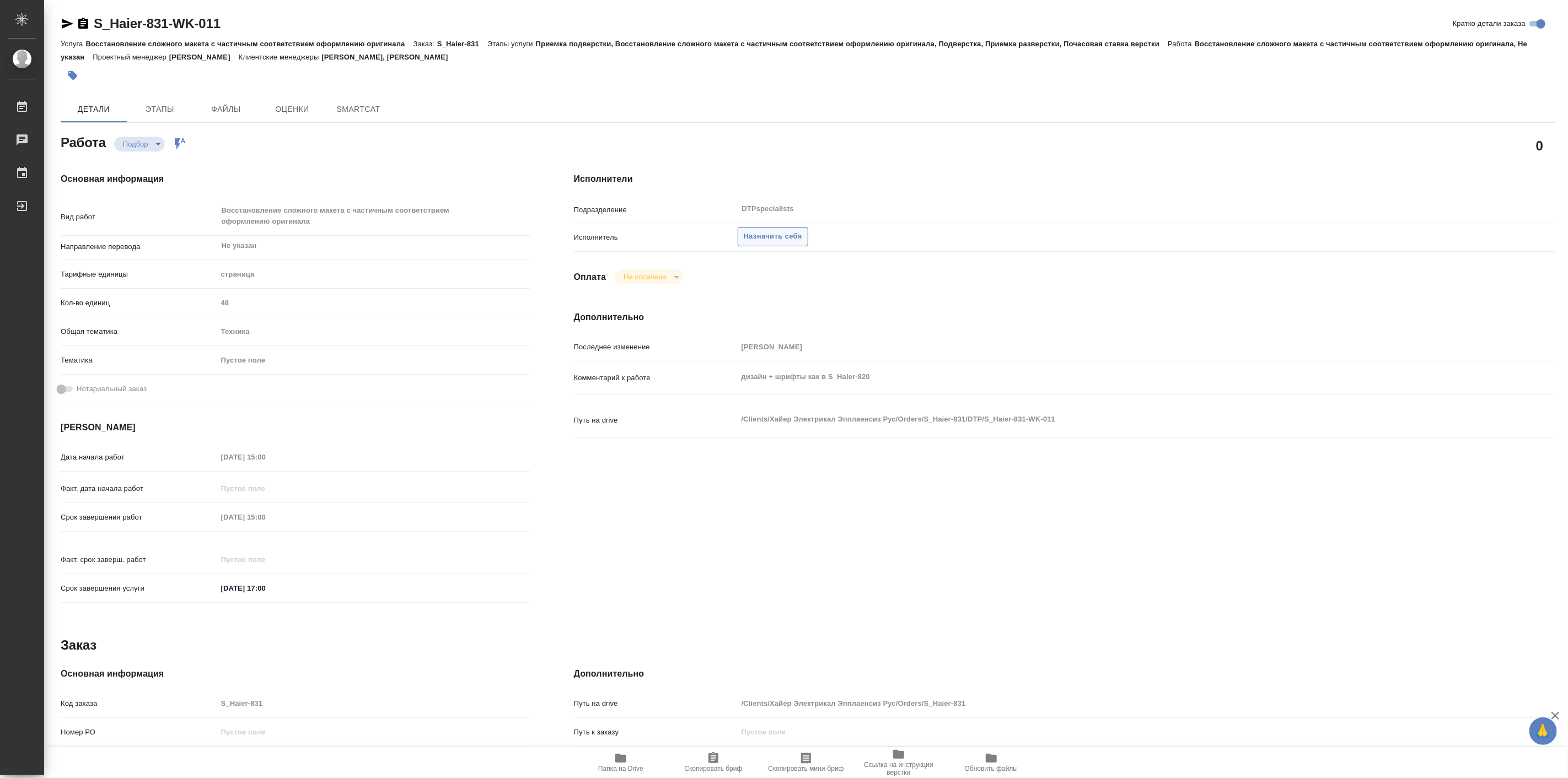
type textarea "x"
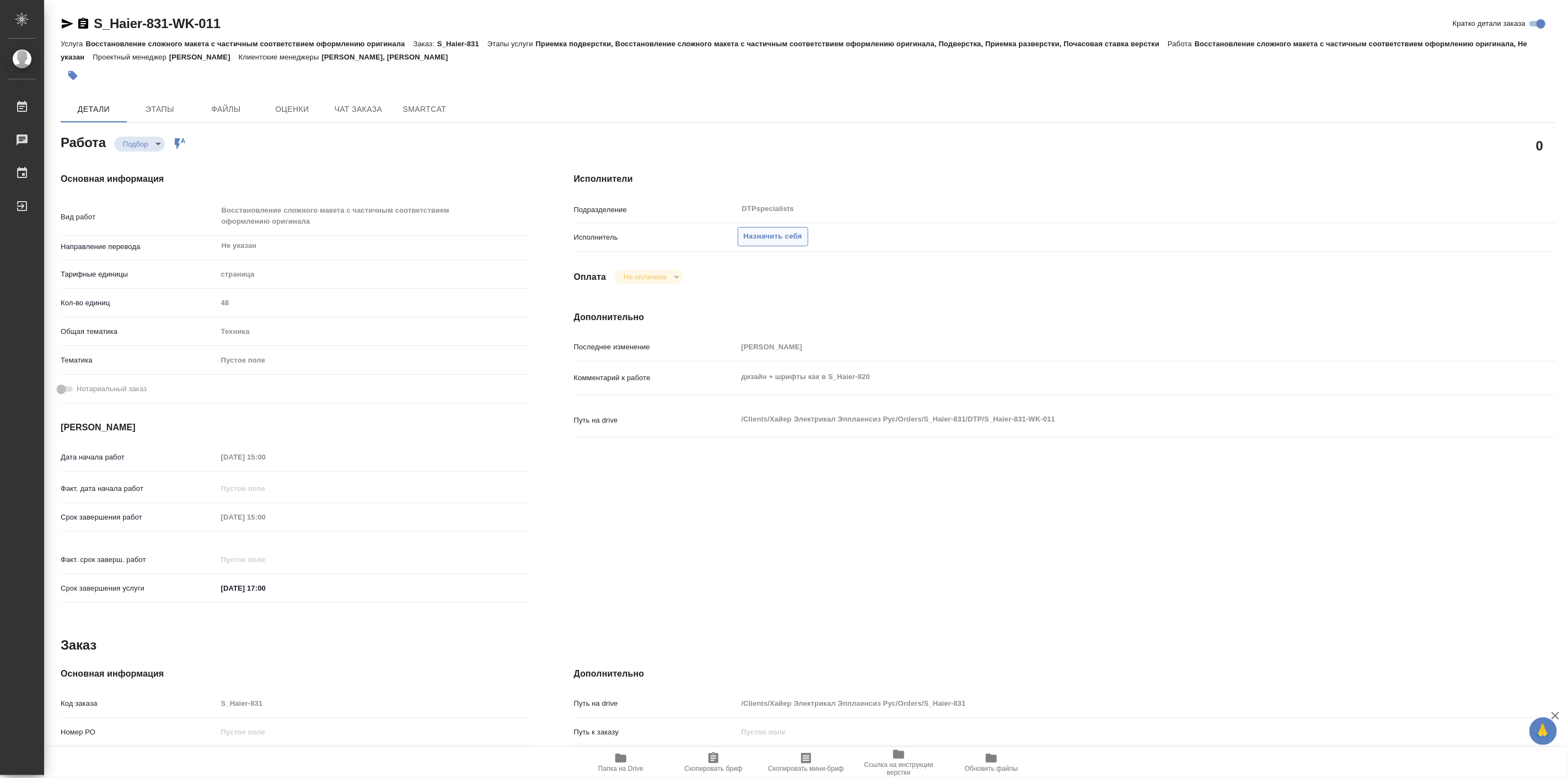
type textarea "x"
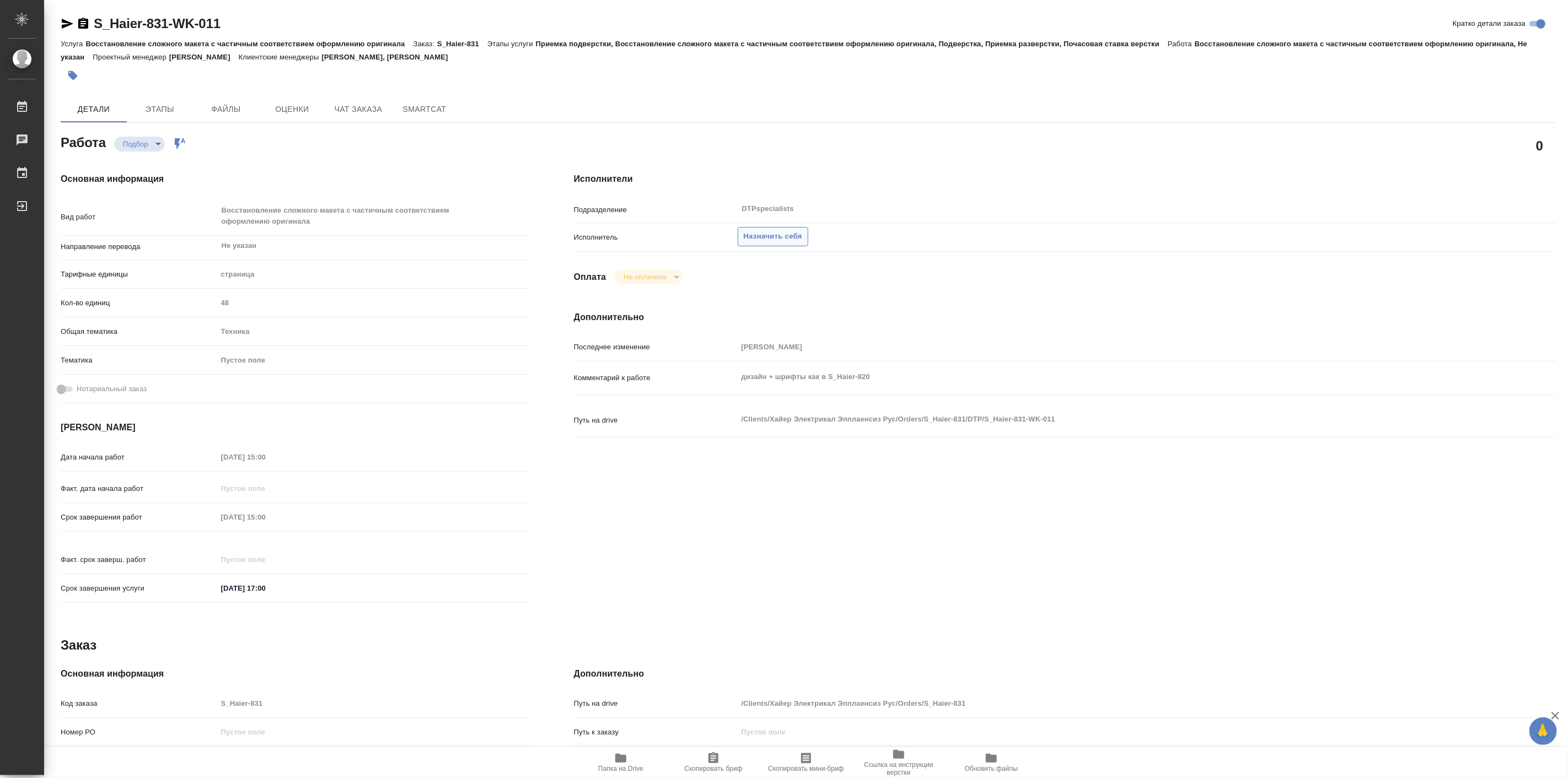
click at [781, 233] on span "Назначить себя" at bounding box center [773, 237] width 59 height 13
type textarea "x"
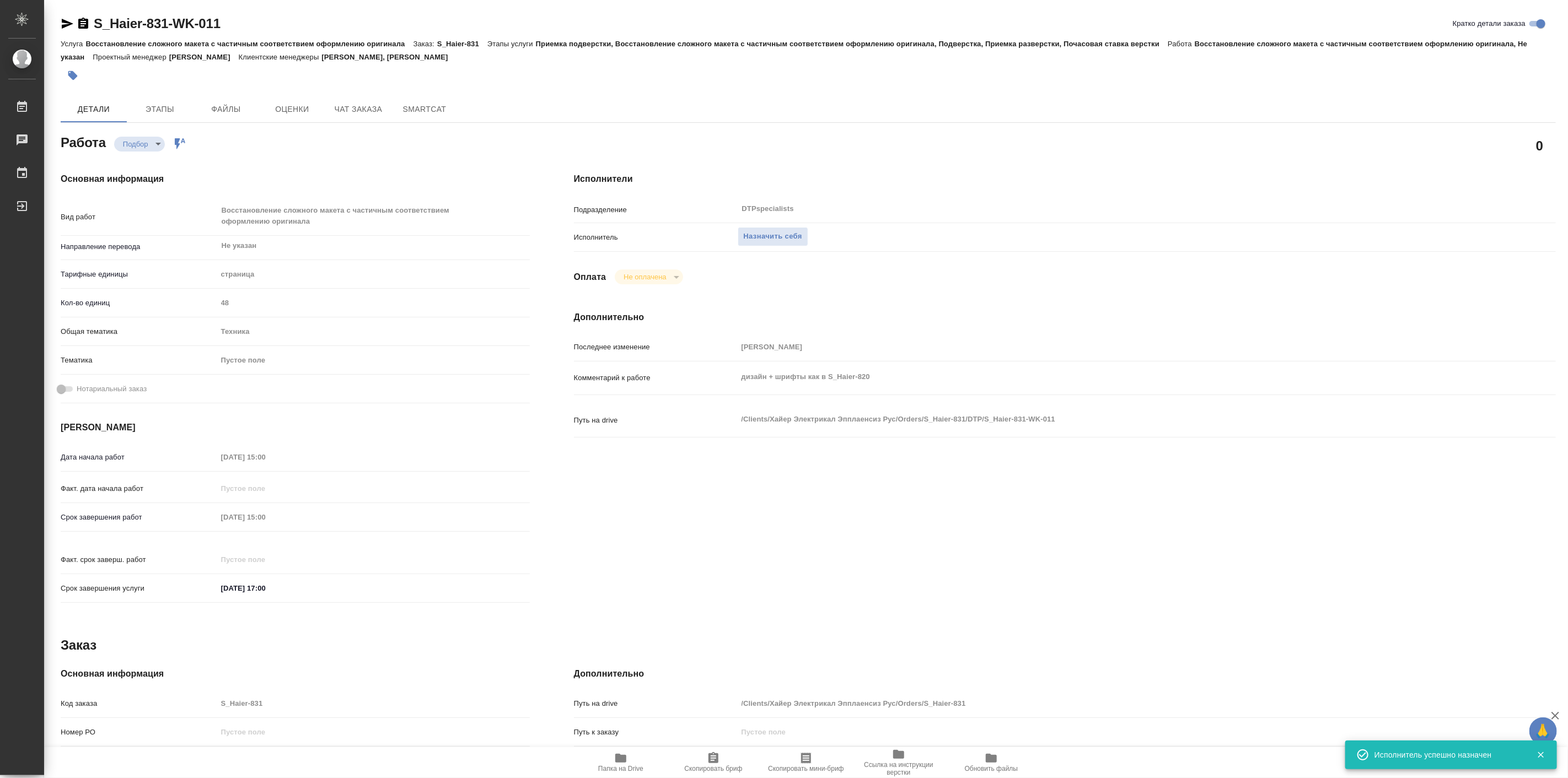
type textarea "x"
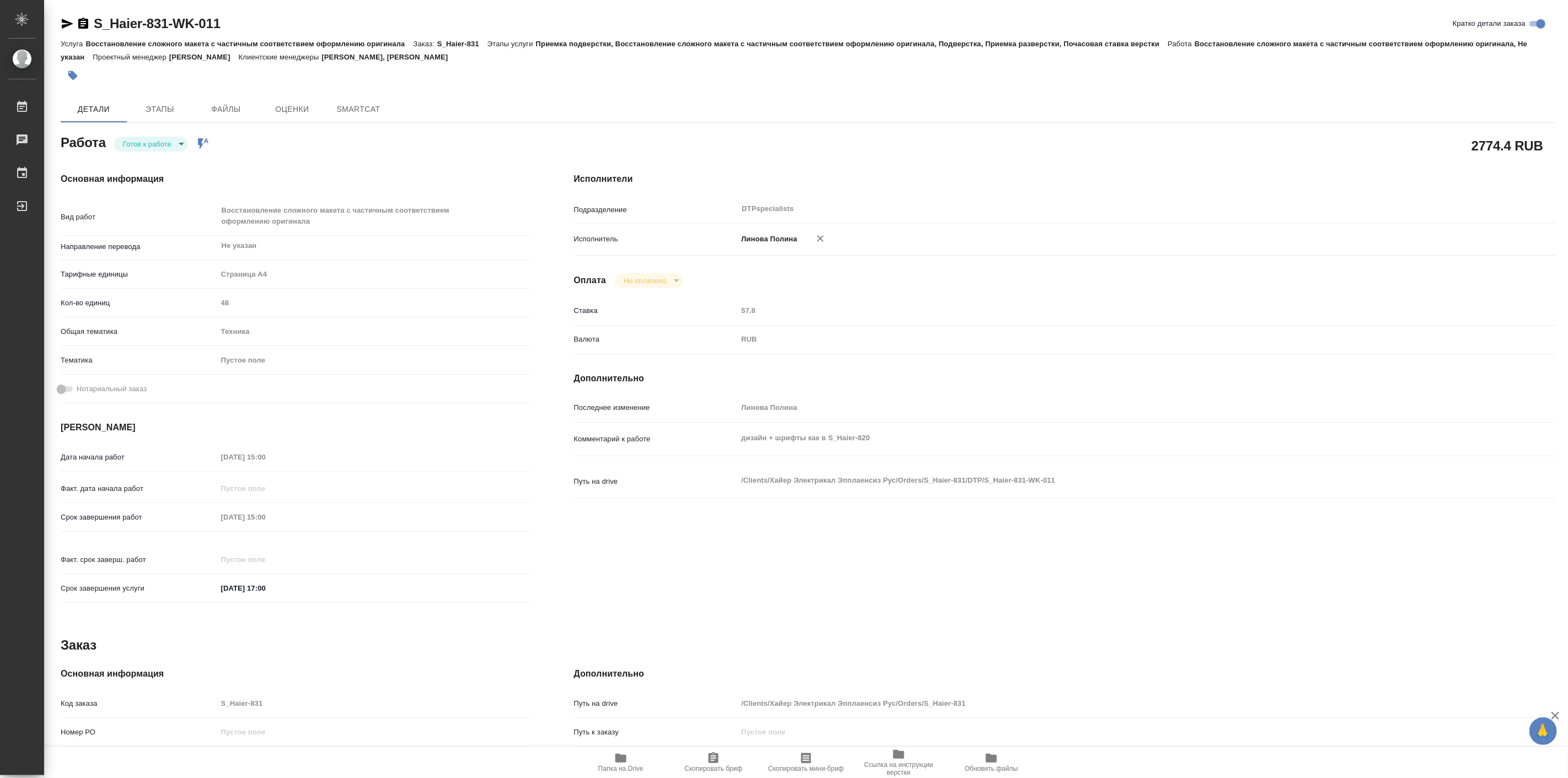
type textarea "x"
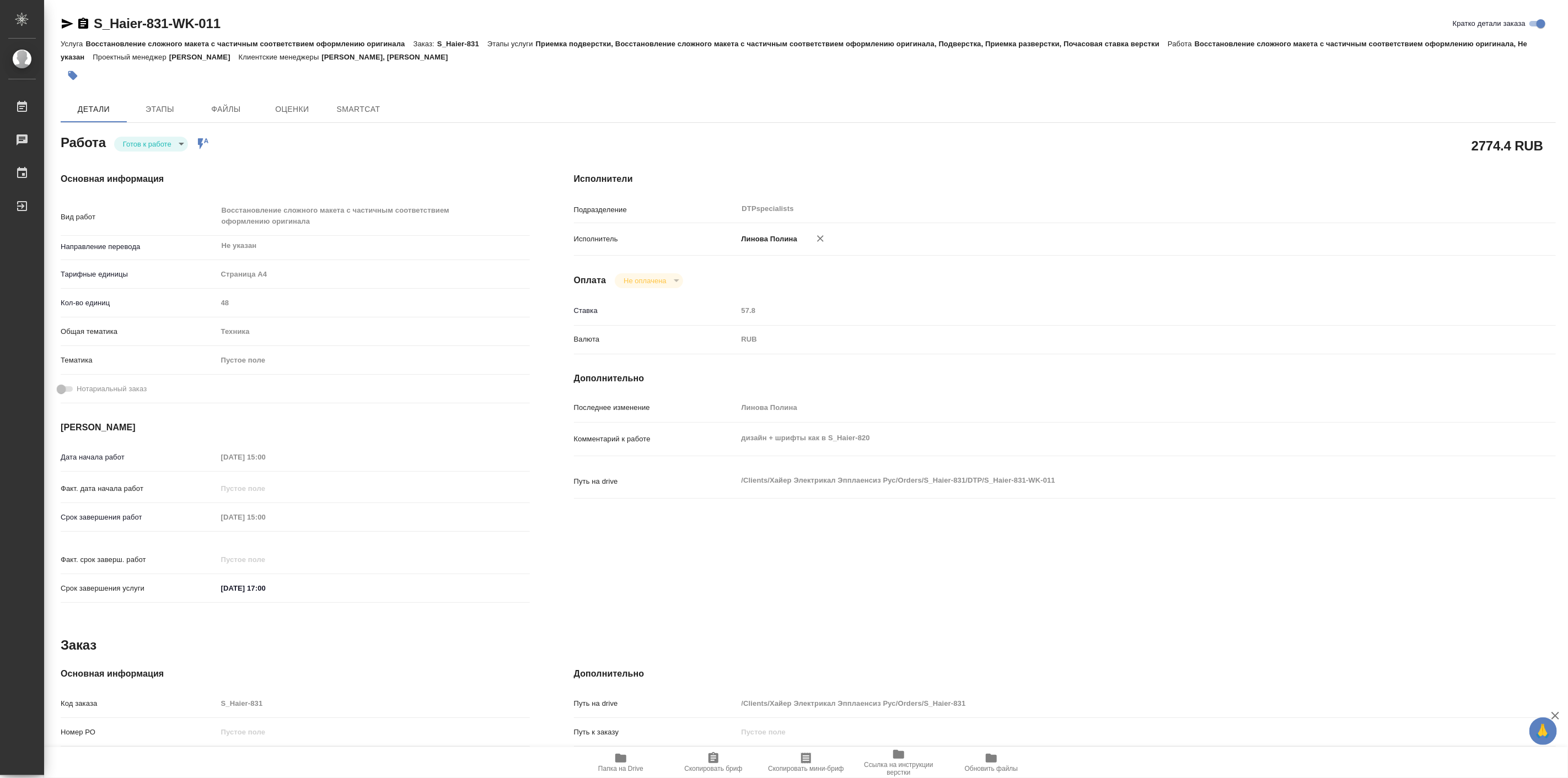
type textarea "x"
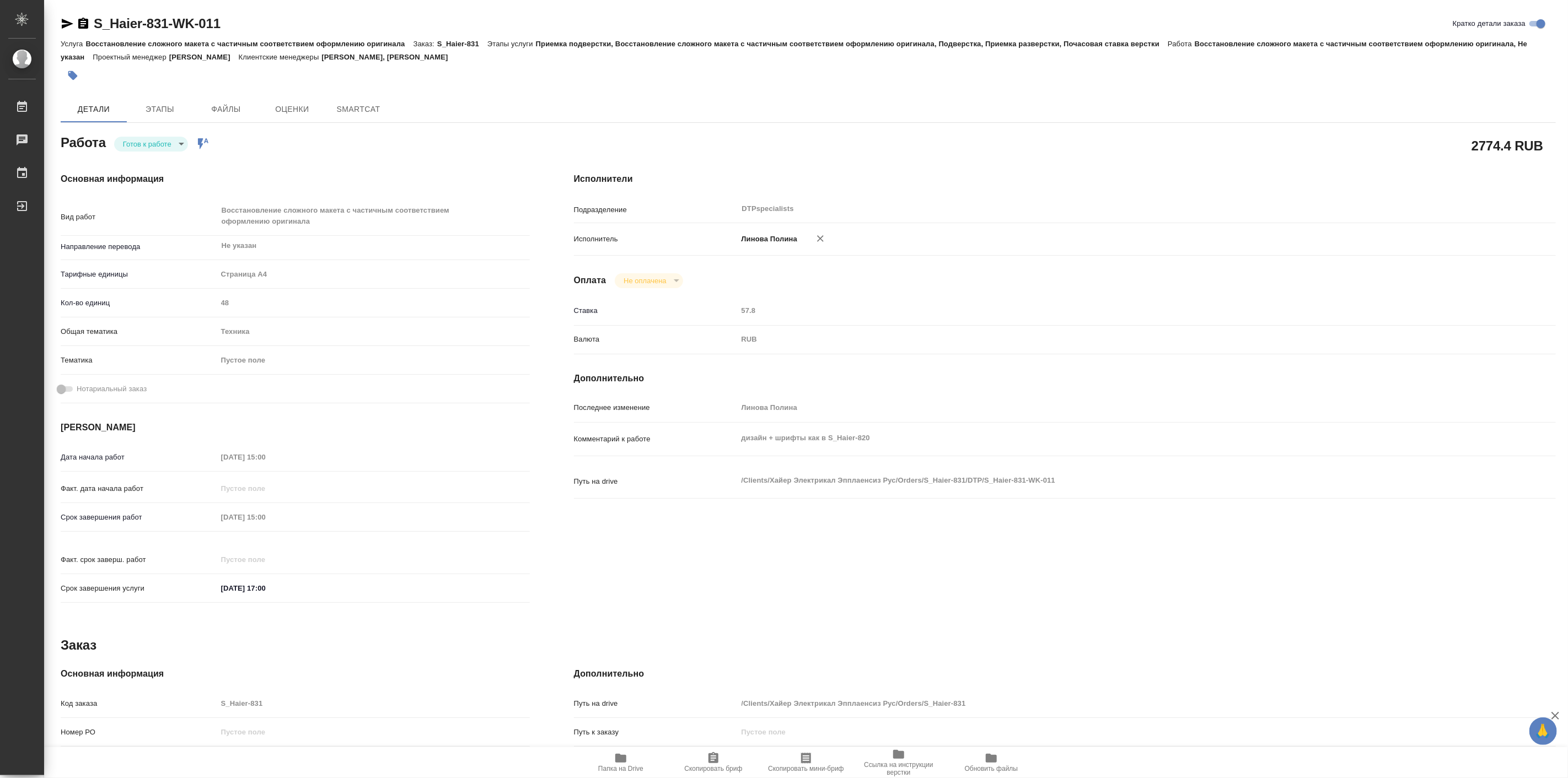
type textarea "x"
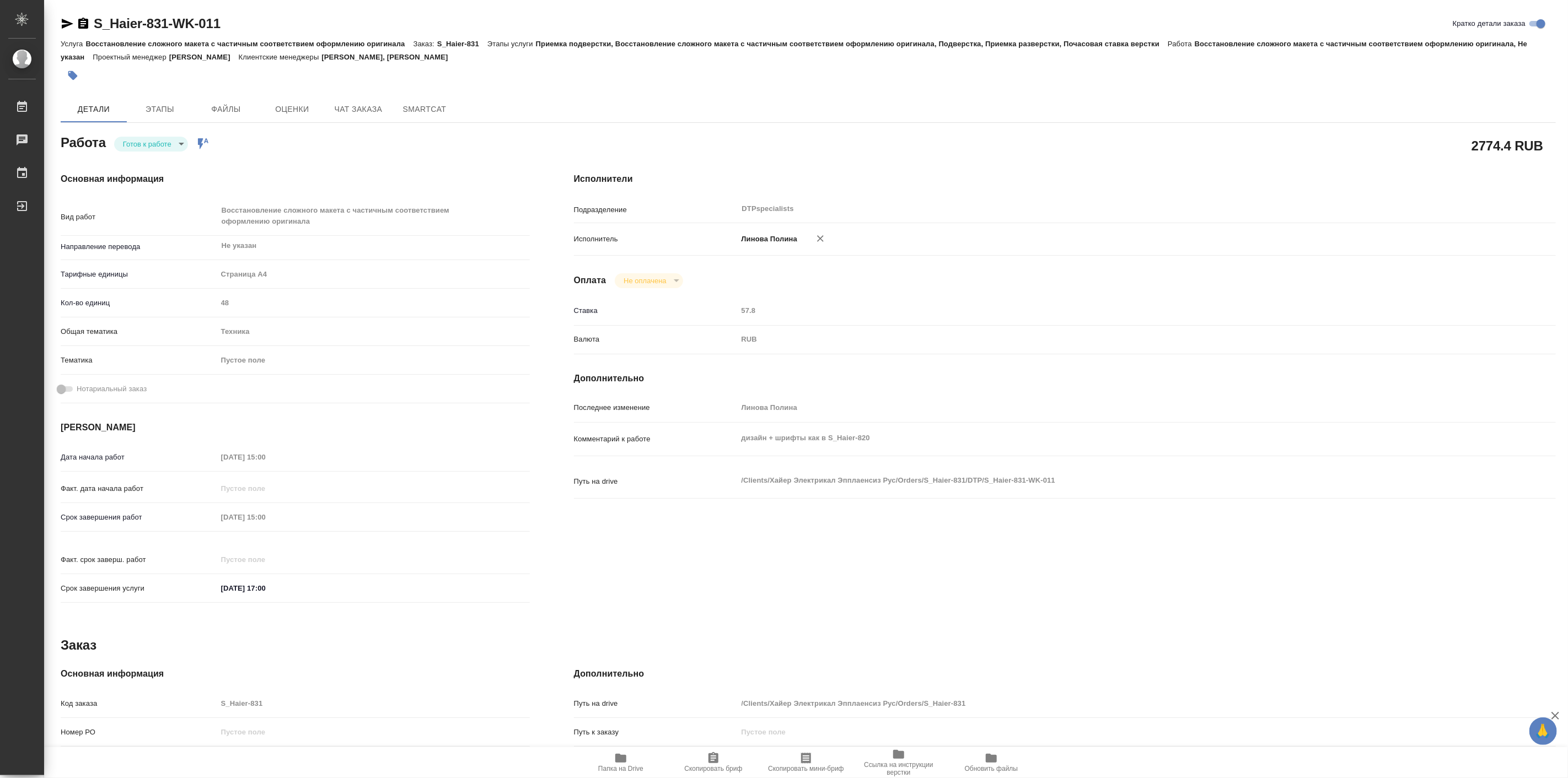
type textarea "x"
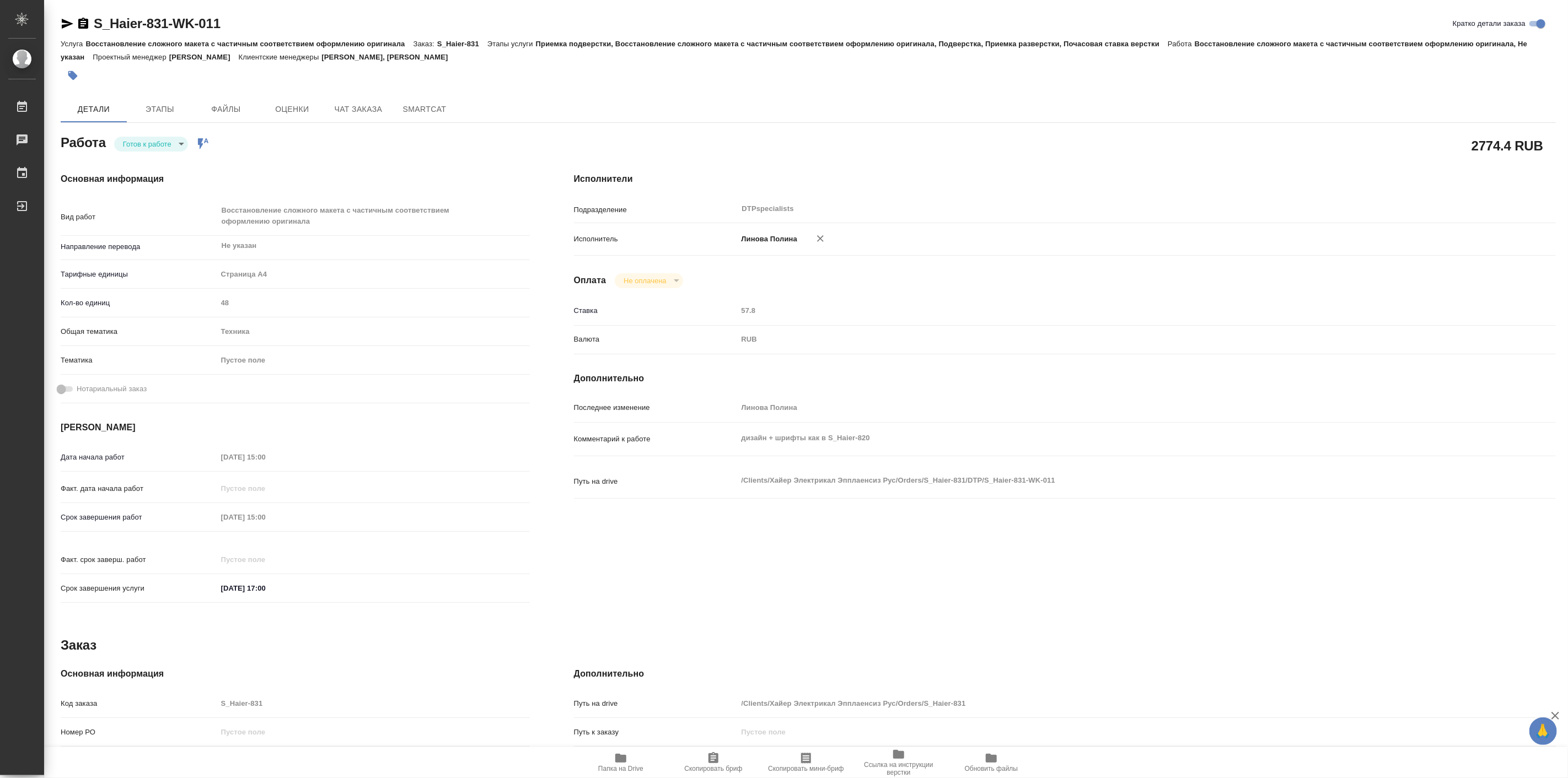
type textarea "x"
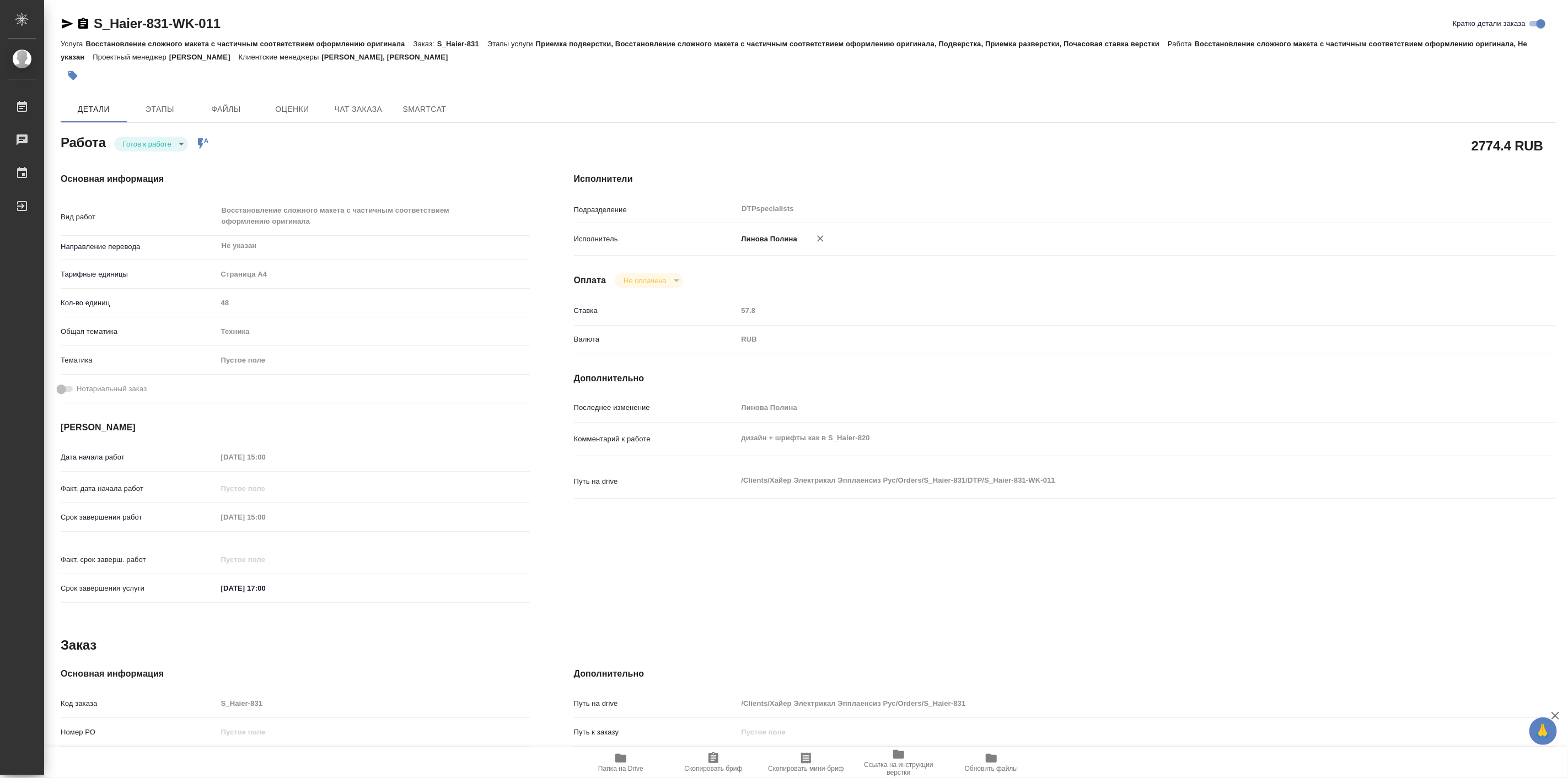
type textarea "x"
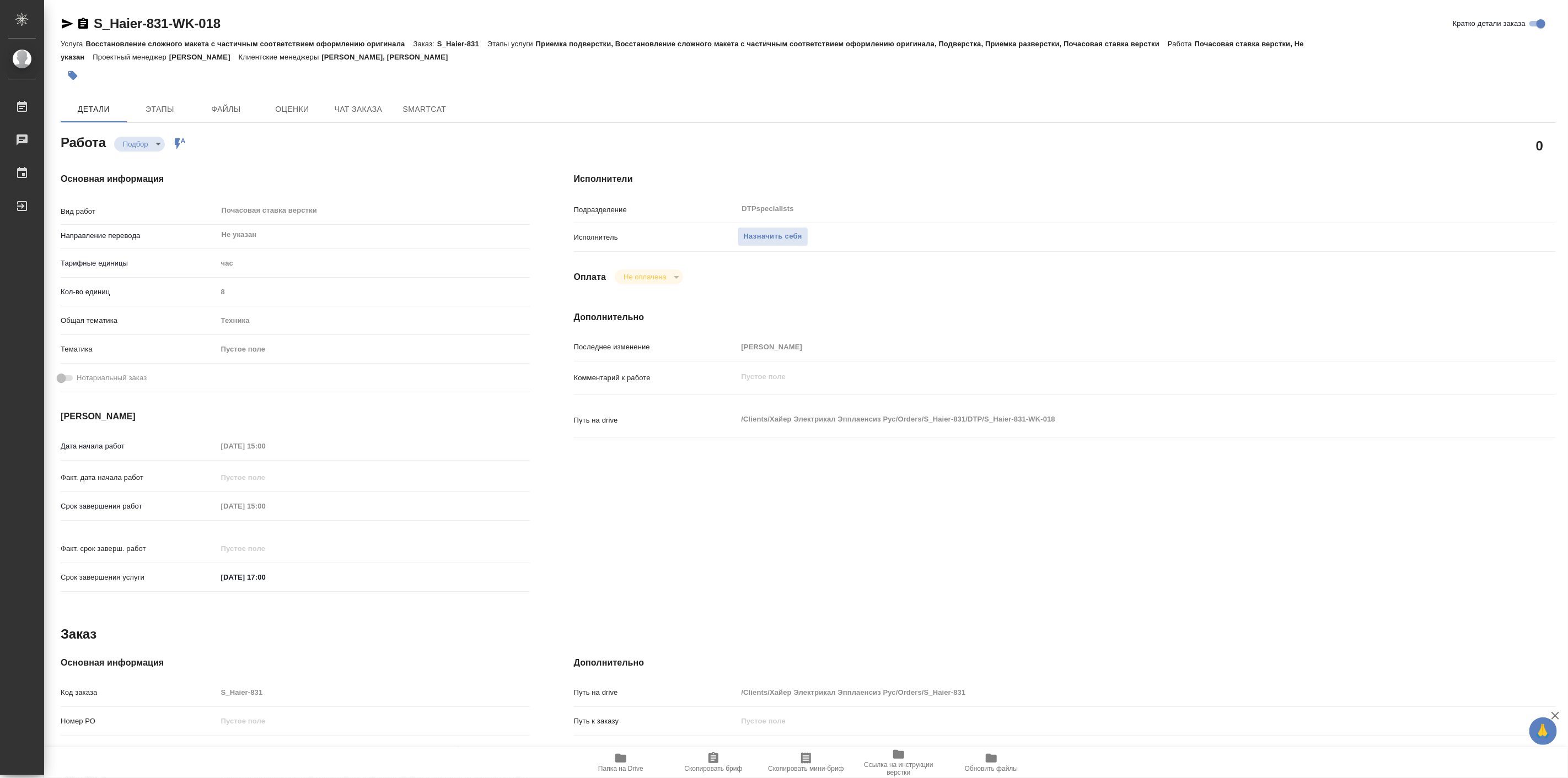
type textarea "x"
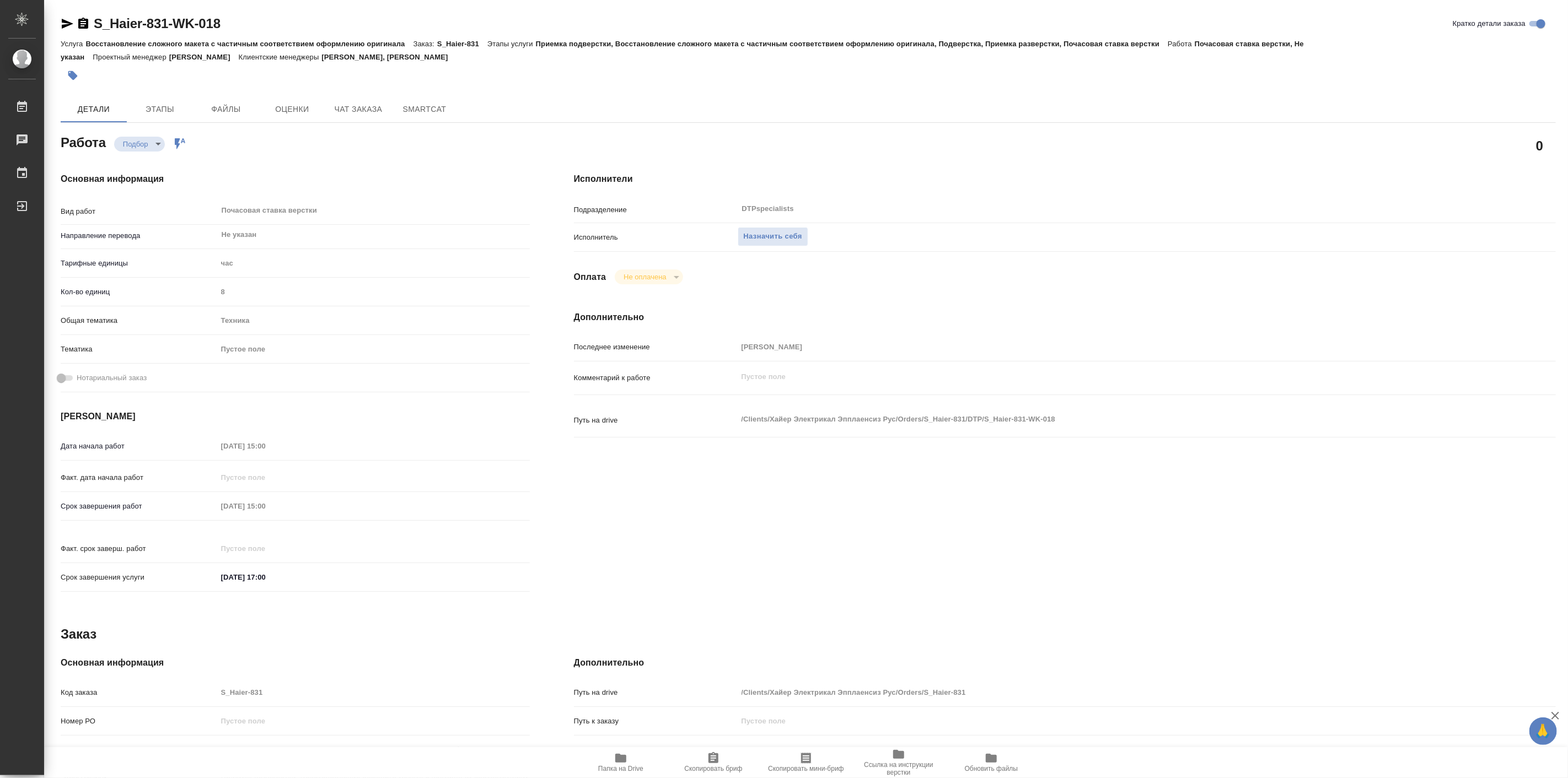
type textarea "x"
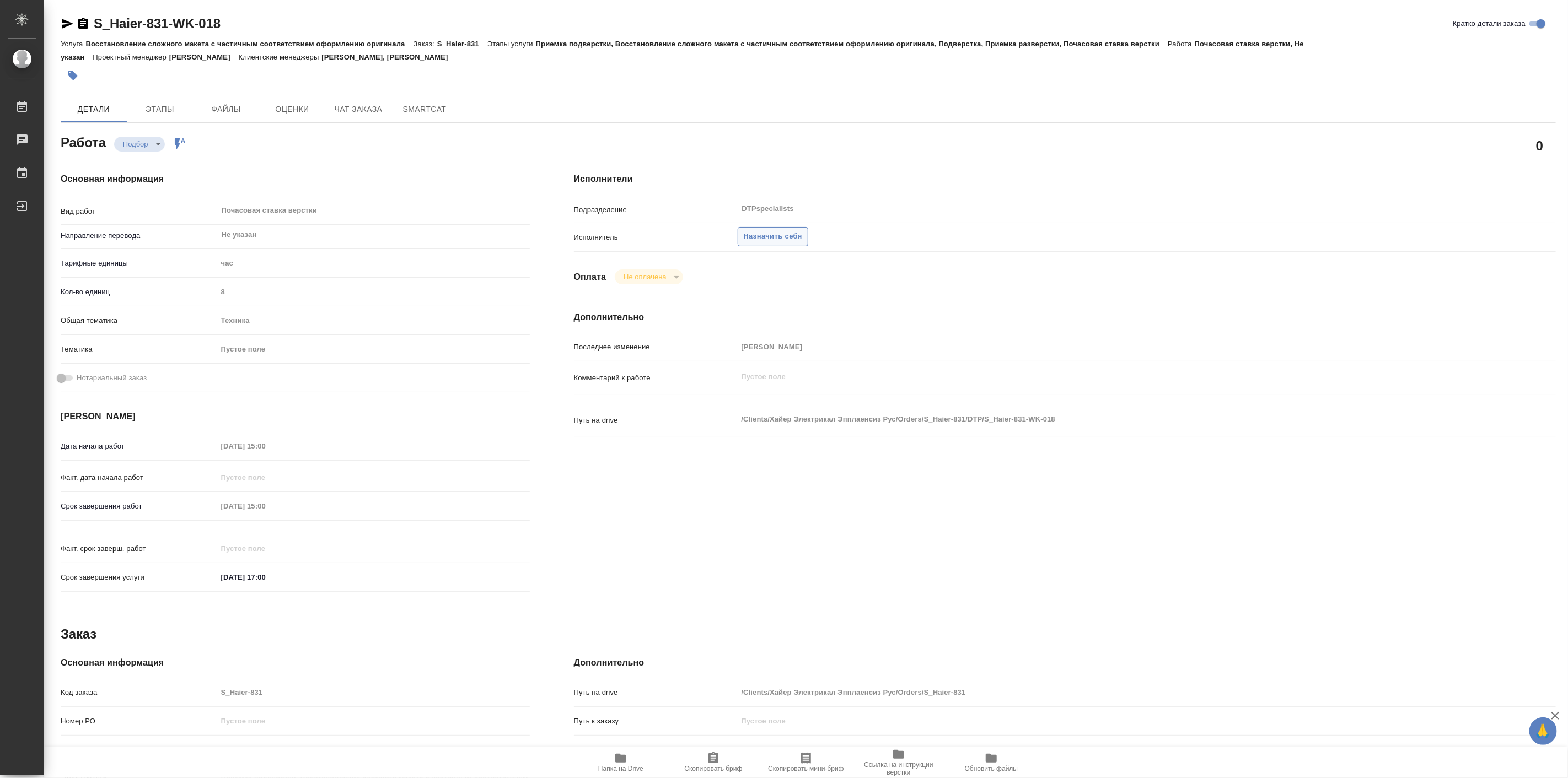
type textarea "x"
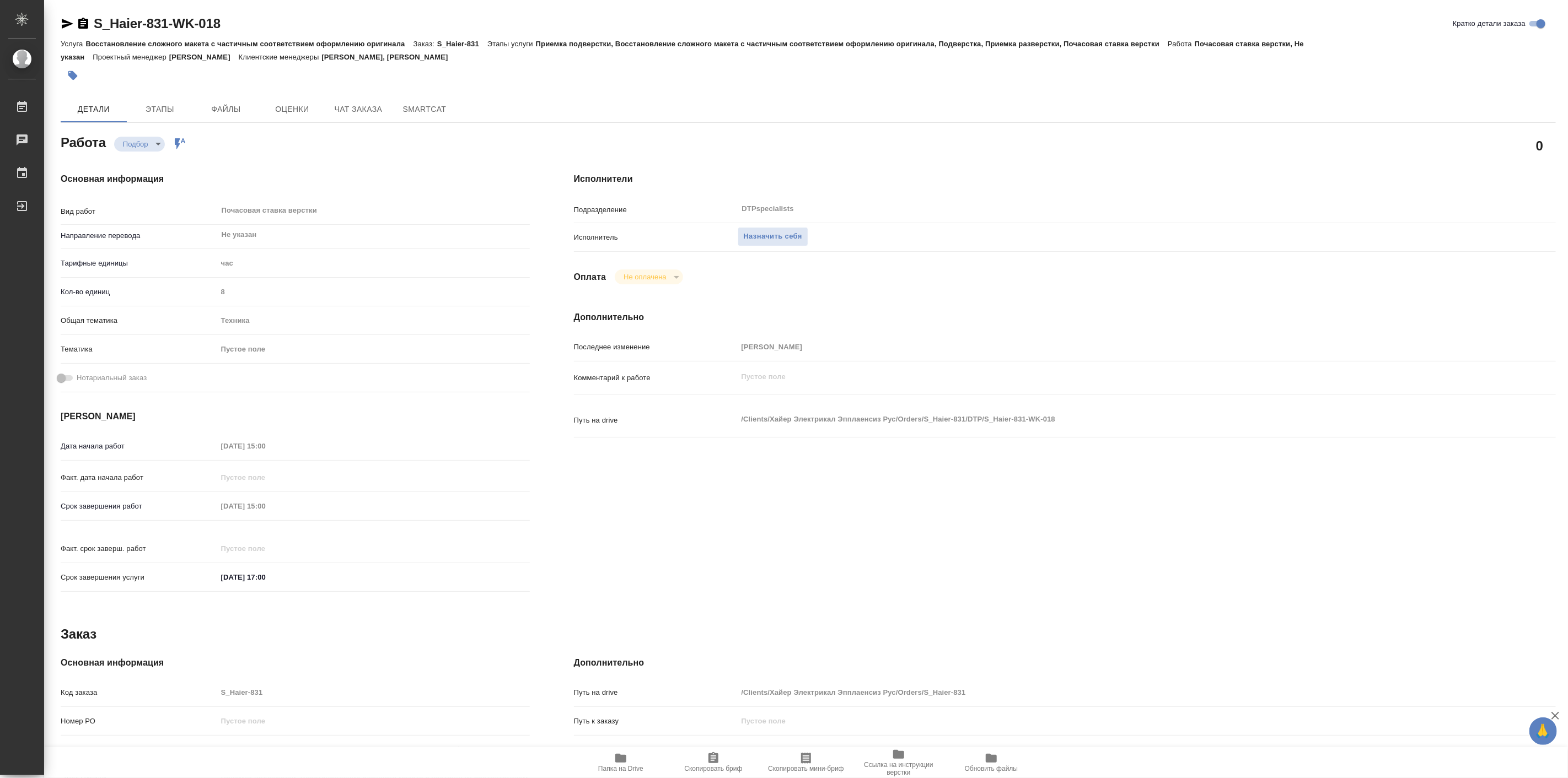
click at [791, 233] on span "Назначить себя" at bounding box center [773, 237] width 59 height 13
type textarea "x"
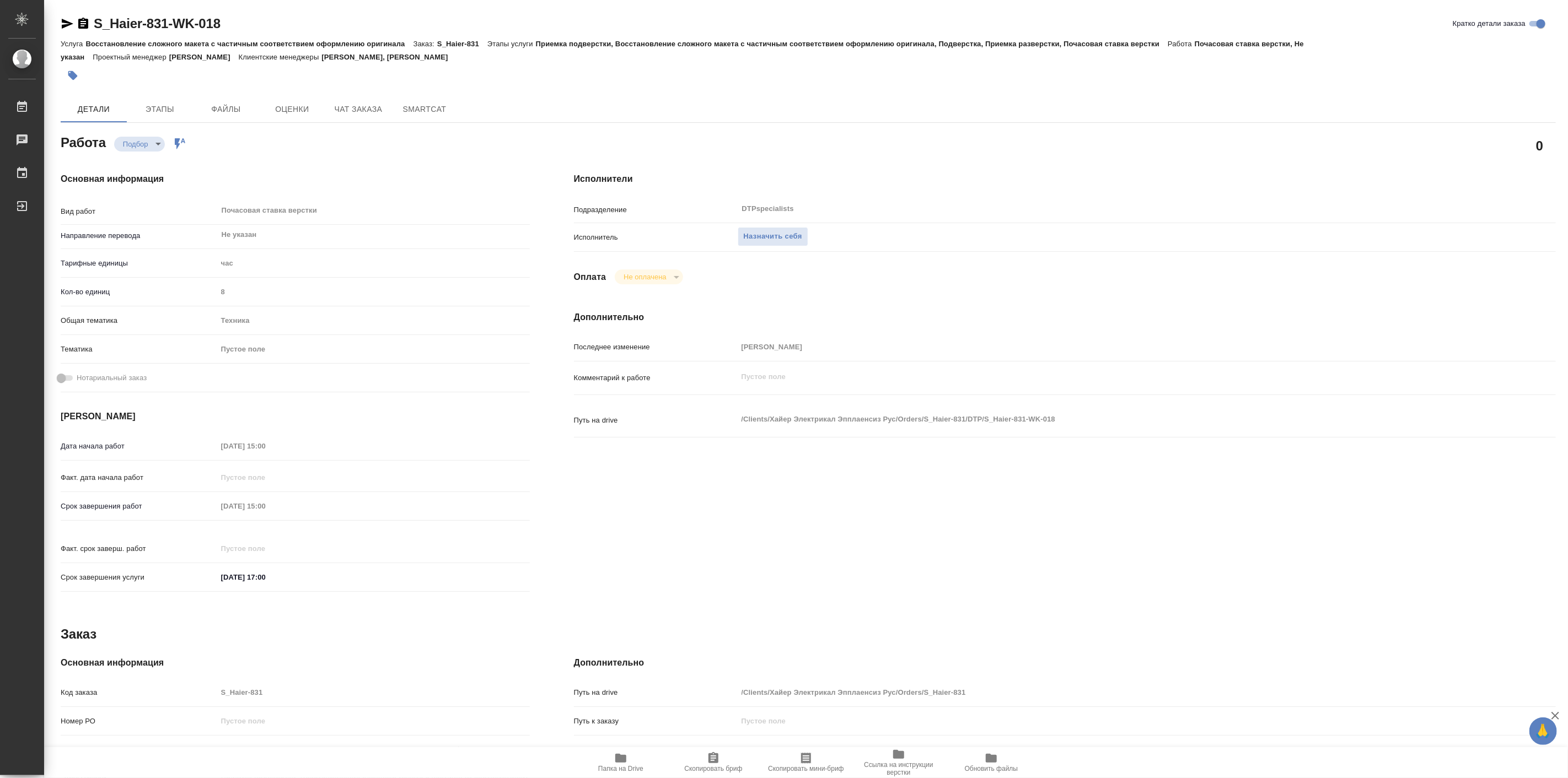
type textarea "x"
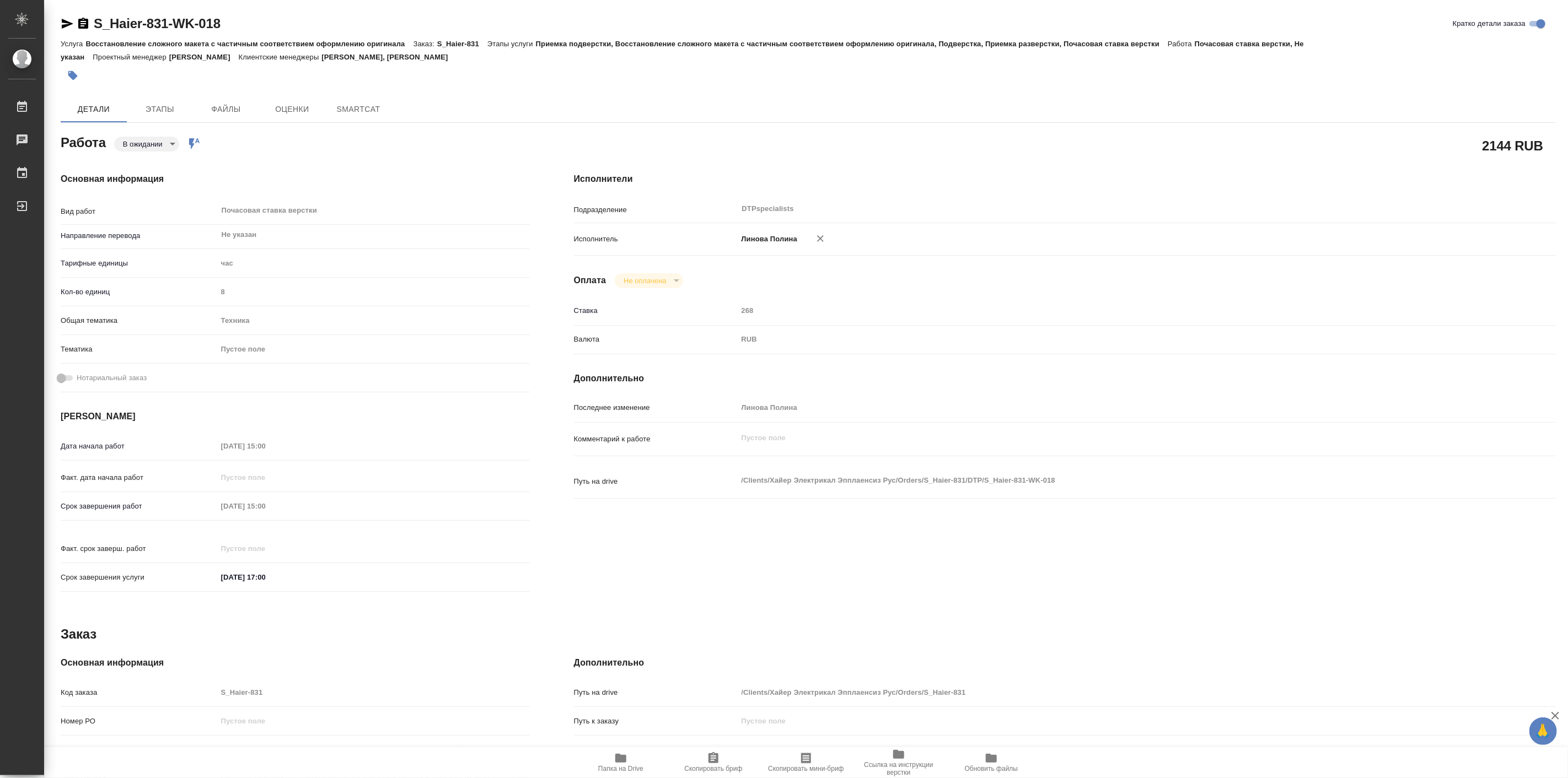
type textarea "x"
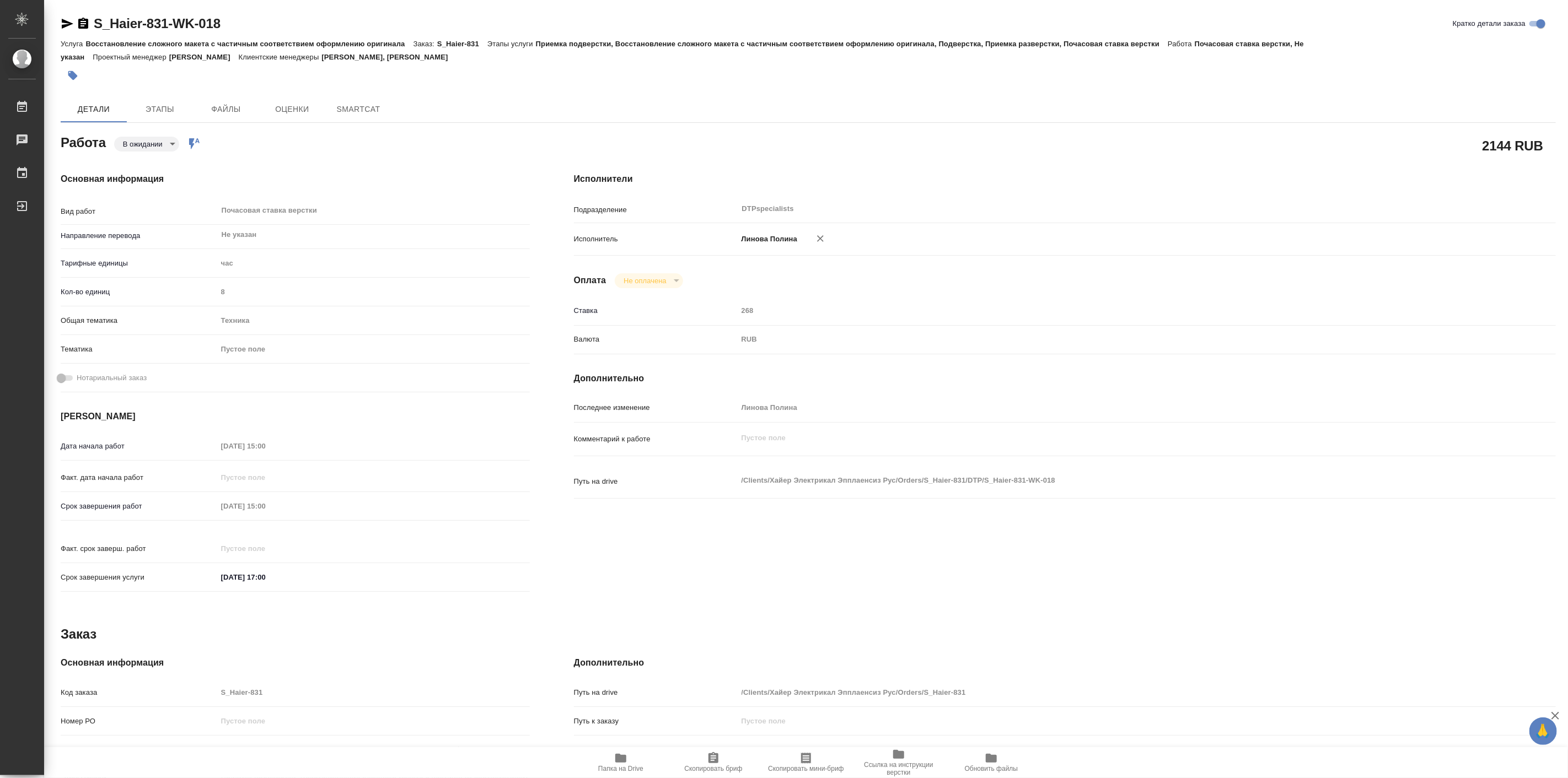
type textarea "x"
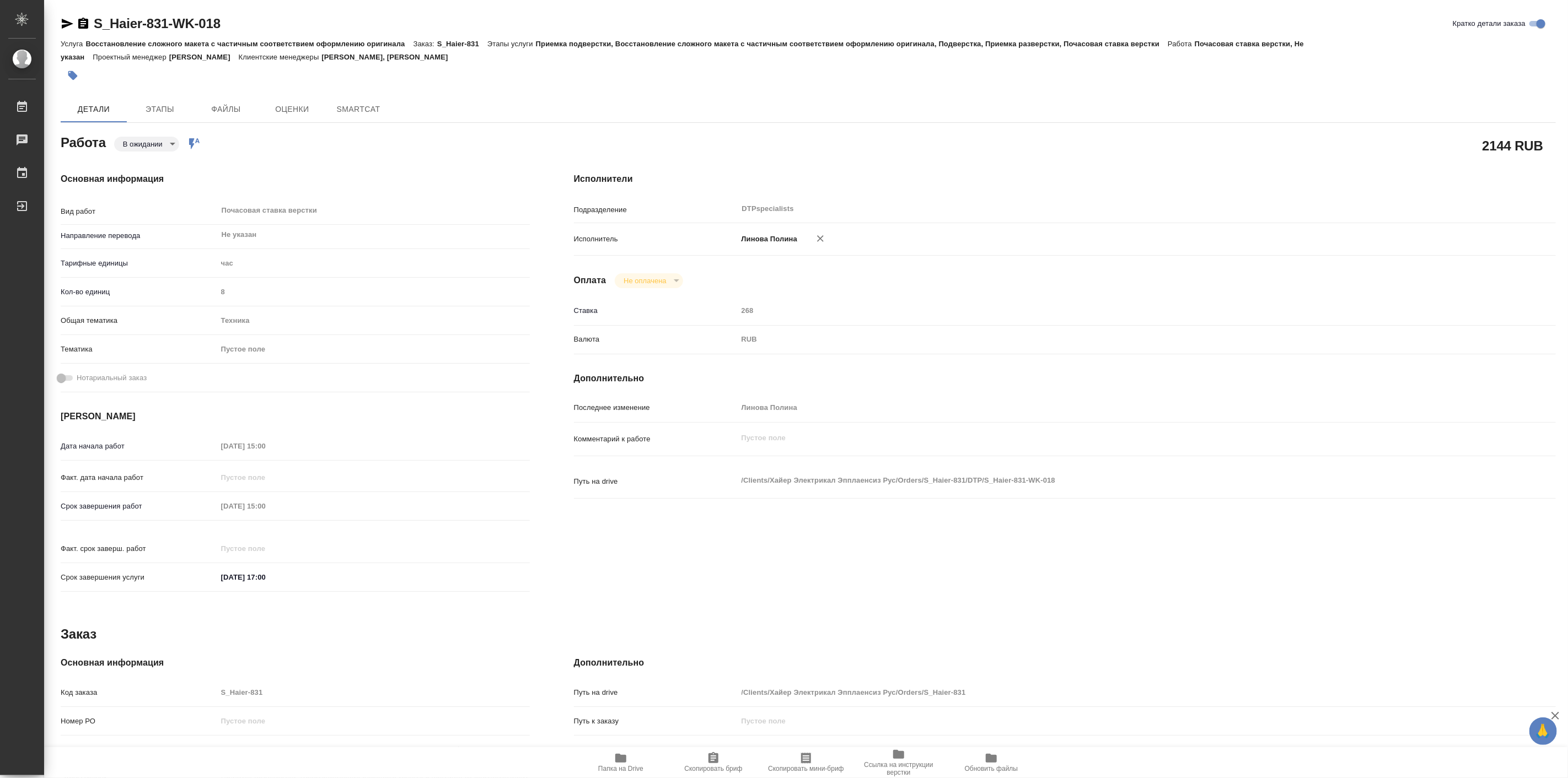
type textarea "x"
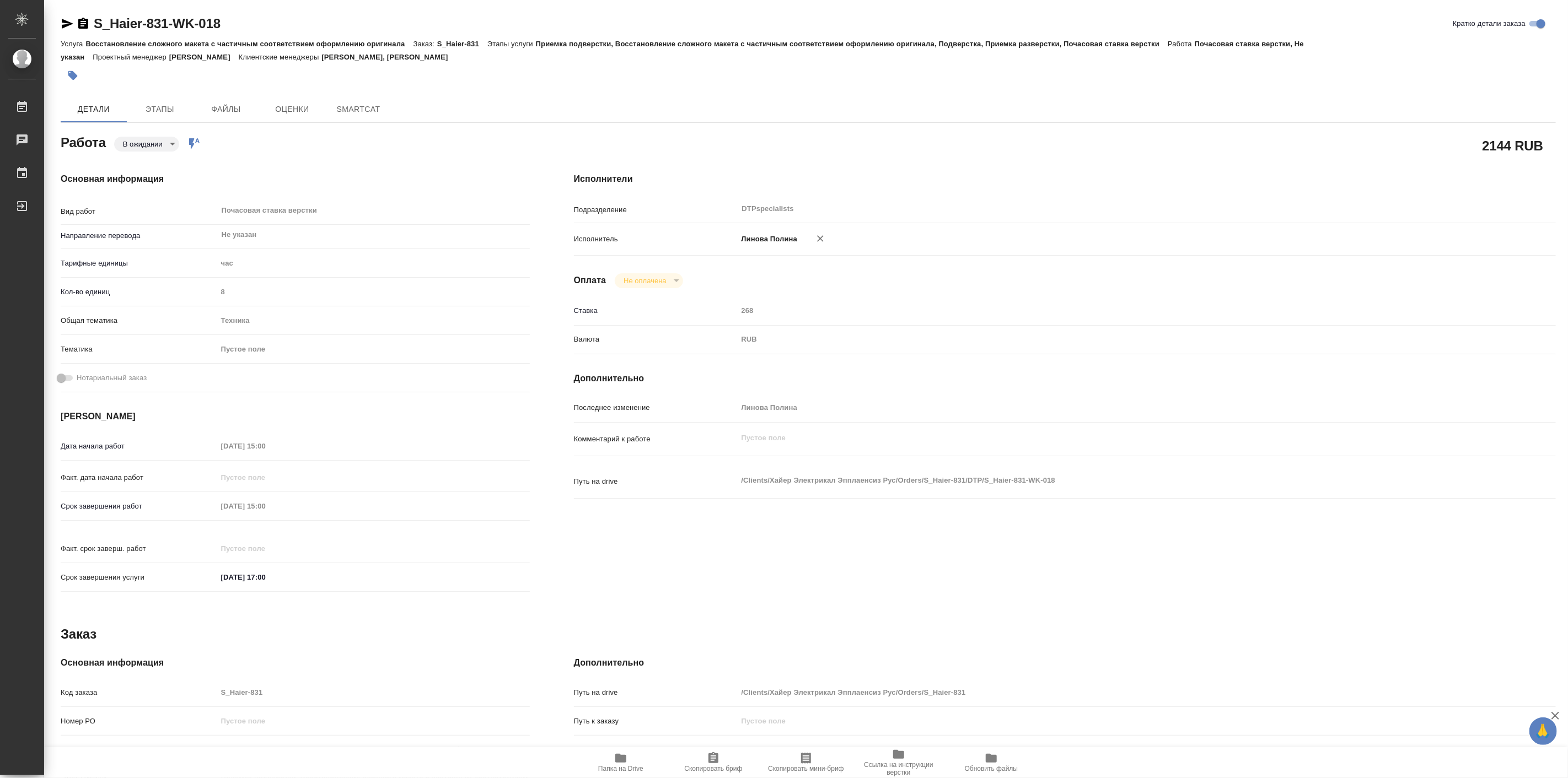
type textarea "x"
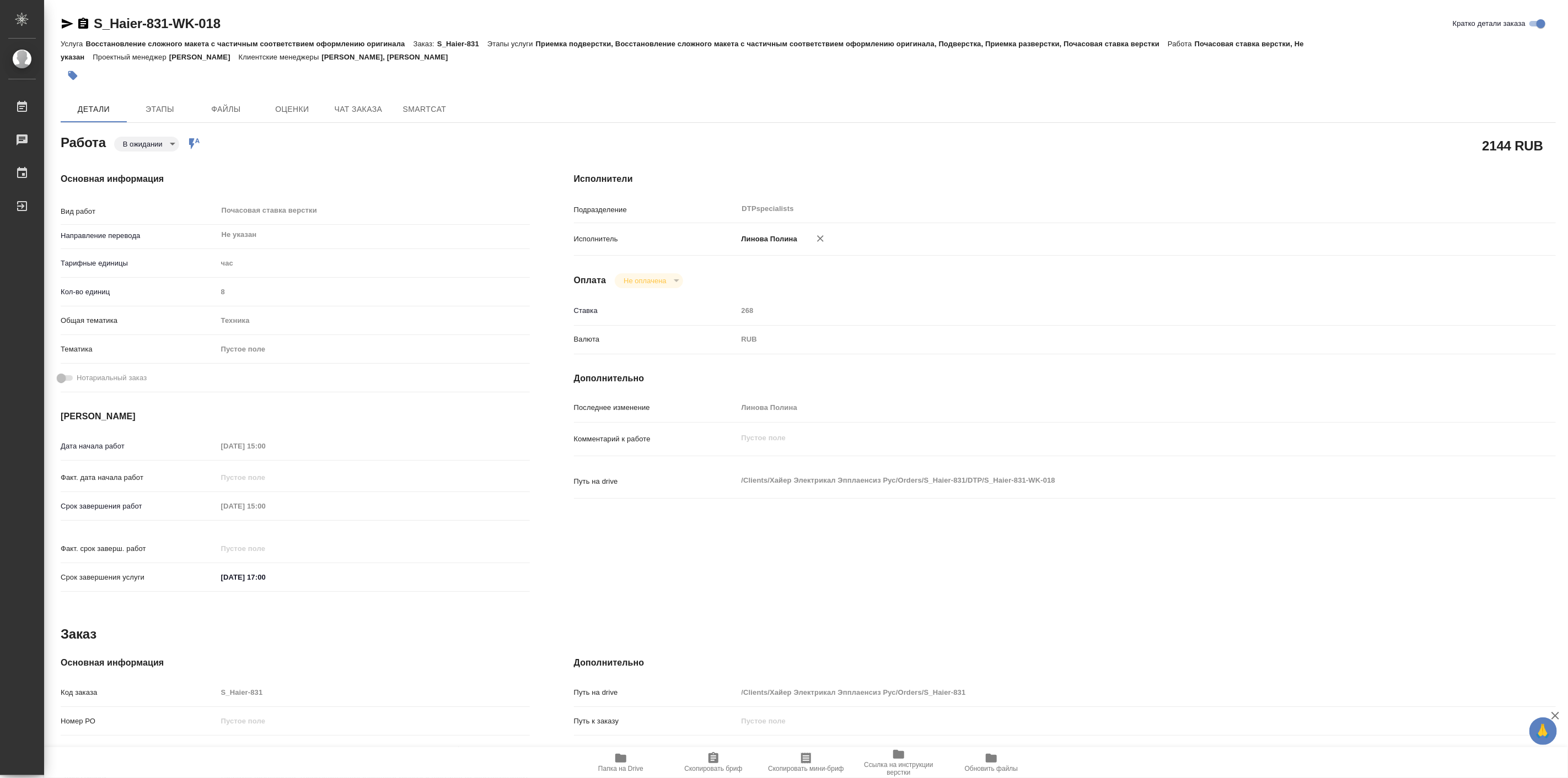
type textarea "x"
